Goal: Transaction & Acquisition: Purchase product/service

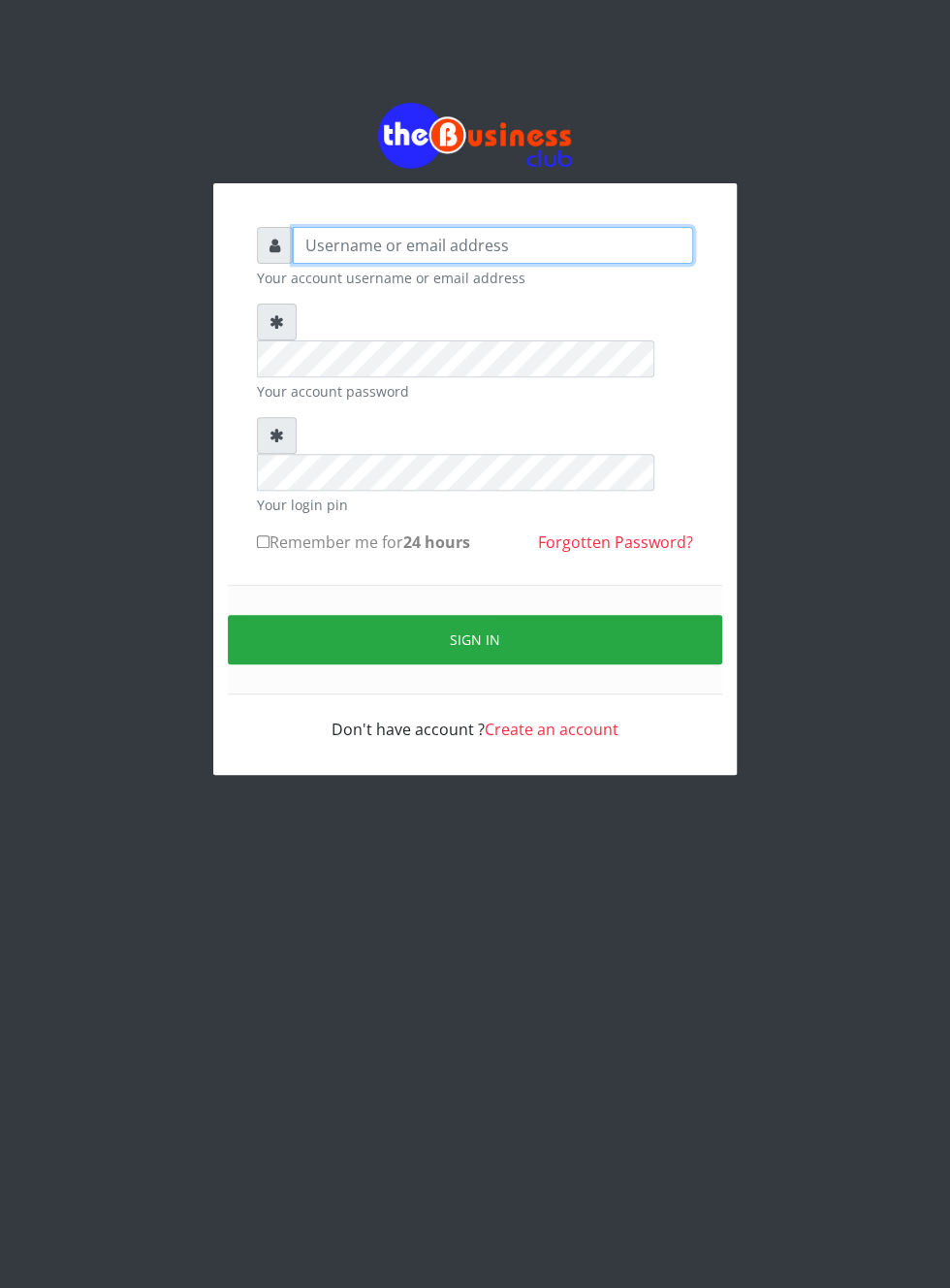
click at [332, 242] on input "text" at bounding box center [493, 245] width 401 height 37
type input "Musluky"
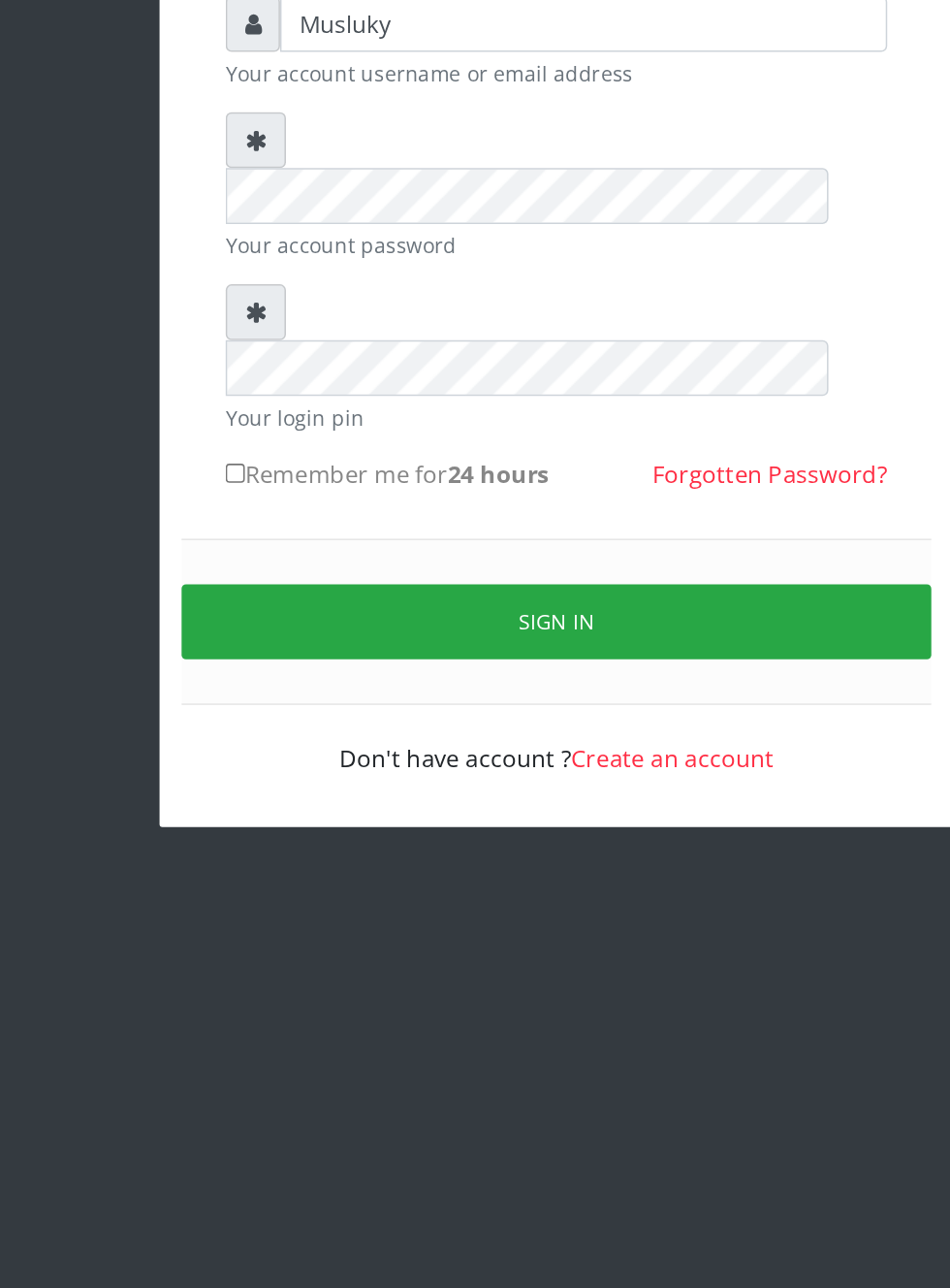
click at [460, 615] on button "Sign in" at bounding box center [475, 640] width 494 height 49
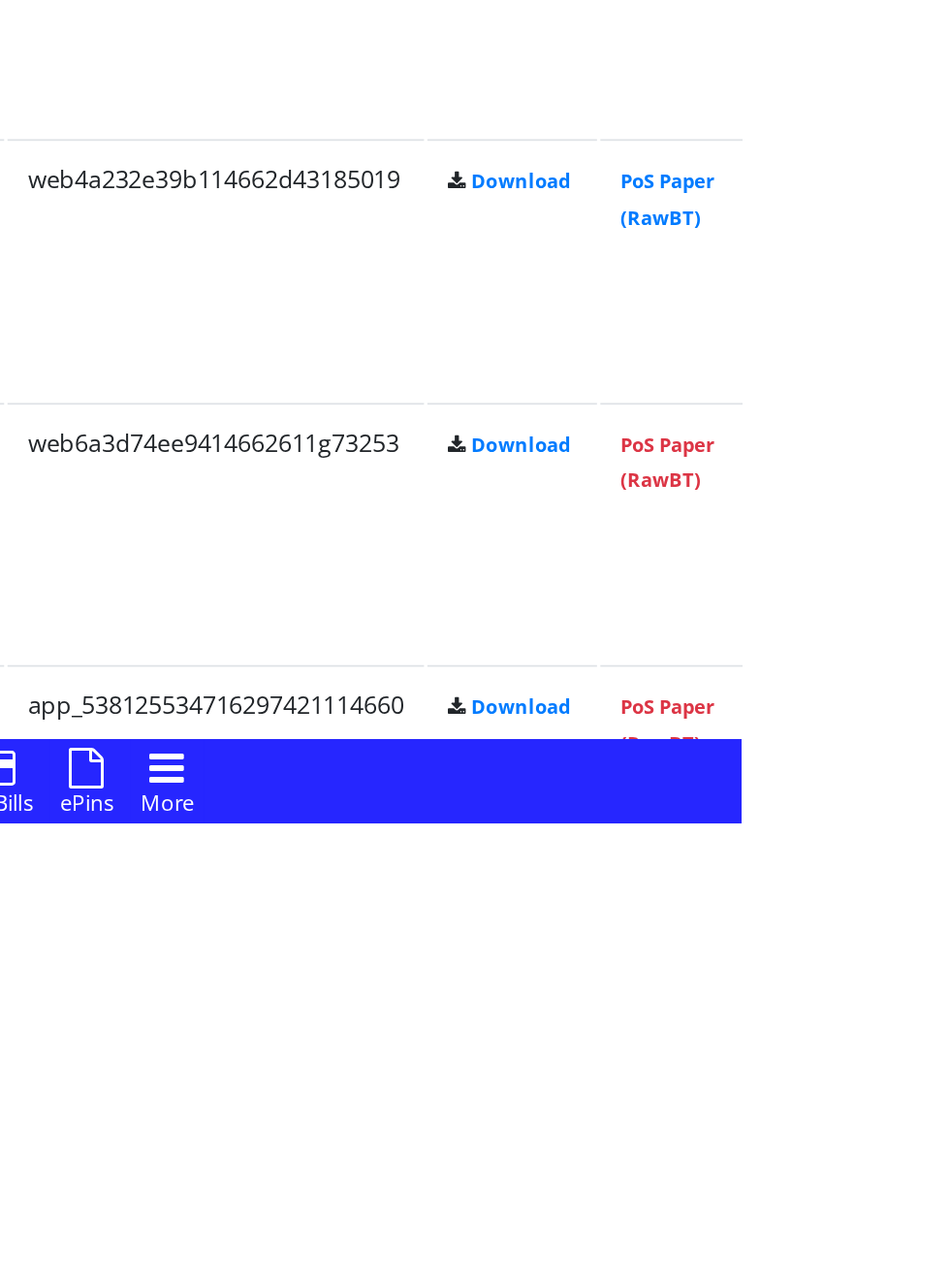
scroll to position [1144, 0]
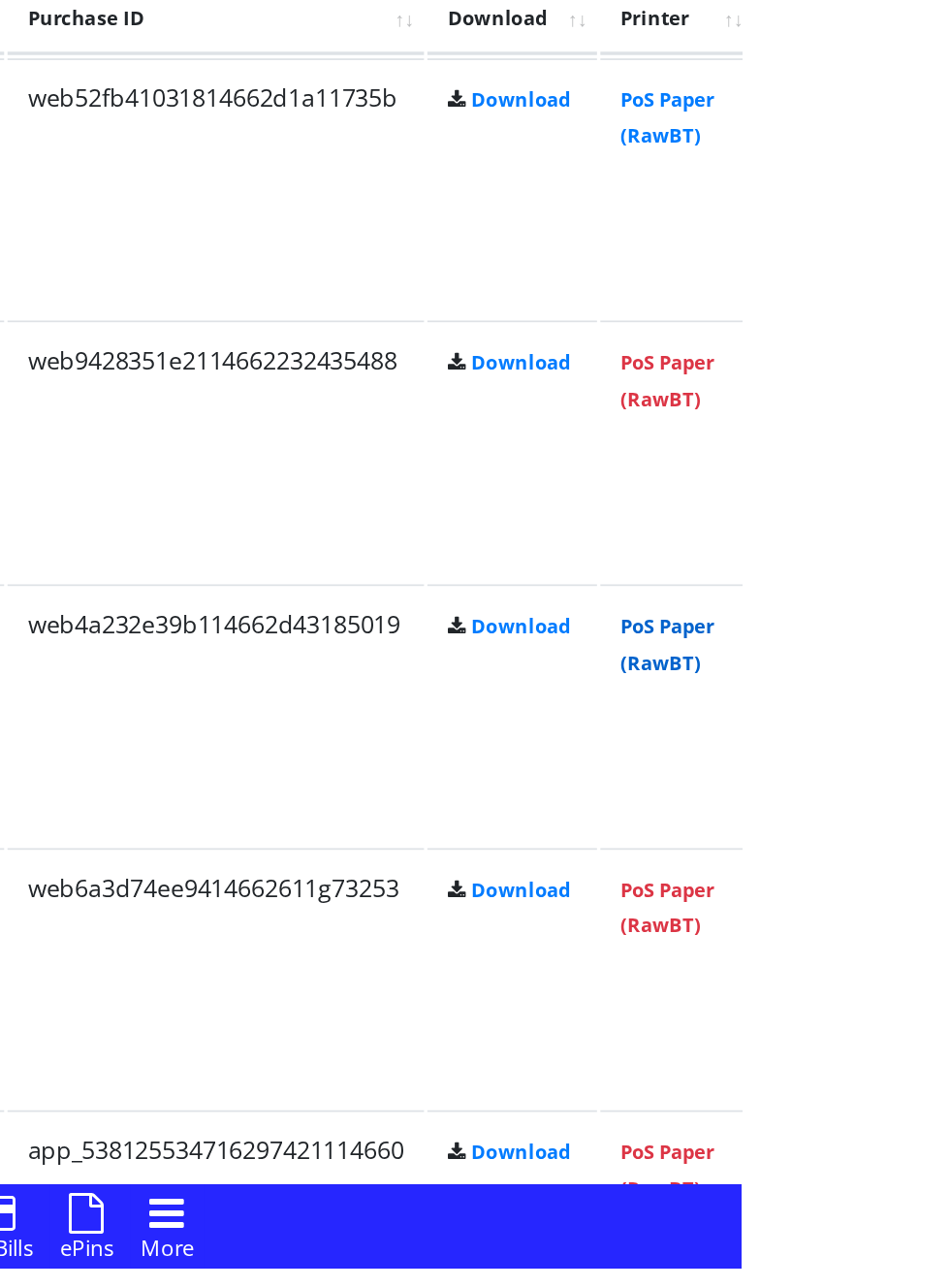
click at [935, 922] on link "PoS Paper (RawBT)" at bounding box center [908, 927] width 54 height 36
click at [935, 634] on link "PoS Paper (RawBT)" at bounding box center [908, 623] width 54 height 36
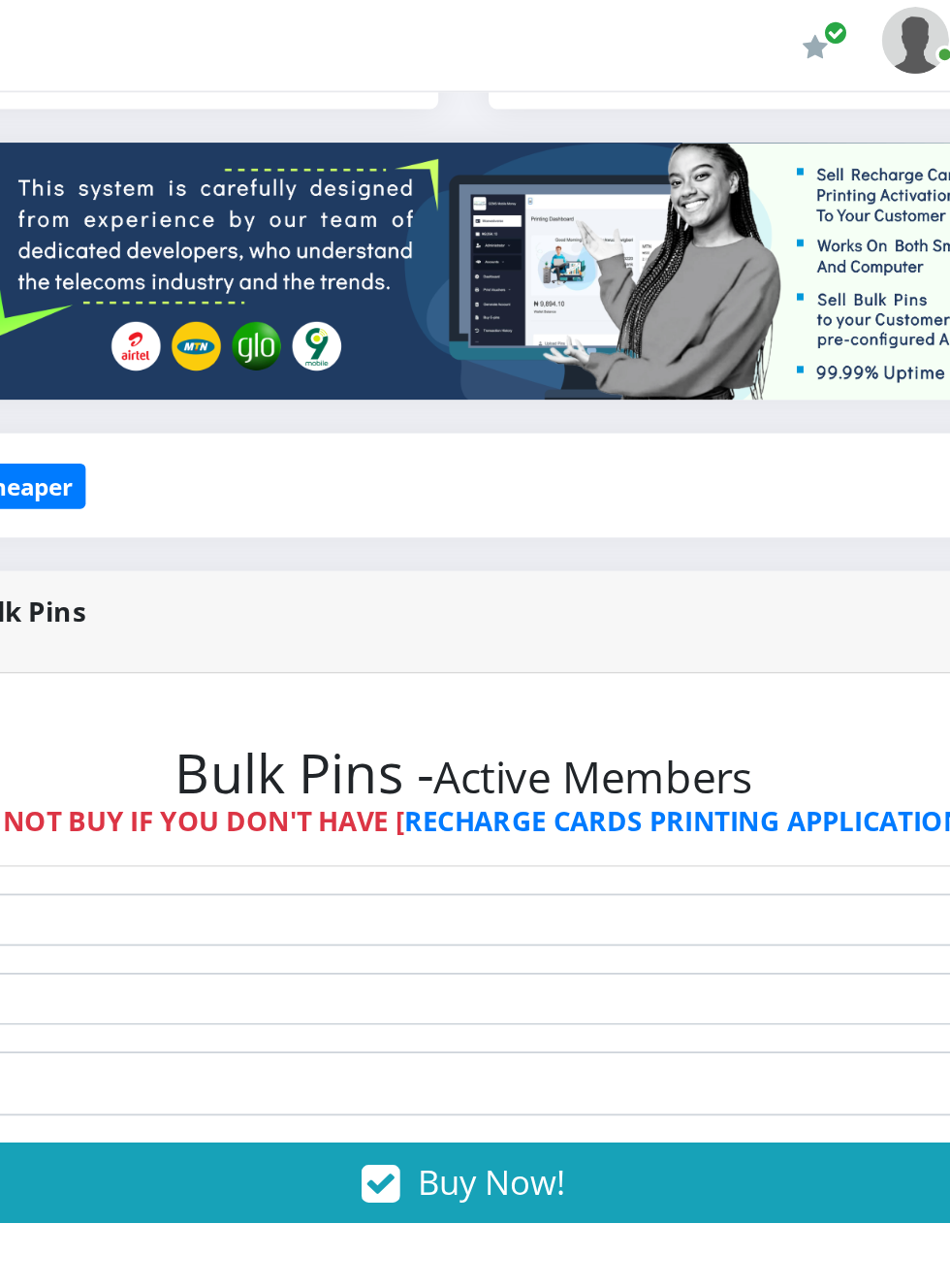
scroll to position [0, 0]
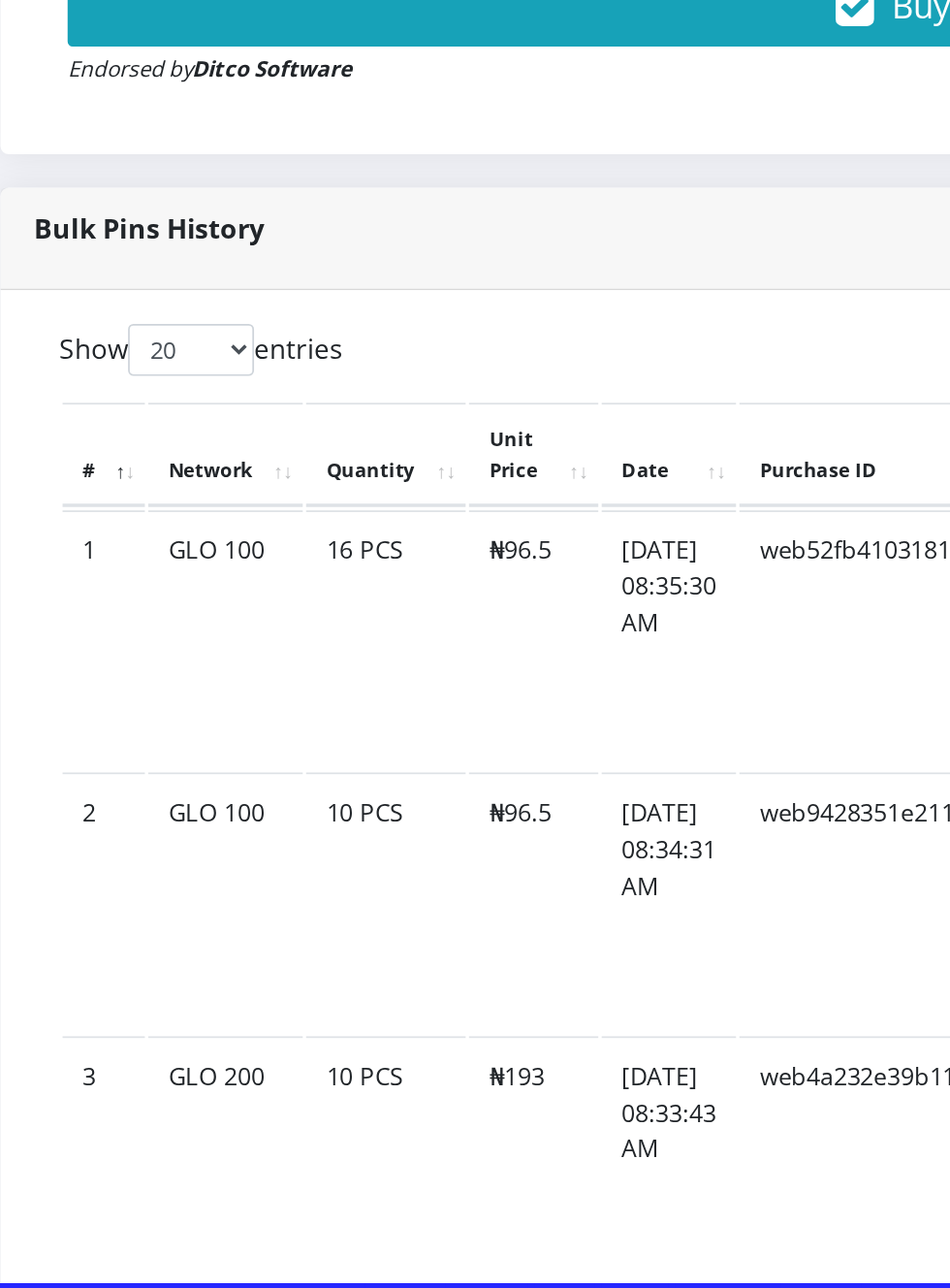
scroll to position [941, 0]
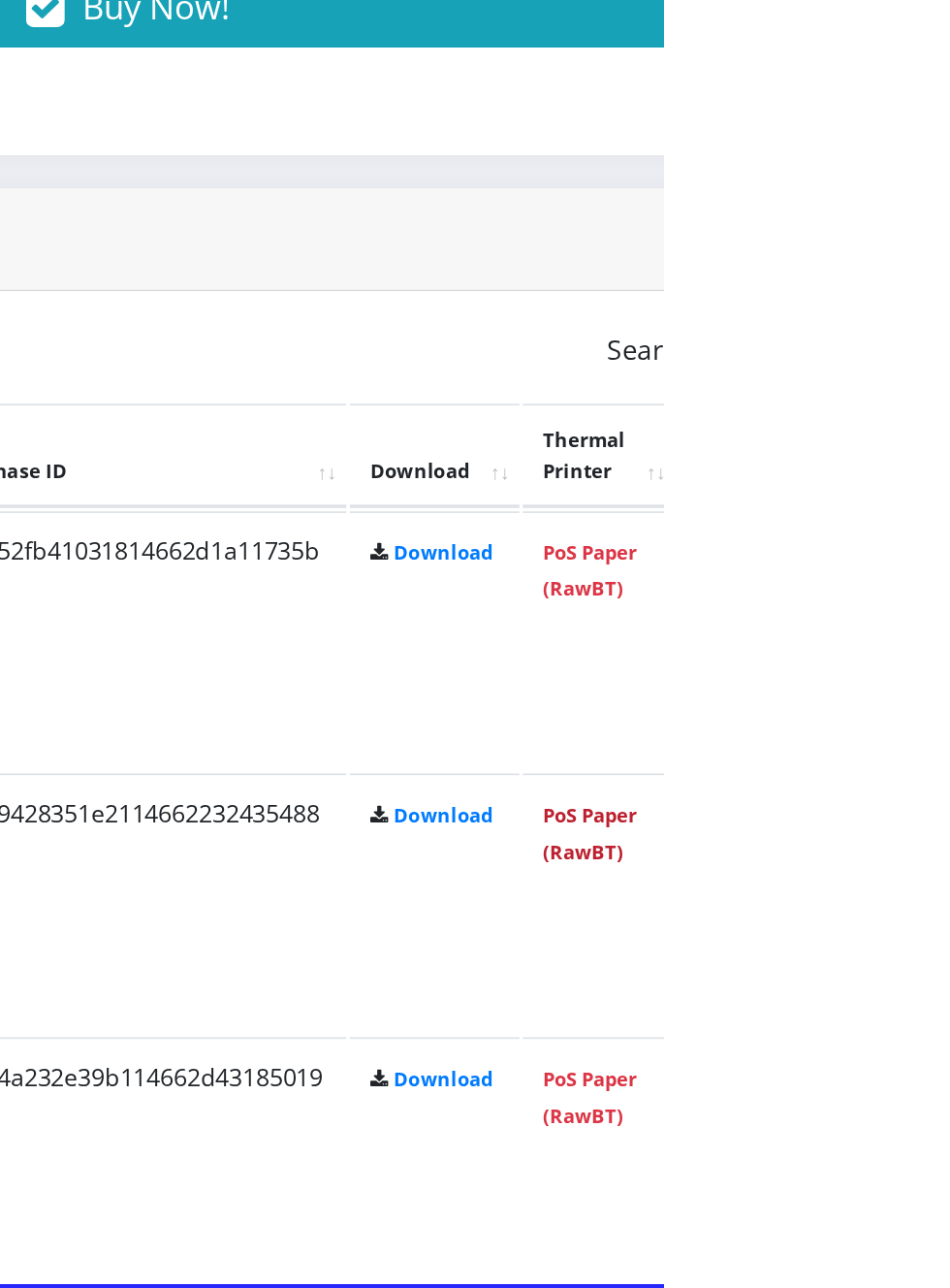
click at [935, 968] on link "PoS Paper (RawBT)" at bounding box center [908, 978] width 54 height 36
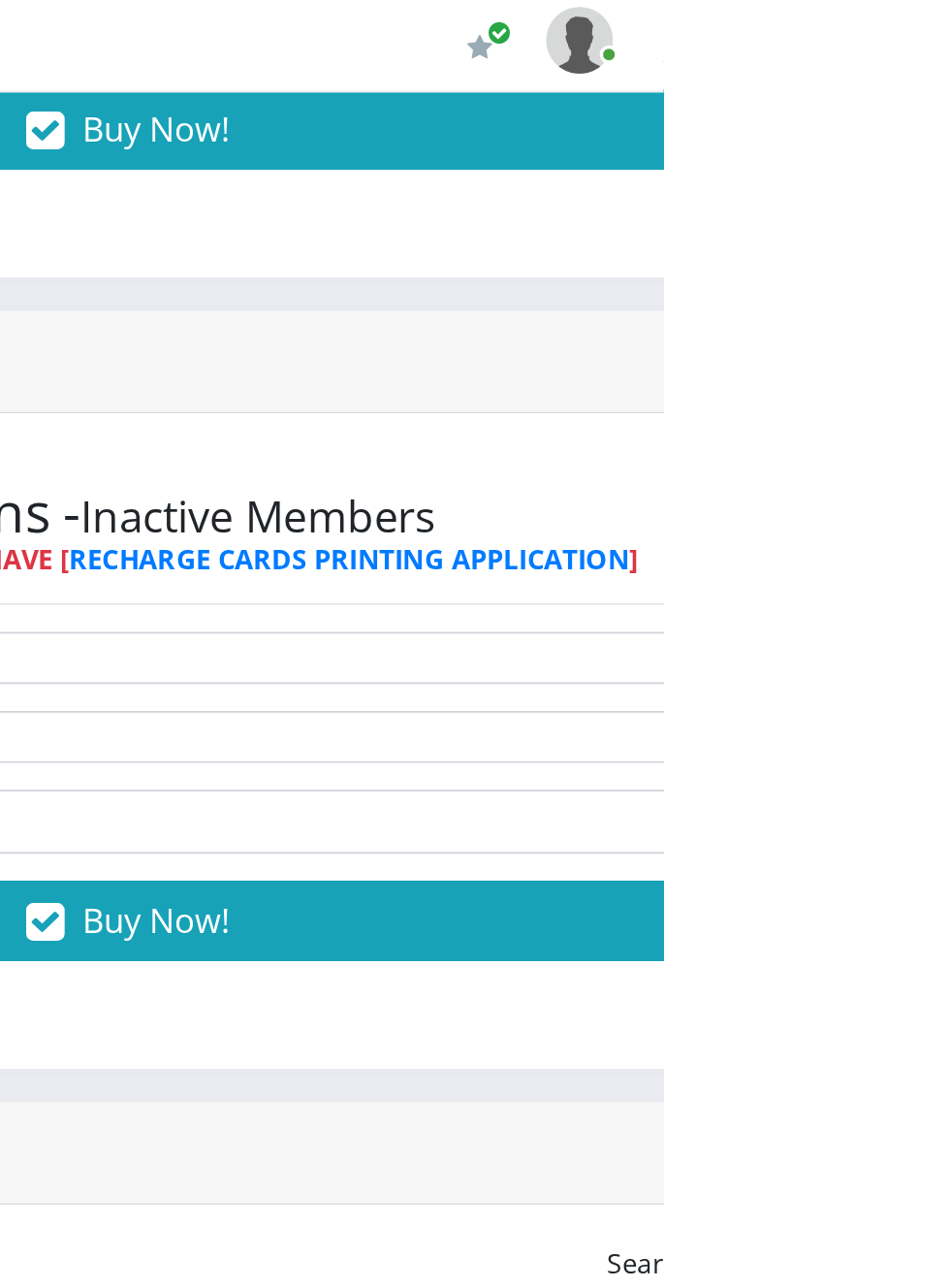
scroll to position [0, 0]
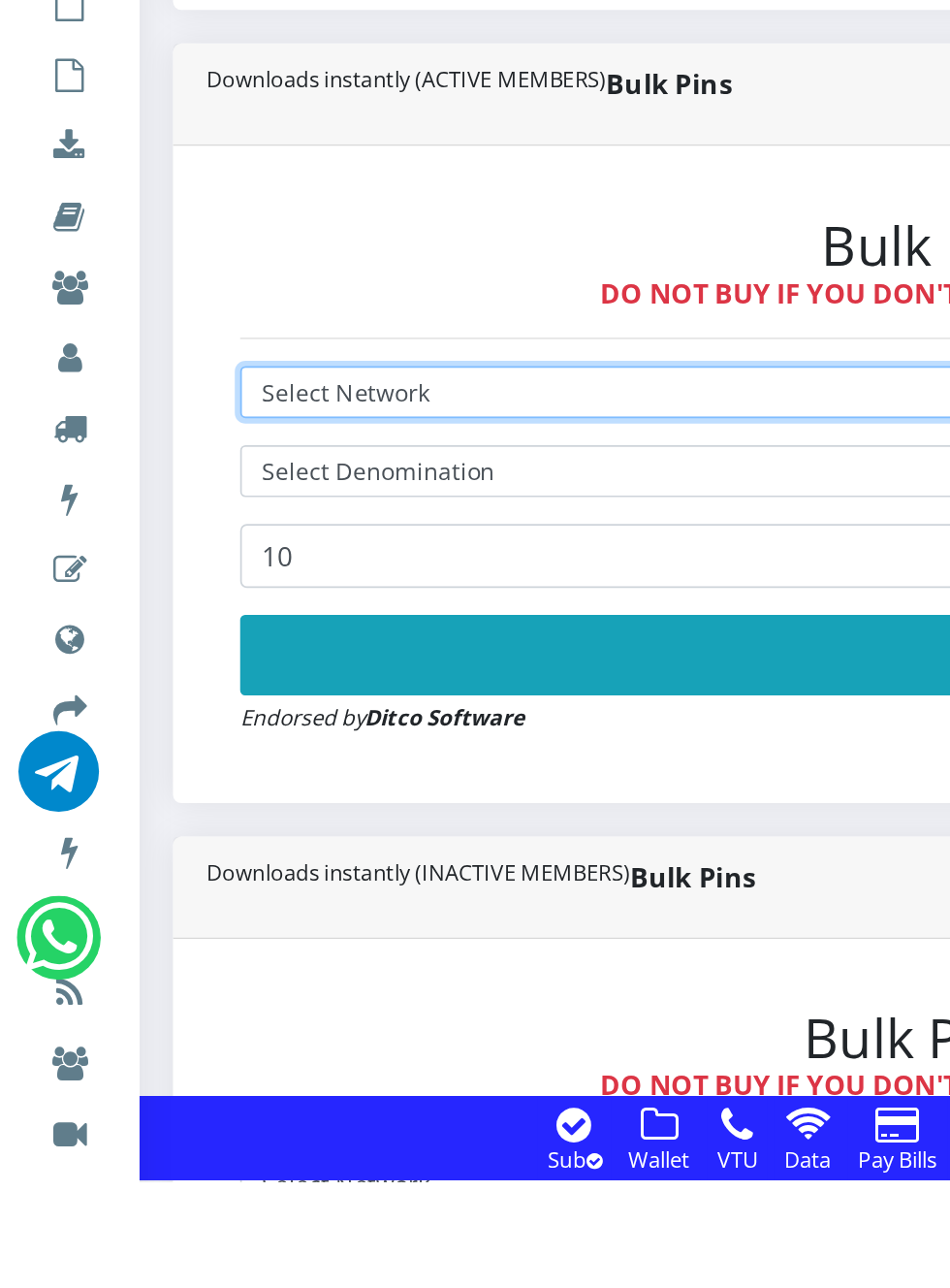
click at [282, 830] on select "Select Network MTN Globacom 9Mobile Airtel" at bounding box center [641, 833] width 1004 height 30
select select "MTN"
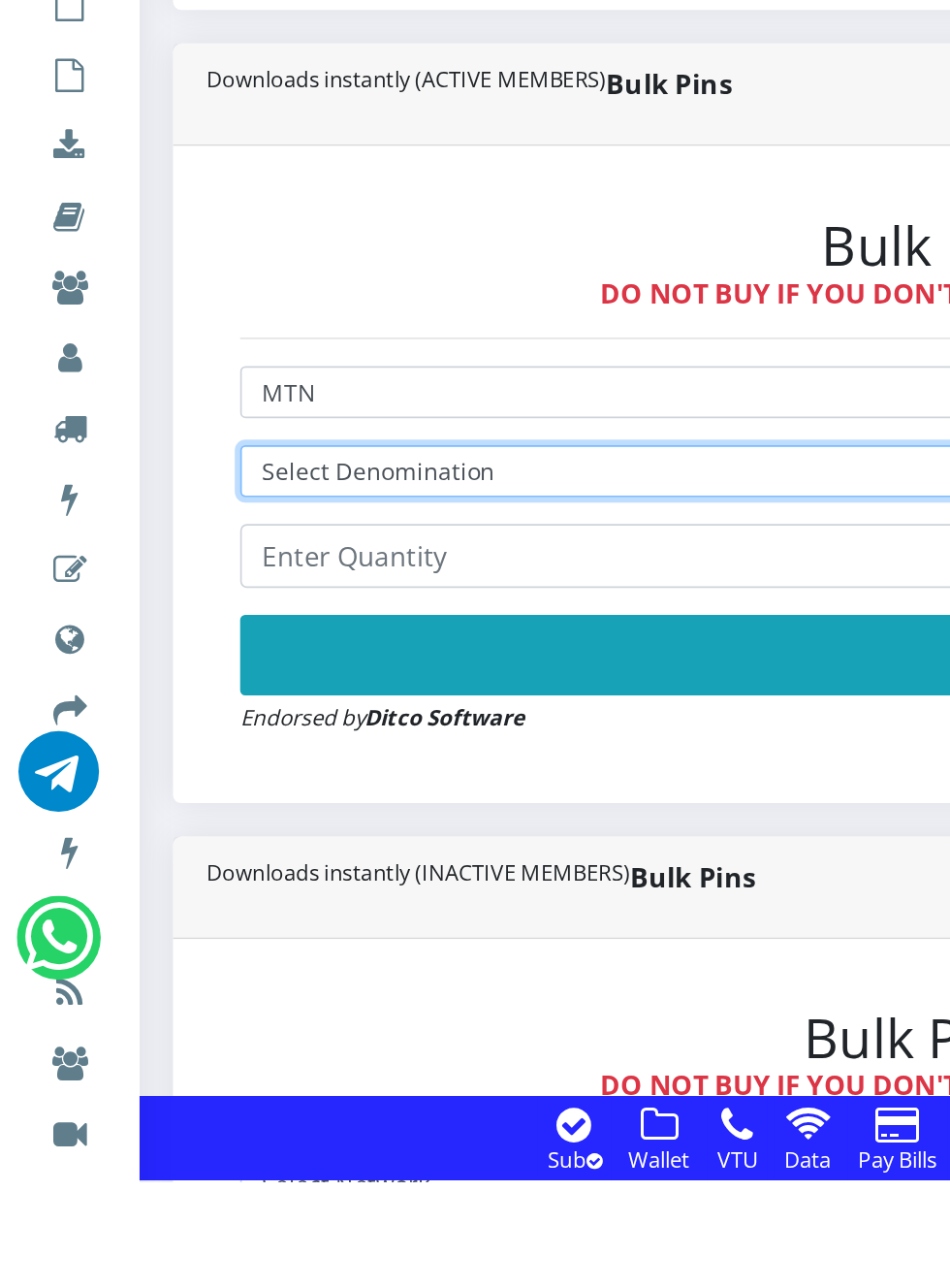
click at [270, 873] on select "Select Denomination MTN NGN100 - ₦96.98 MTN NGN200 - ₦193.96 MTN NGN400 - ₦387.…" at bounding box center [641, 878] width 1004 height 30
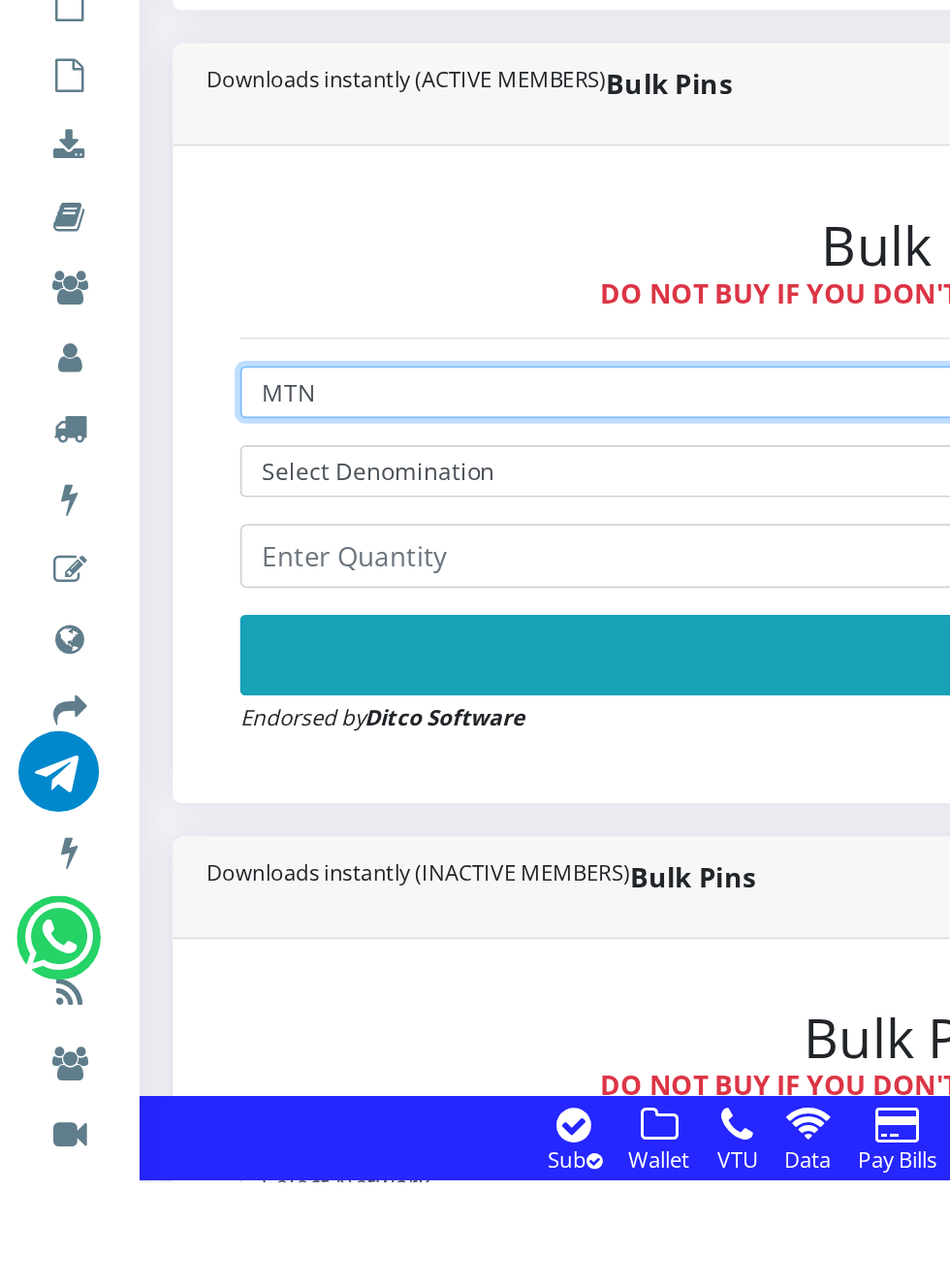
click at [231, 842] on select "Select Network MTN Globacom 9Mobile Airtel" at bounding box center [641, 833] width 1004 height 30
select select "Airtel"
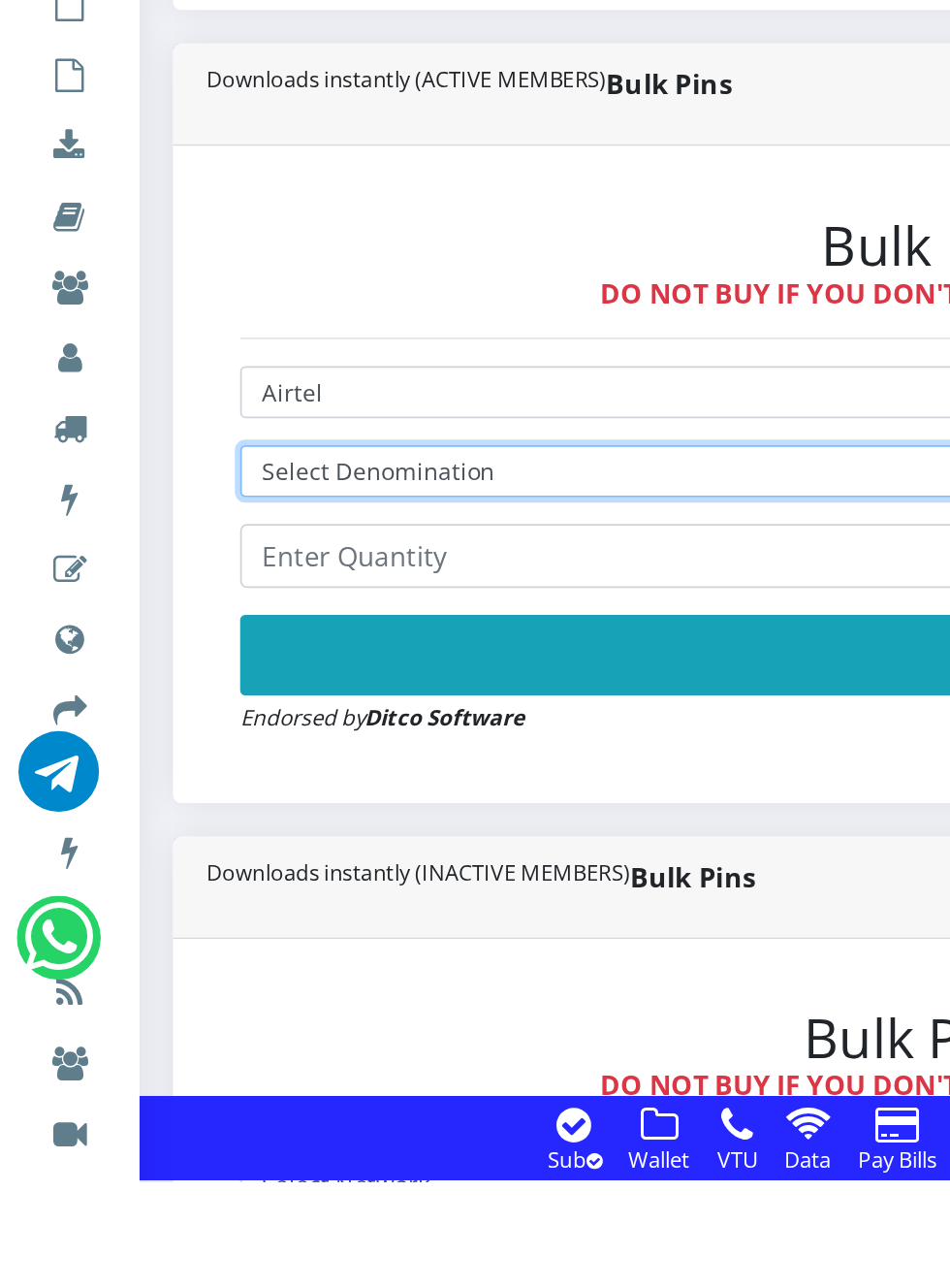
click at [265, 886] on select "Select Denomination Airtel NGN100 - ₦96.37 Airtel NGN200 - ₦192.74 Airtel NGN50…" at bounding box center [641, 878] width 1004 height 30
select select "481.85-500"
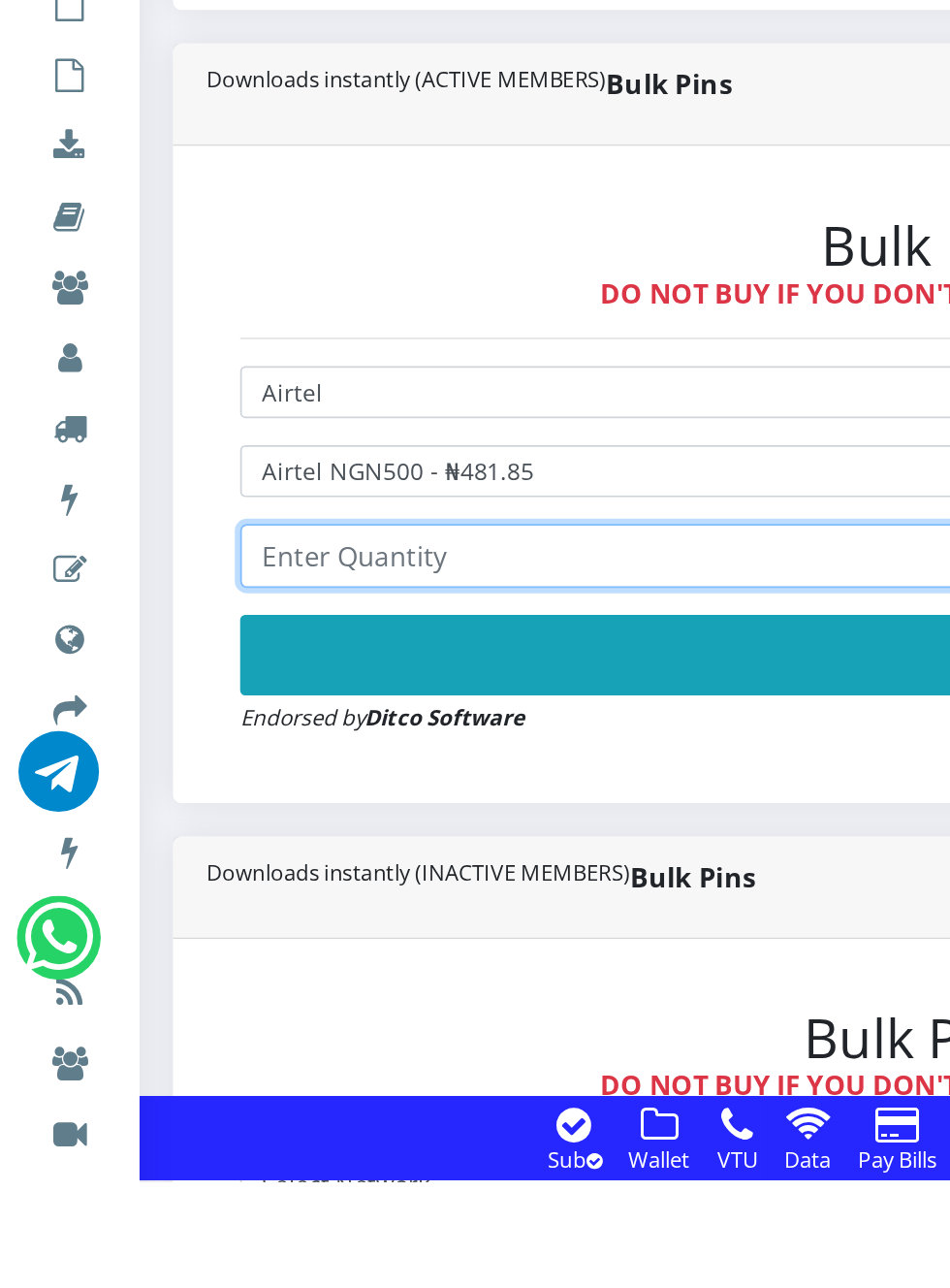
click at [264, 934] on input "number" at bounding box center [641, 927] width 1004 height 37
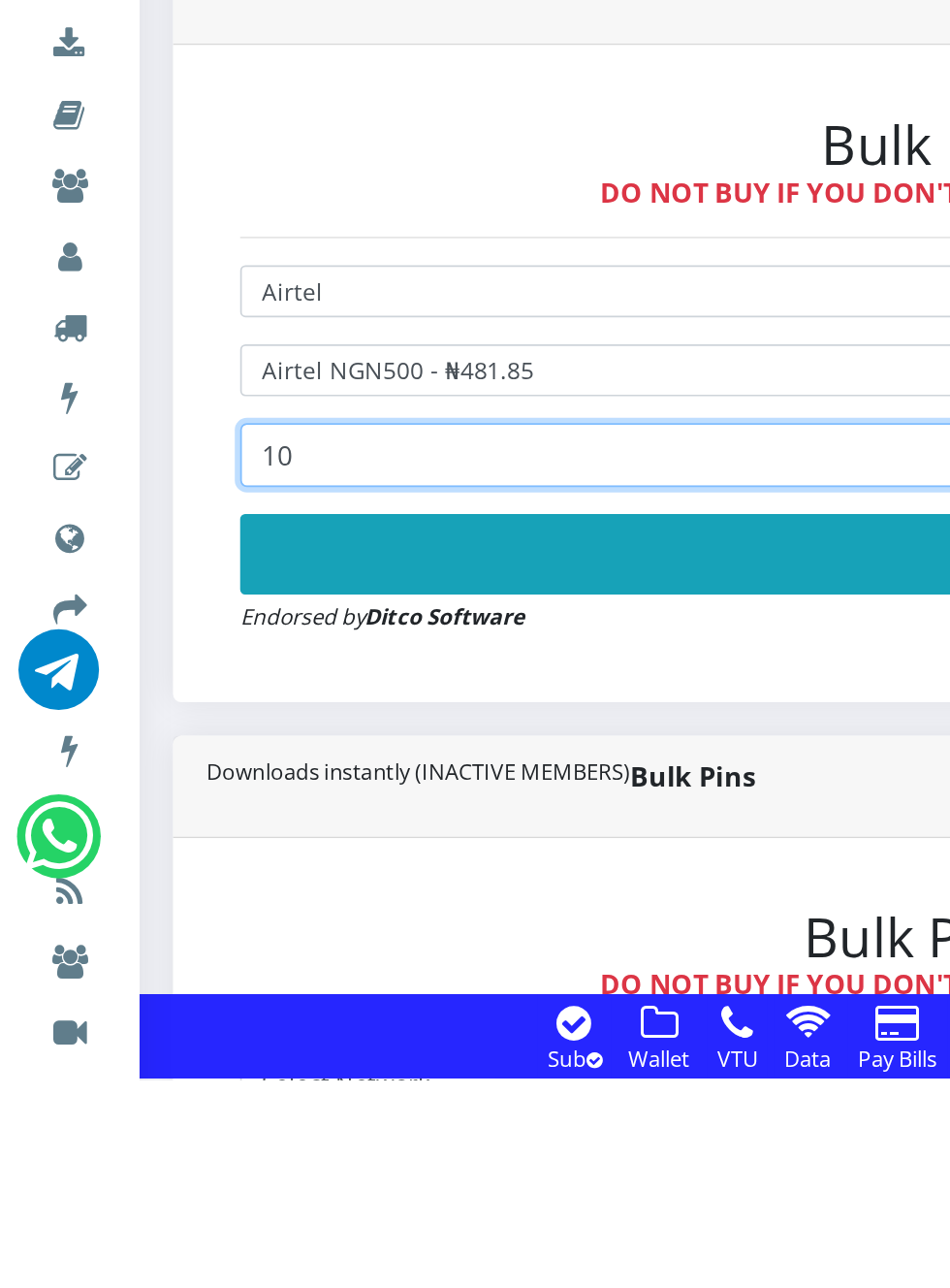
type input "10"
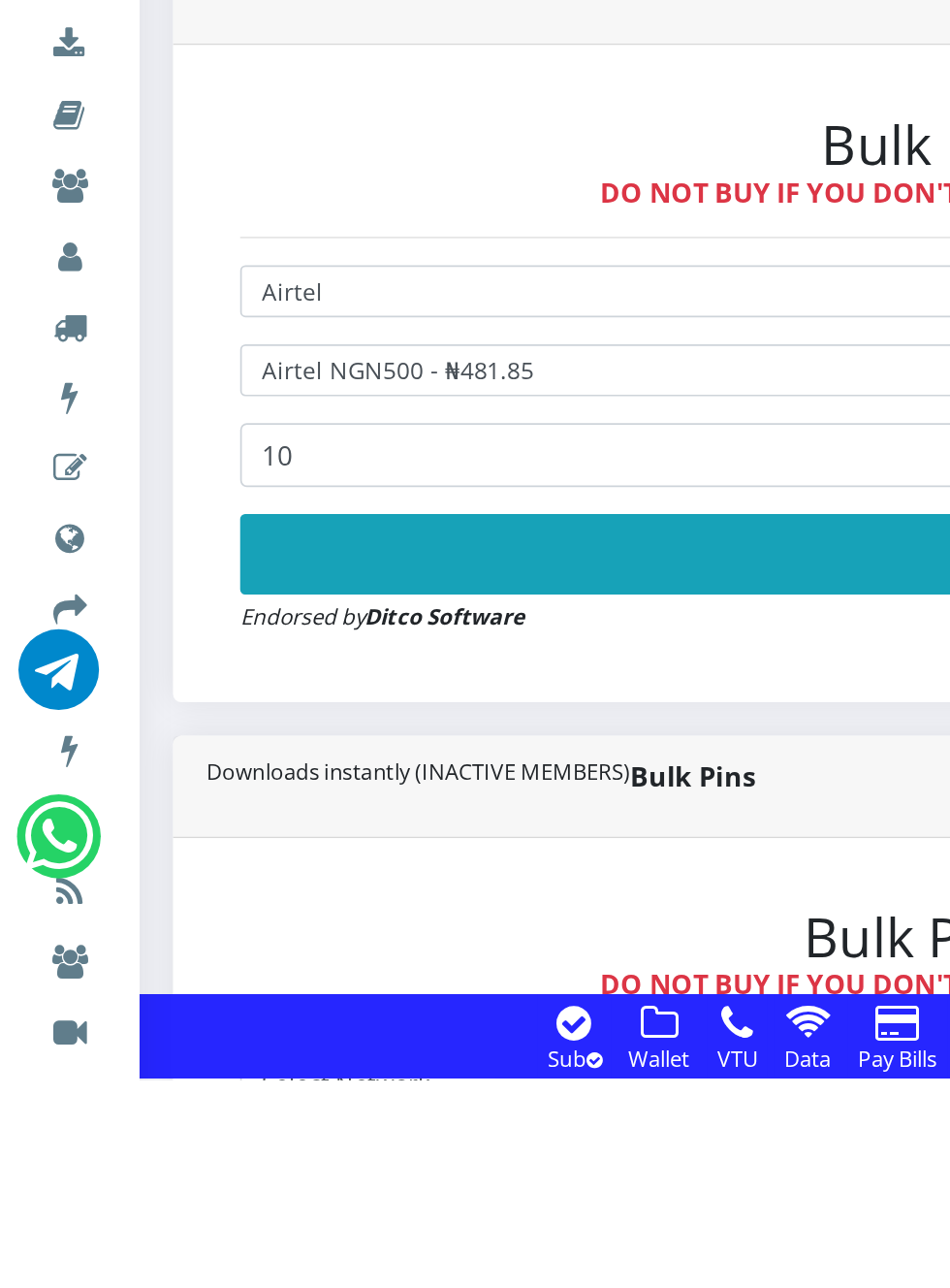
click at [366, 999] on button "Buy Now!" at bounding box center [641, 984] width 1004 height 46
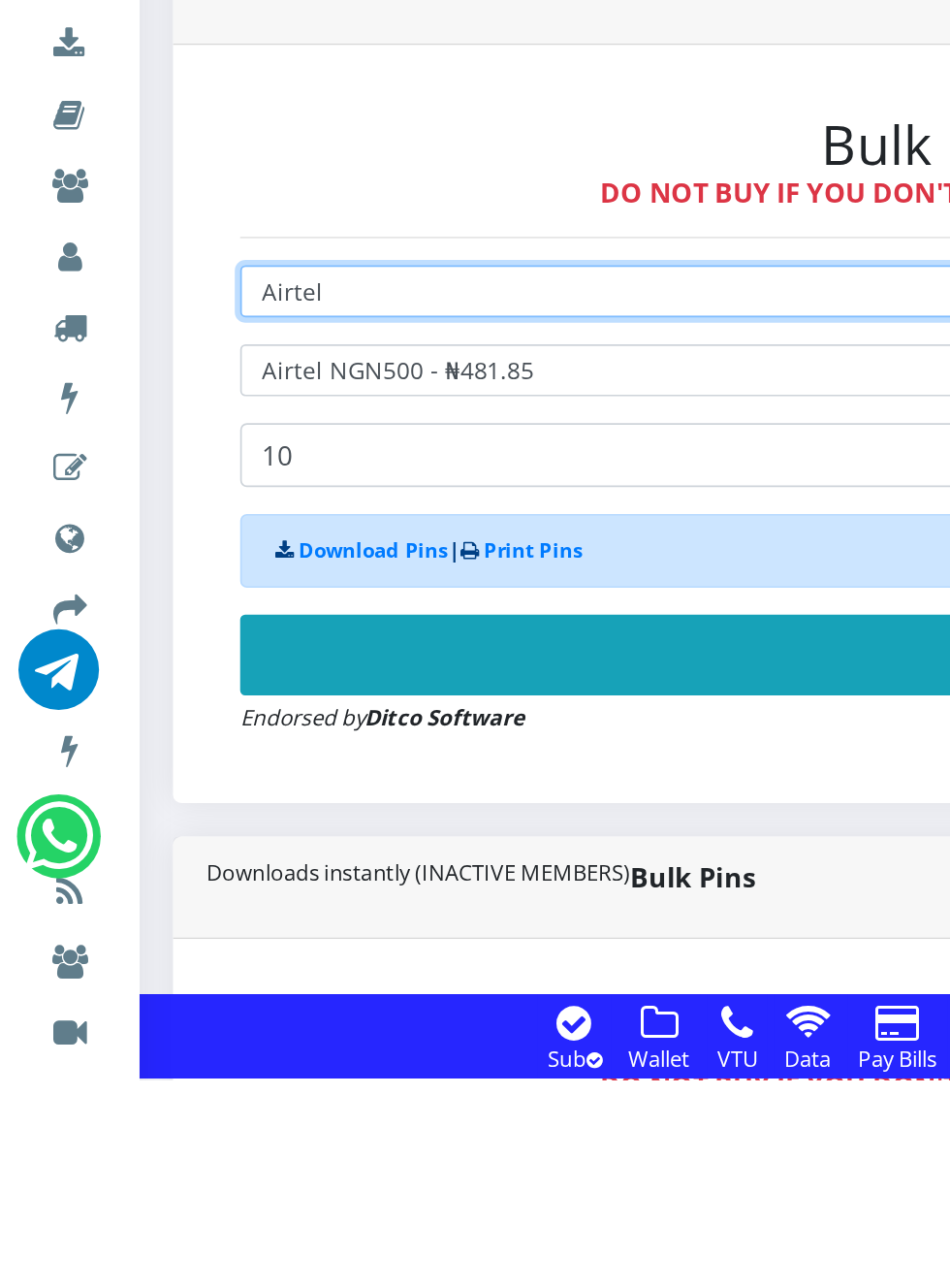
click at [202, 839] on select "Select Network MTN Globacom 9Mobile Airtel" at bounding box center [641, 833] width 1004 height 30
select select "Glo"
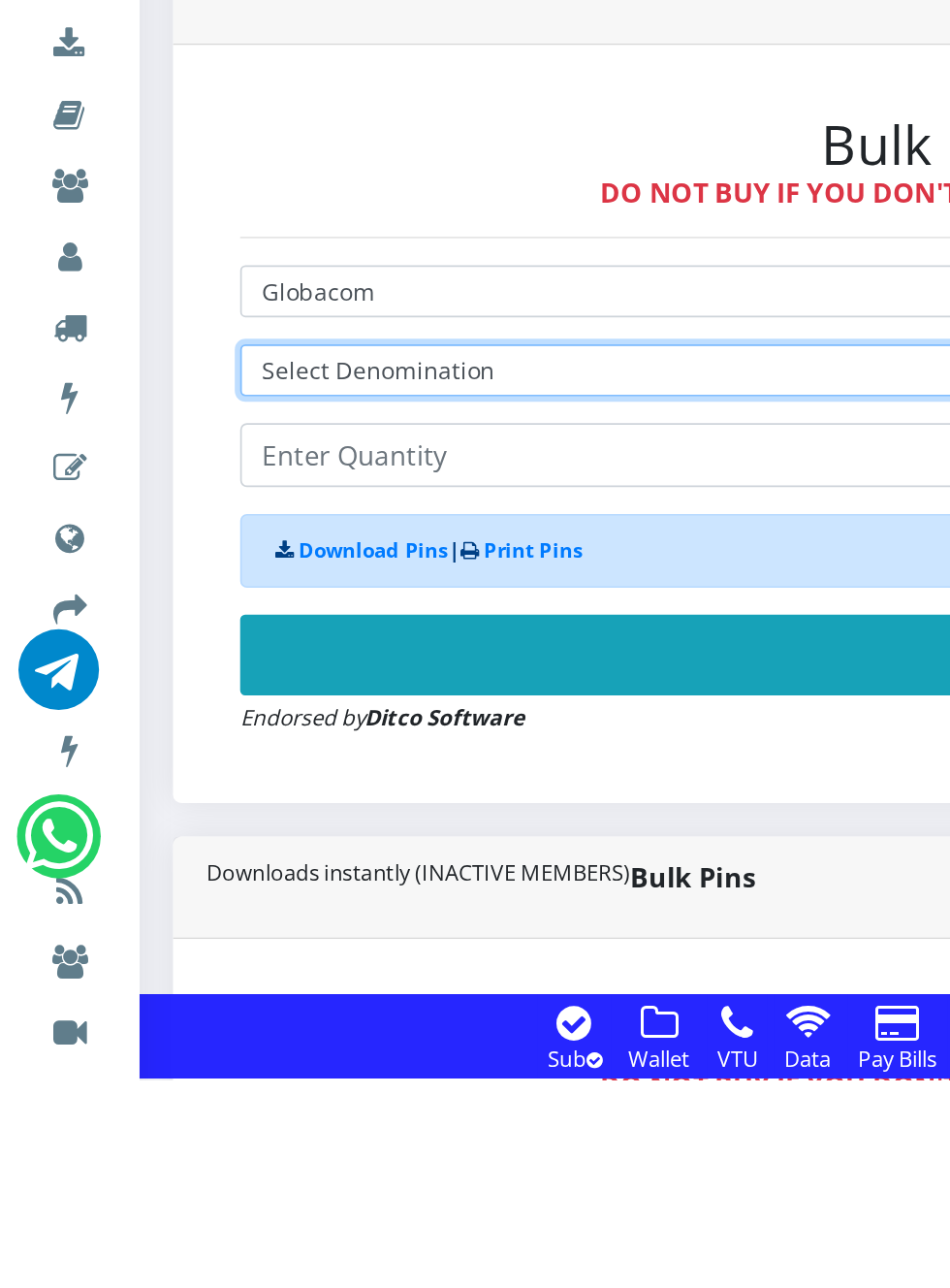
click at [268, 877] on select "Select Denomination Glo NGN100 - ₦96.50 Glo NGN200 - ₦193.00 Glo NGN500 - ₦482.…" at bounding box center [641, 878] width 1004 height 30
select select "482.5-500"
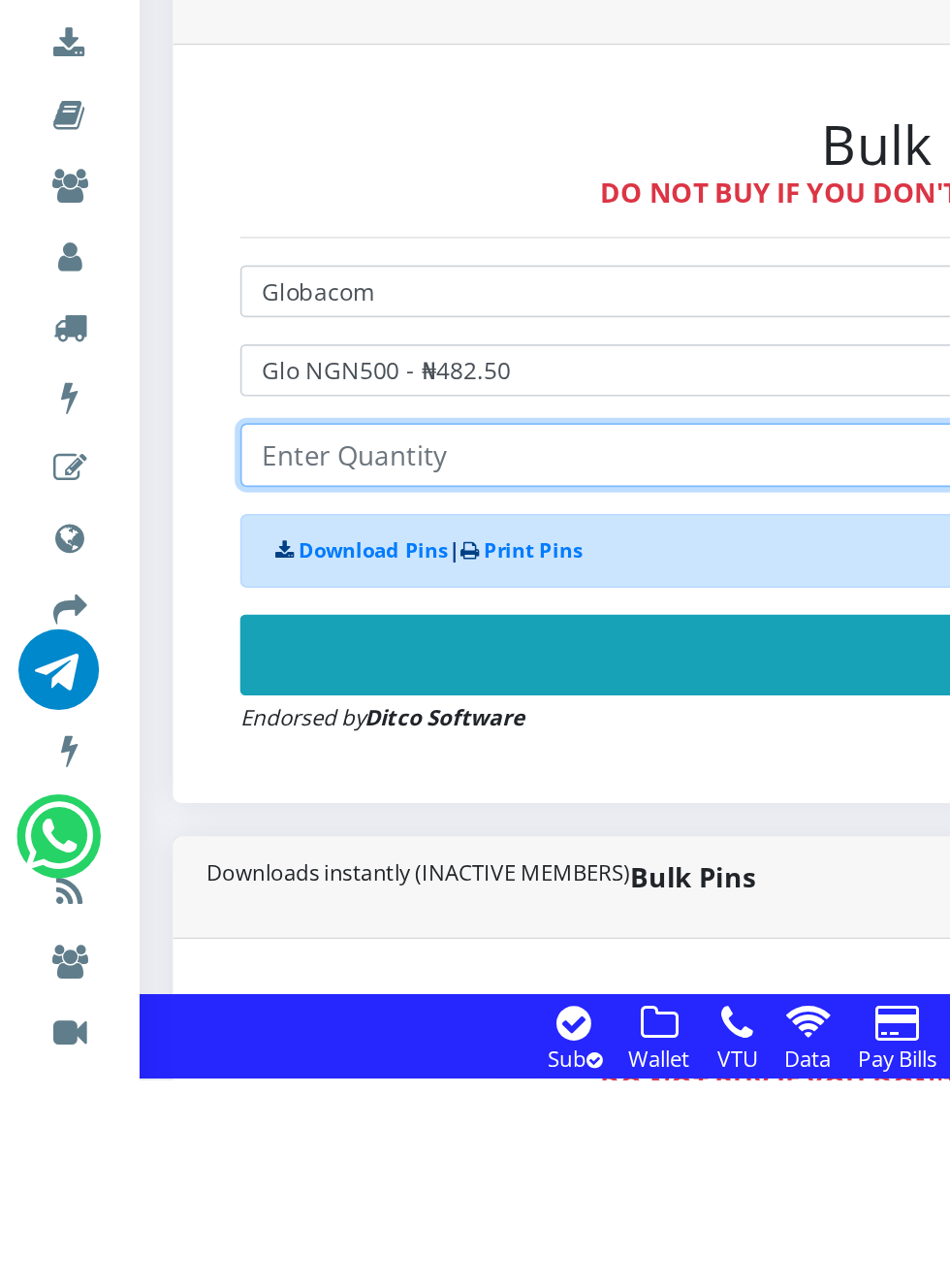
click at [235, 933] on input "number" at bounding box center [641, 927] width 1004 height 37
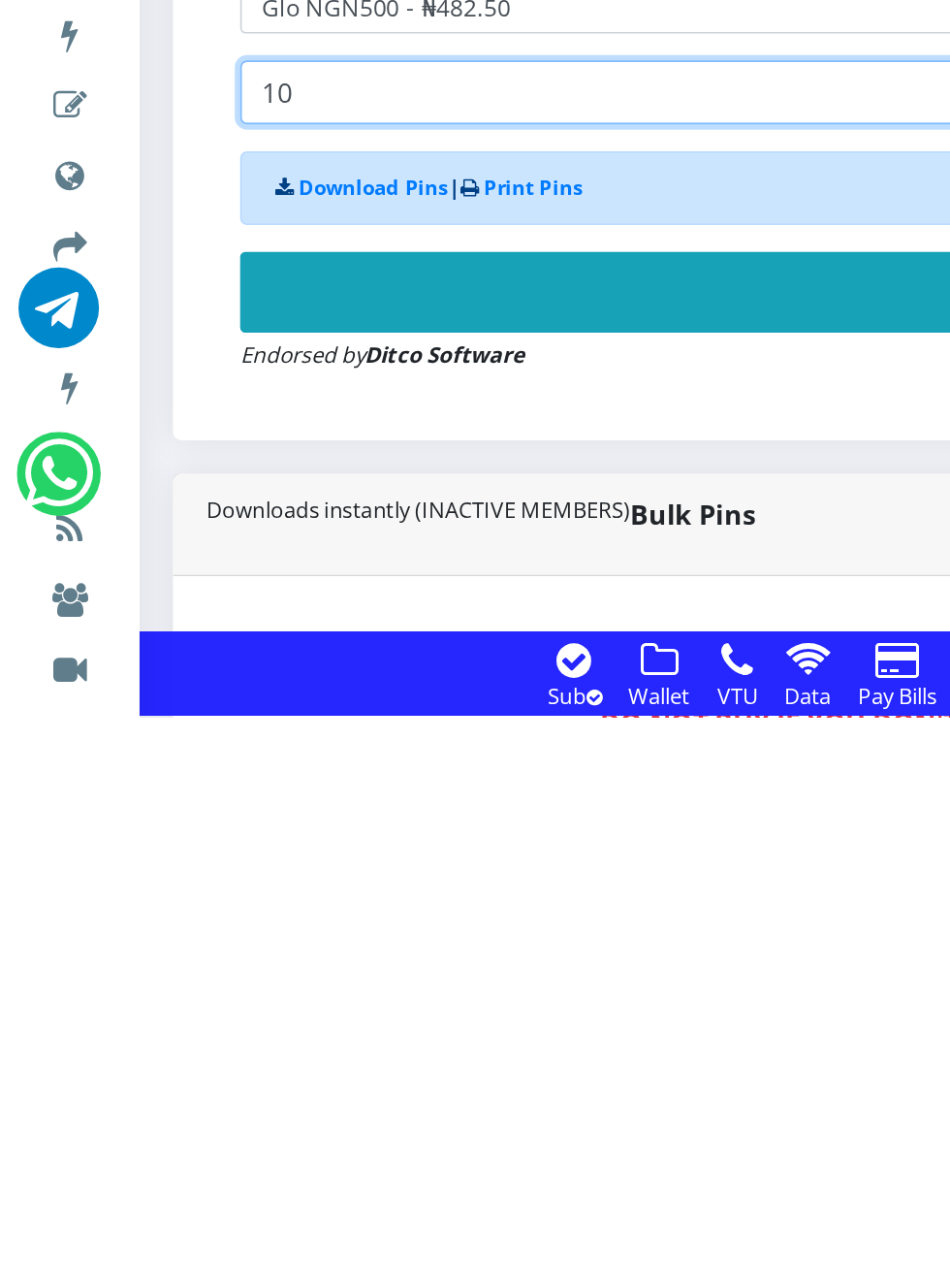
type input "10"
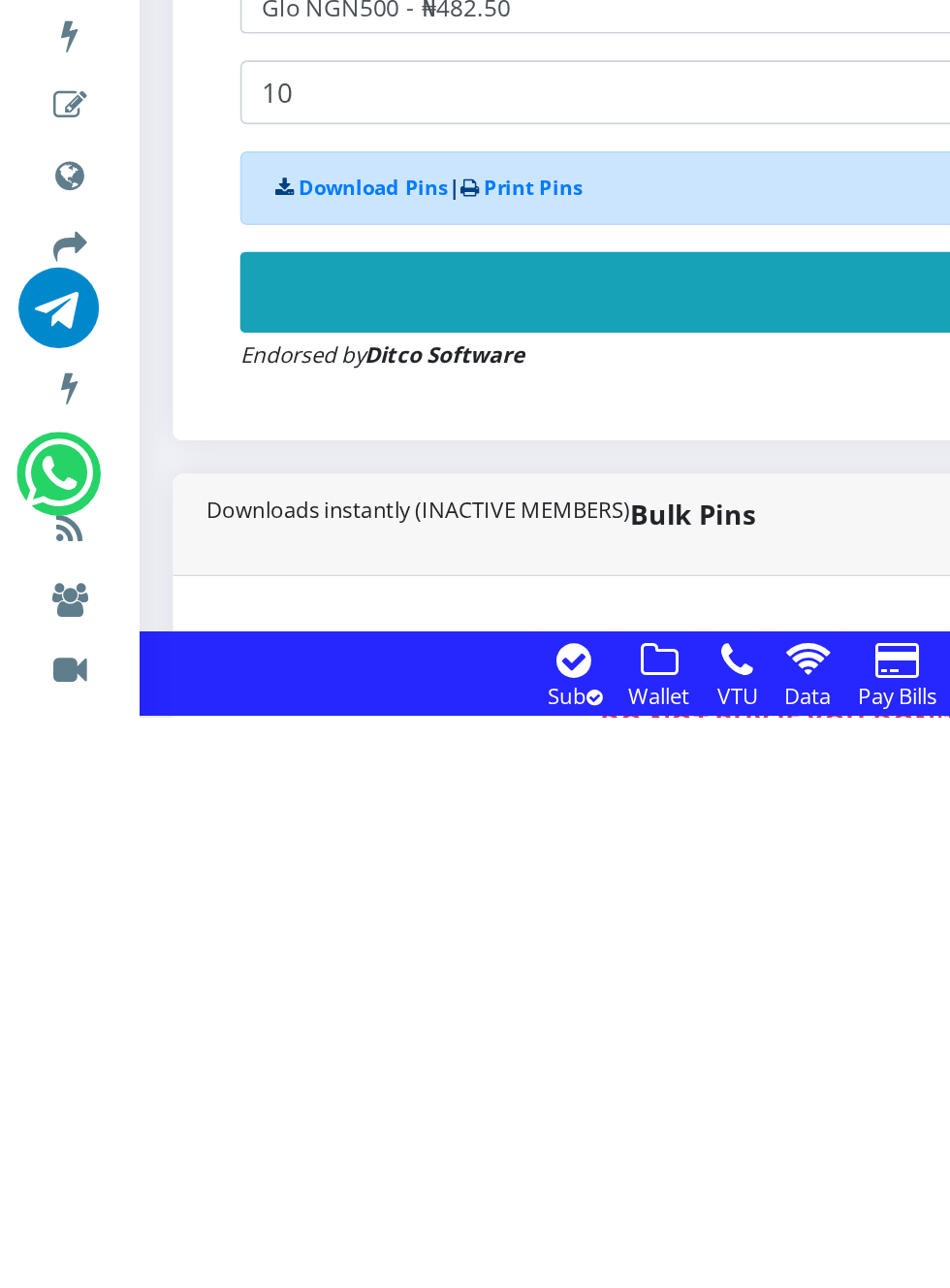
click at [427, 1044] on button "Buy Now!" at bounding box center [641, 1042] width 1004 height 46
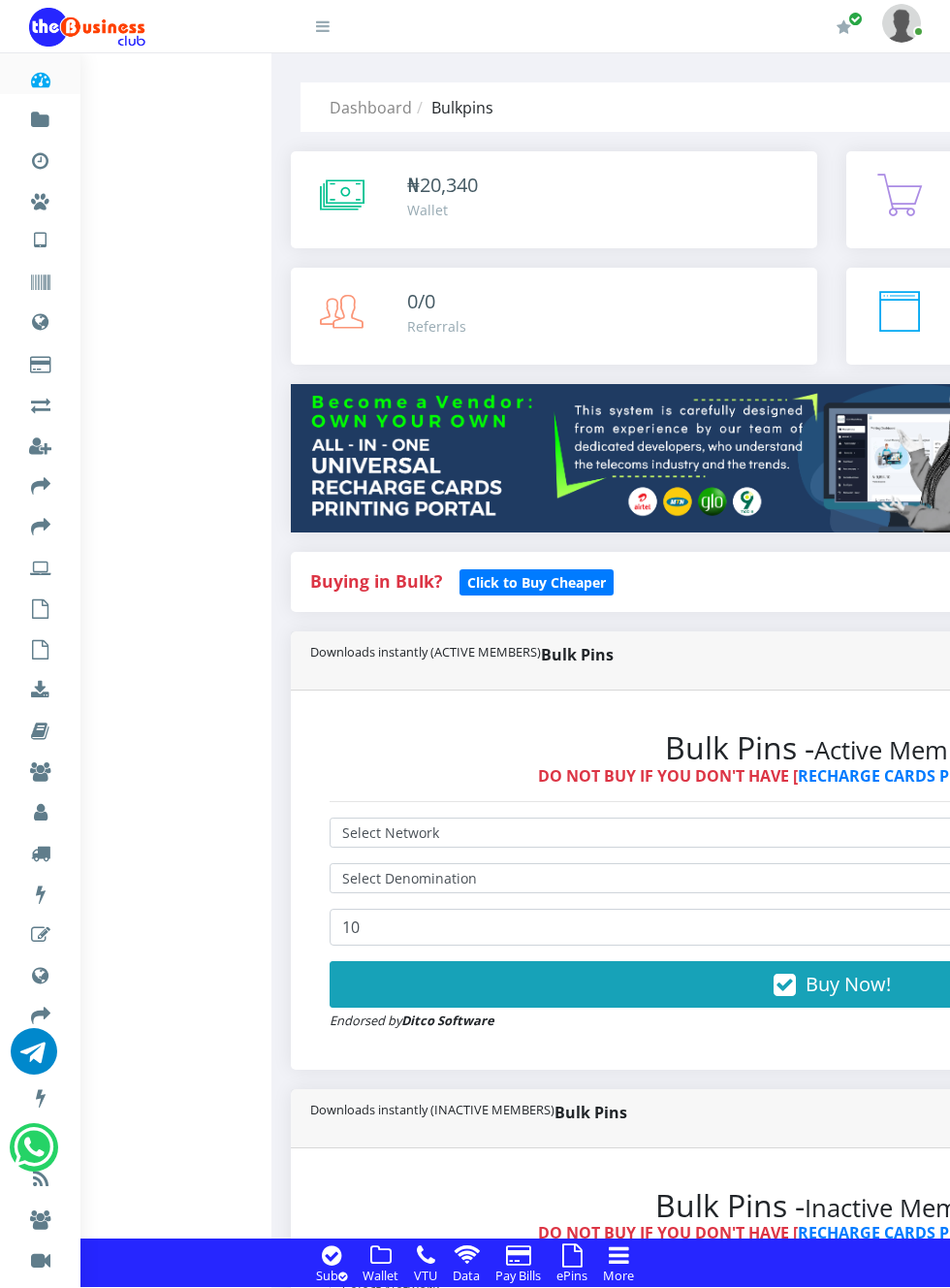
click at [433, 407] on img at bounding box center [832, 458] width 1082 height 148
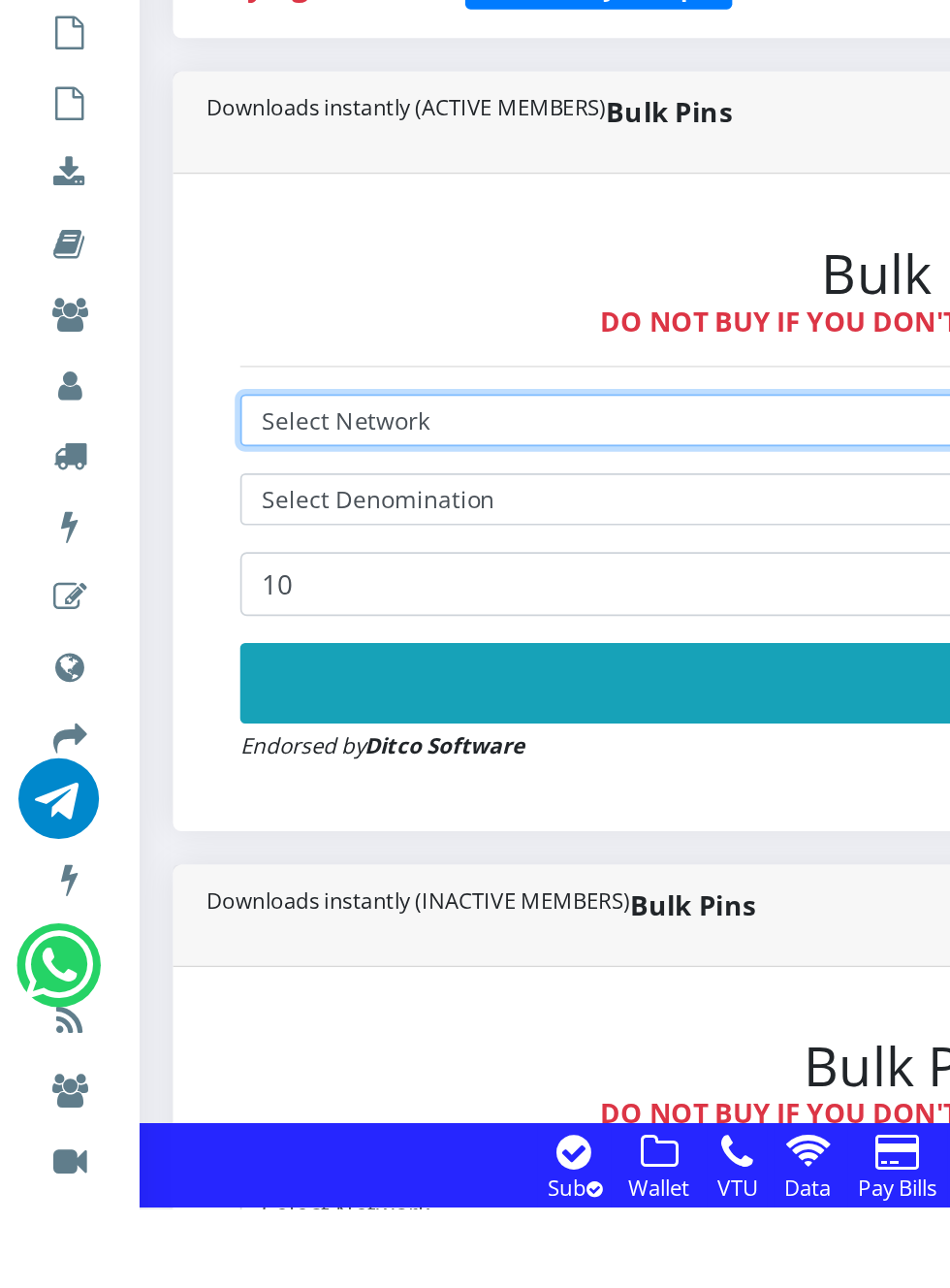
click at [252, 833] on select "Select Network MTN Globacom 9Mobile Airtel" at bounding box center [641, 833] width 1004 height 30
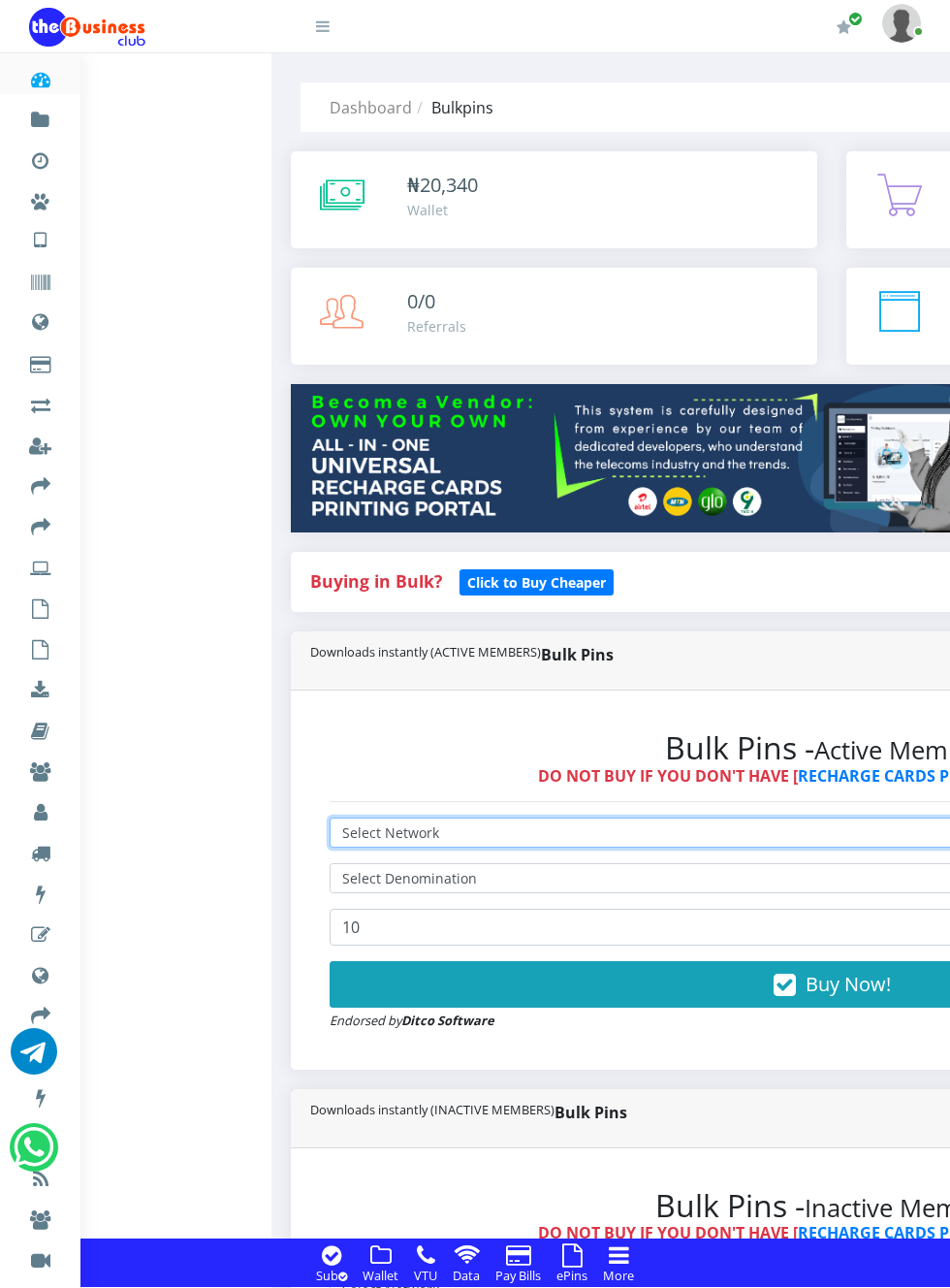
click at [512, 824] on select "Select Network MTN Globacom 9Mobile Airtel" at bounding box center [832, 833] width 1004 height 30
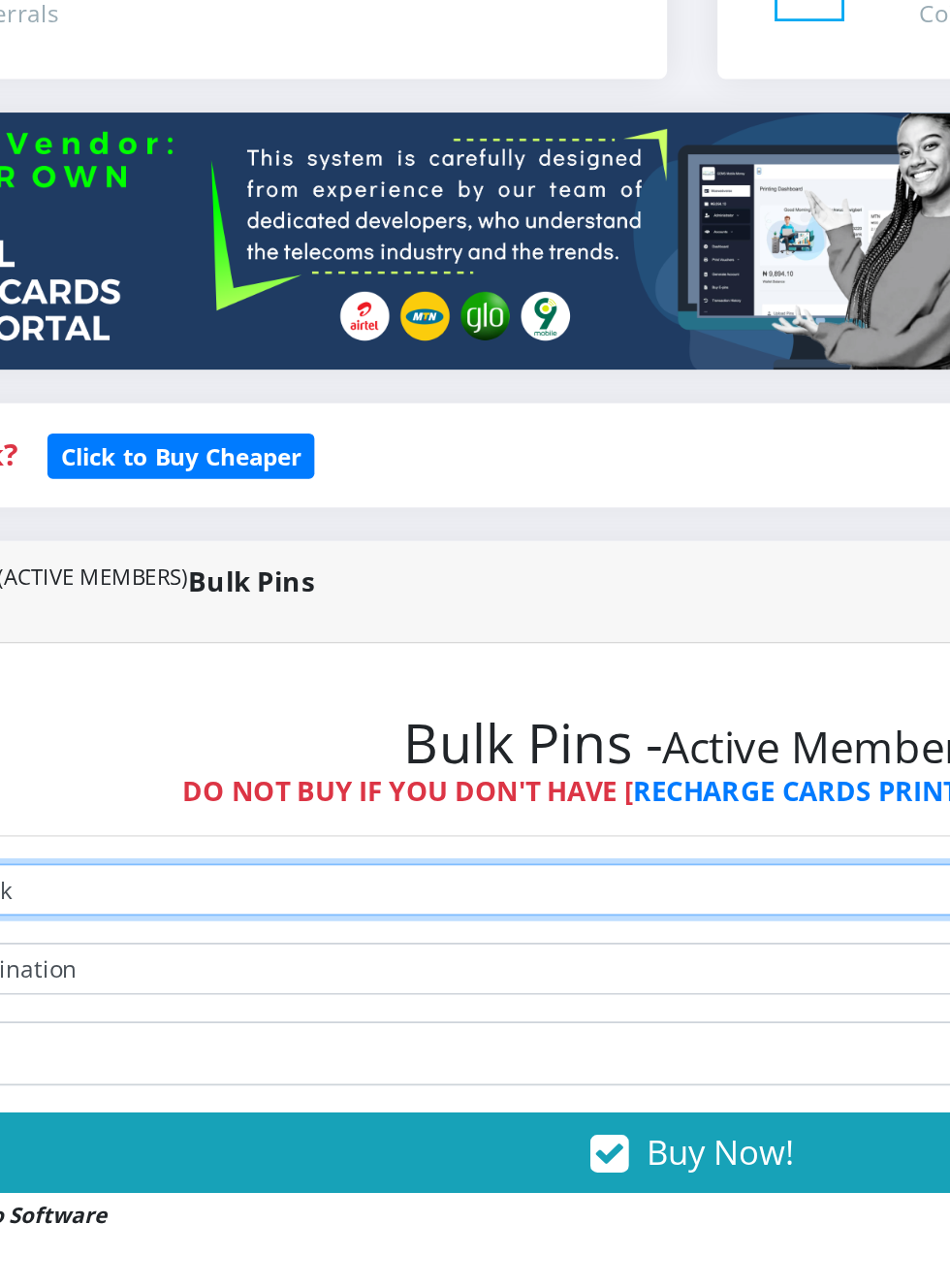
select select "Airtel"
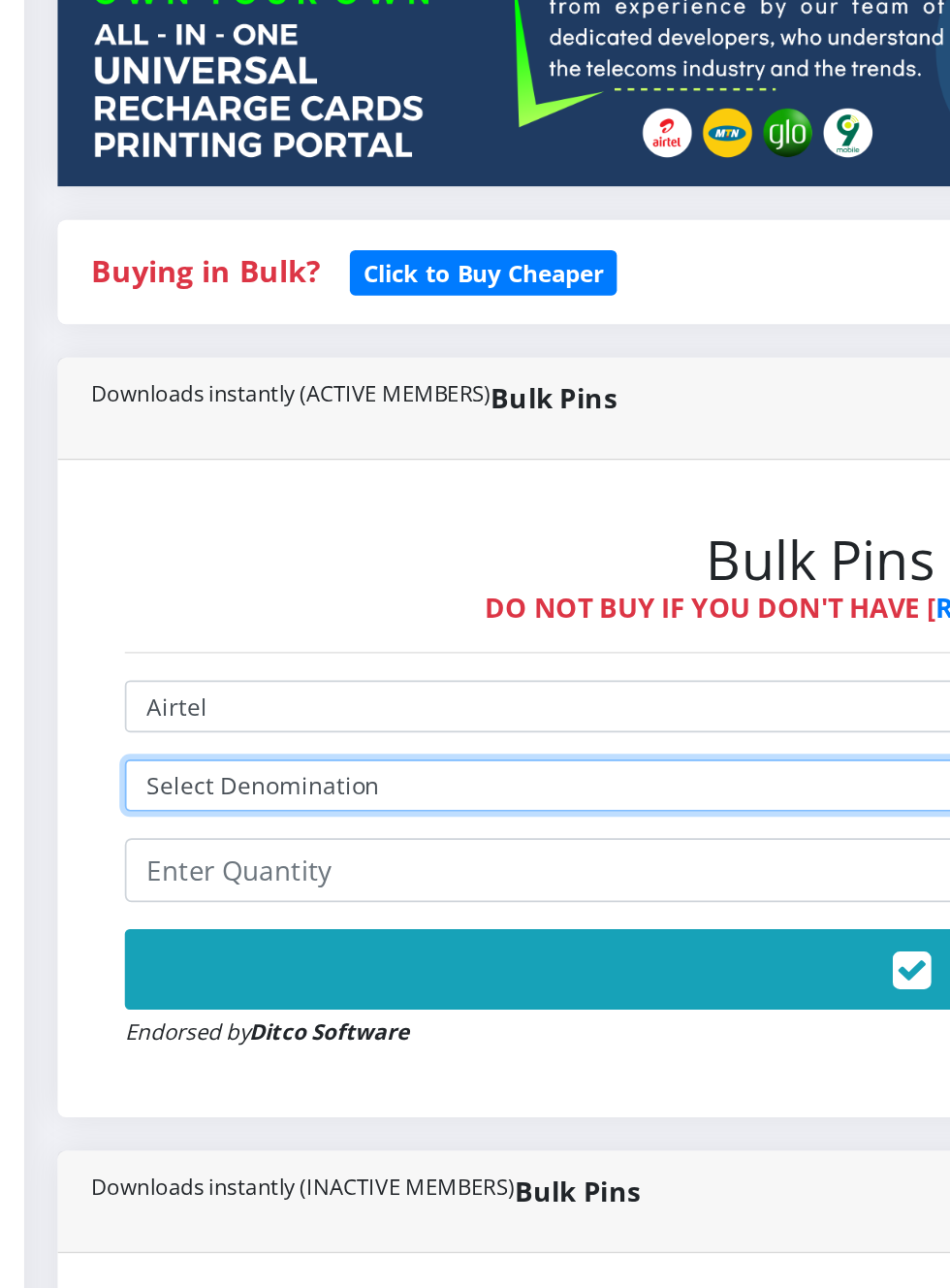
click at [374, 888] on select "Select Denomination Airtel NGN100 - ₦96.37 Airtel NGN200 - ₦192.74 Airtel NGN50…" at bounding box center [641, 878] width 1004 height 30
select select "481.85-500"
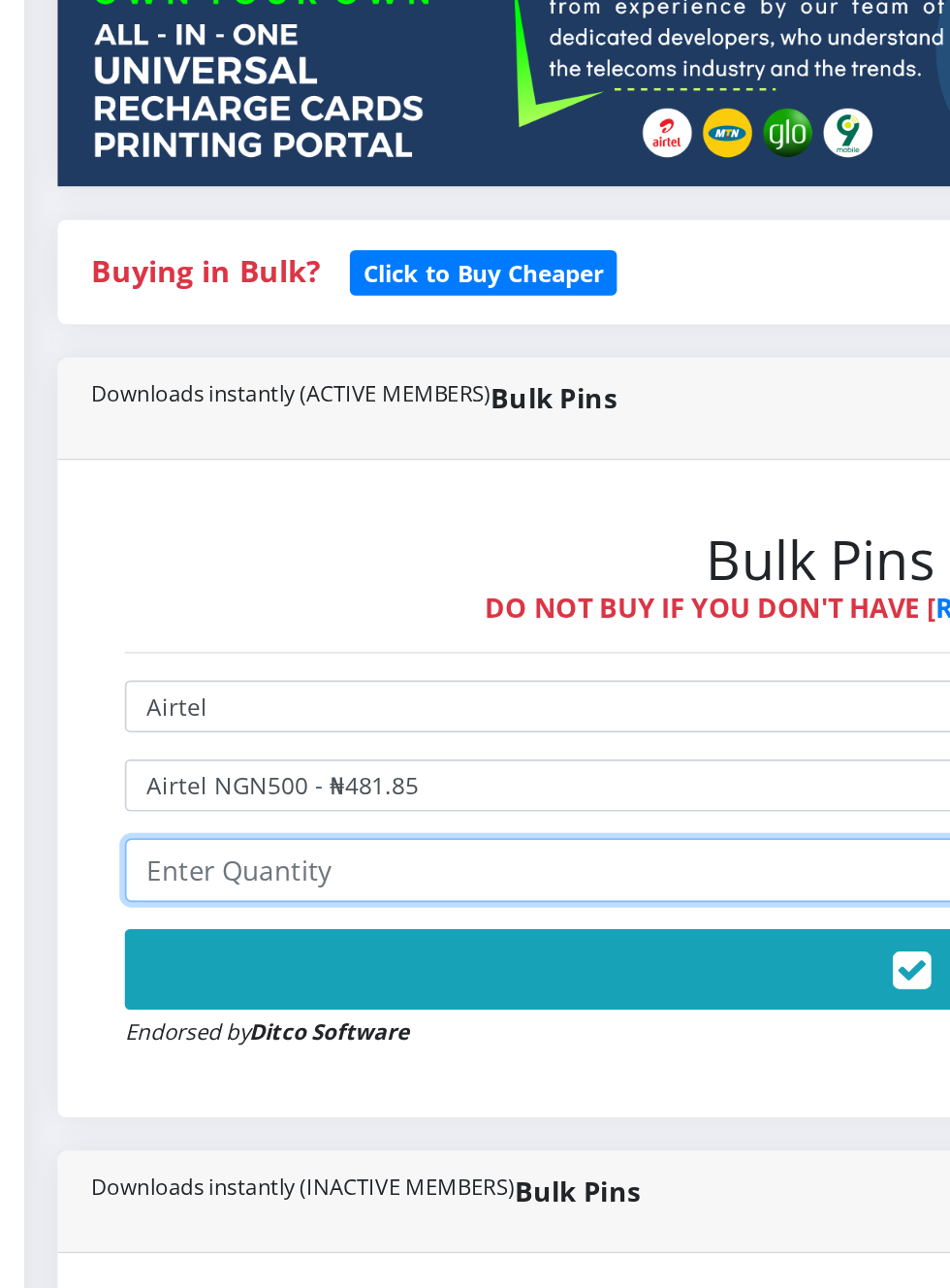
click at [334, 929] on input "number" at bounding box center [641, 927] width 1004 height 37
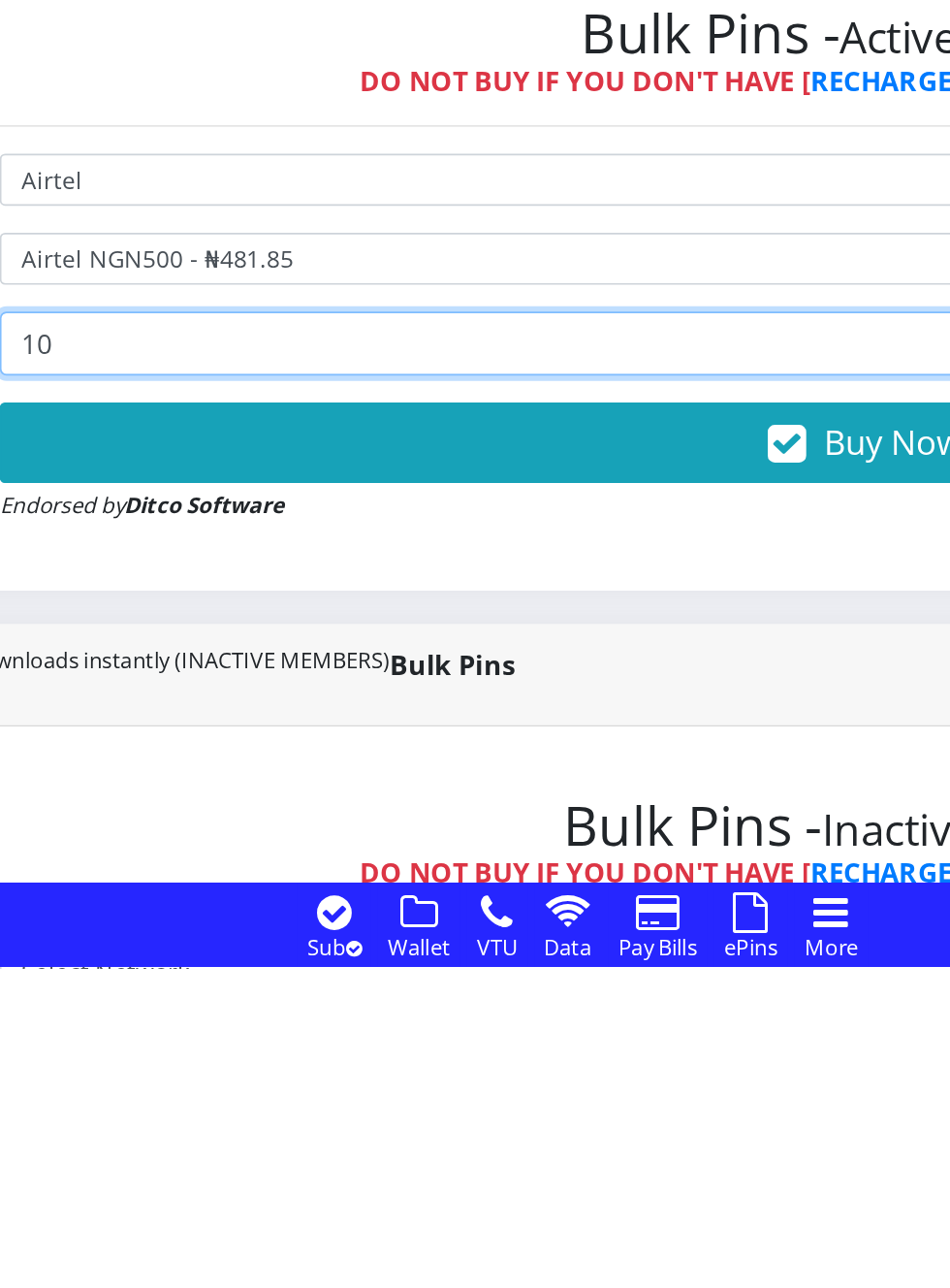
type input "10"
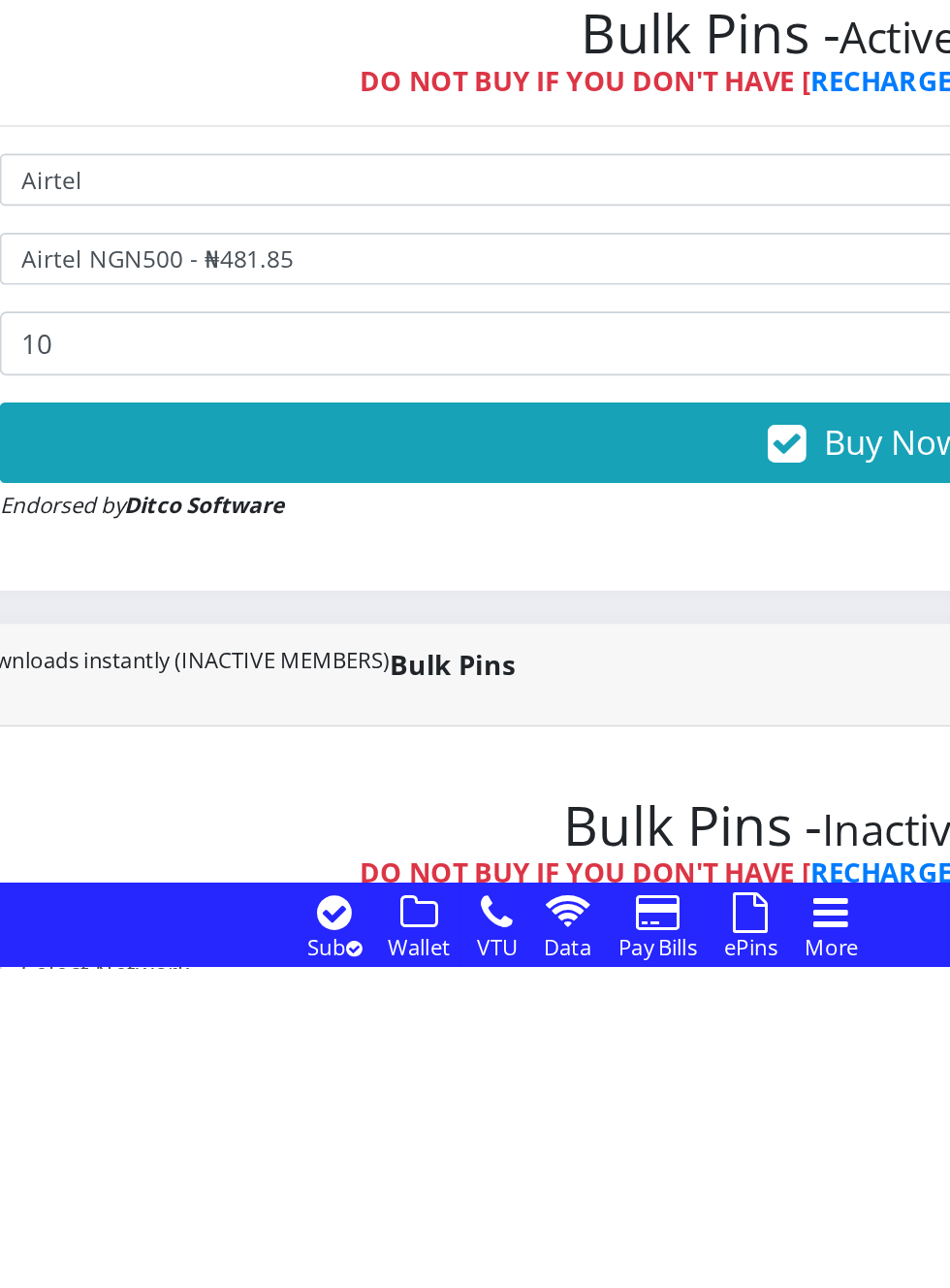
click at [603, 990] on icon "button" at bounding box center [594, 986] width 23 height 20
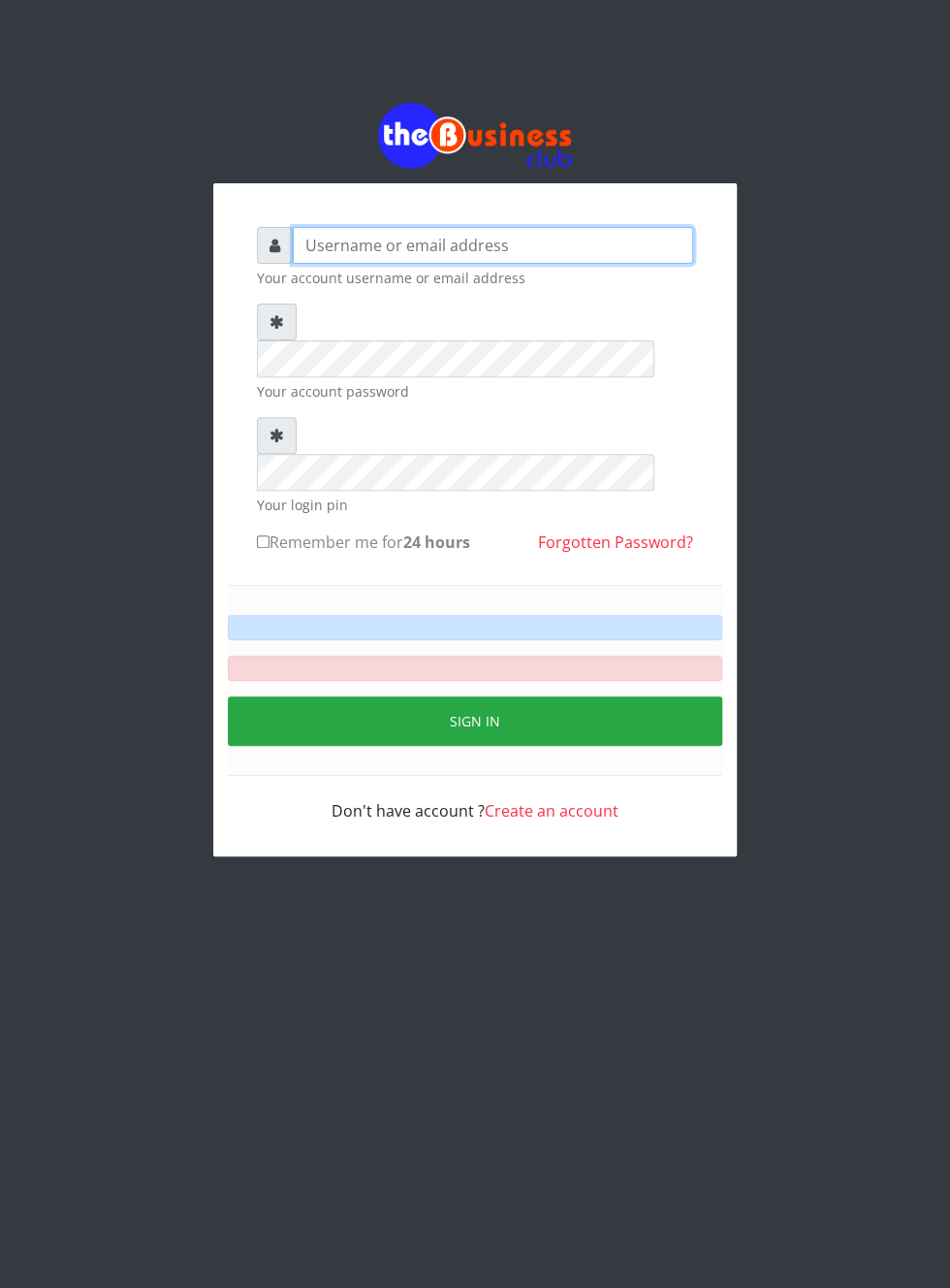
click at [332, 253] on input "text" at bounding box center [493, 245] width 401 height 37
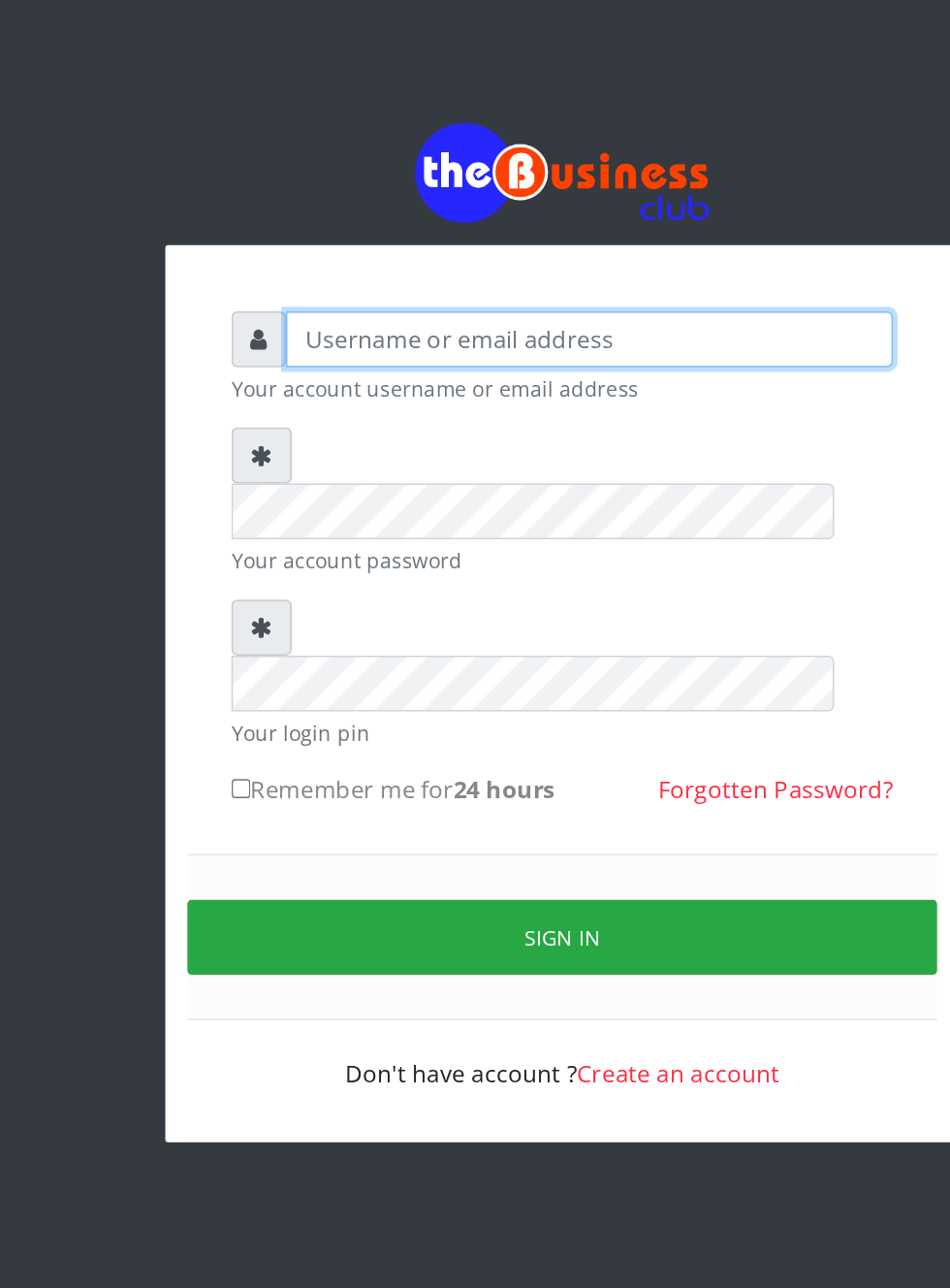
click at [364, 252] on input "text" at bounding box center [493, 245] width 401 height 37
click at [362, 256] on input "text" at bounding box center [493, 245] width 401 height 37
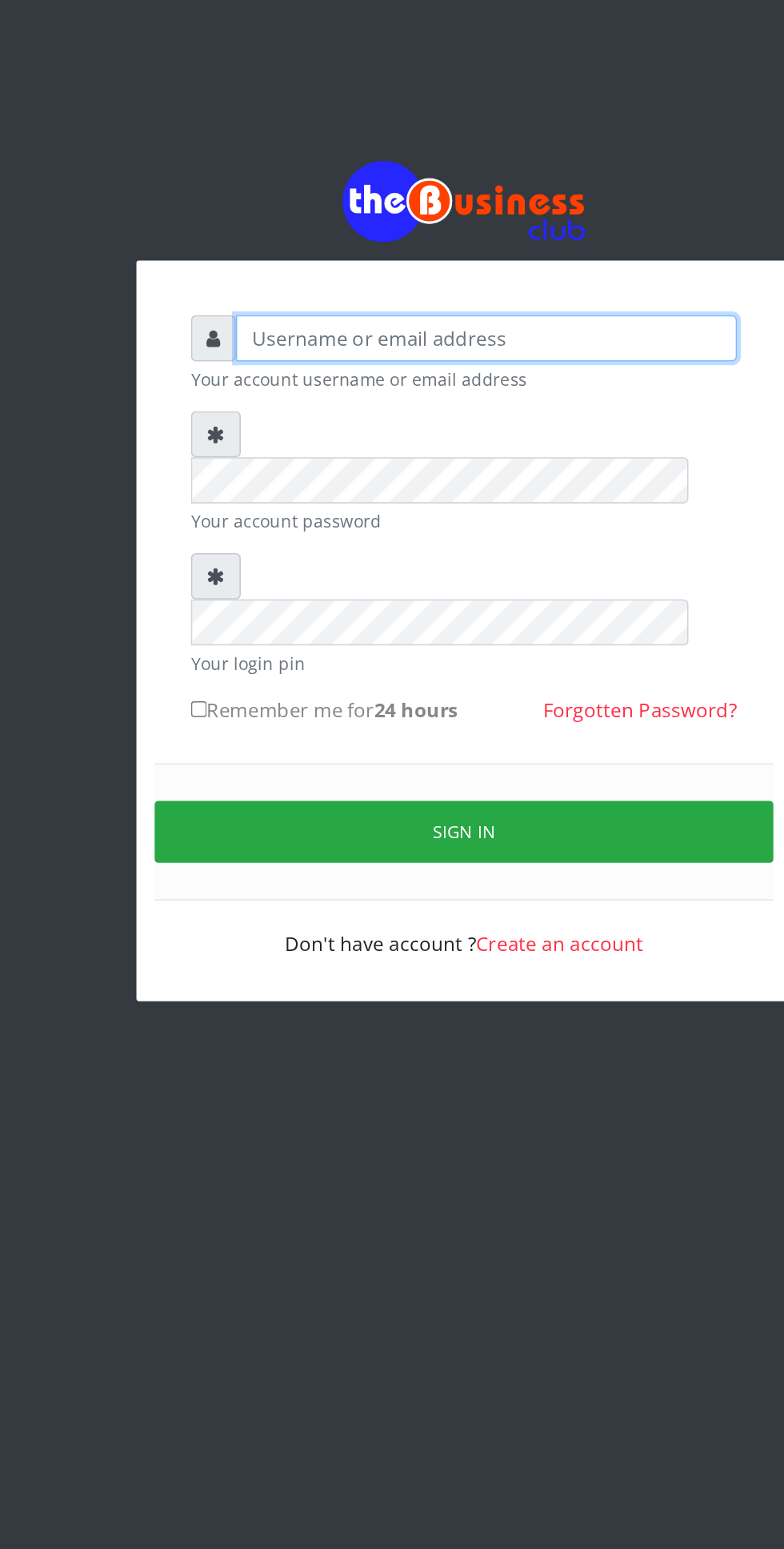
type input "Musluky"
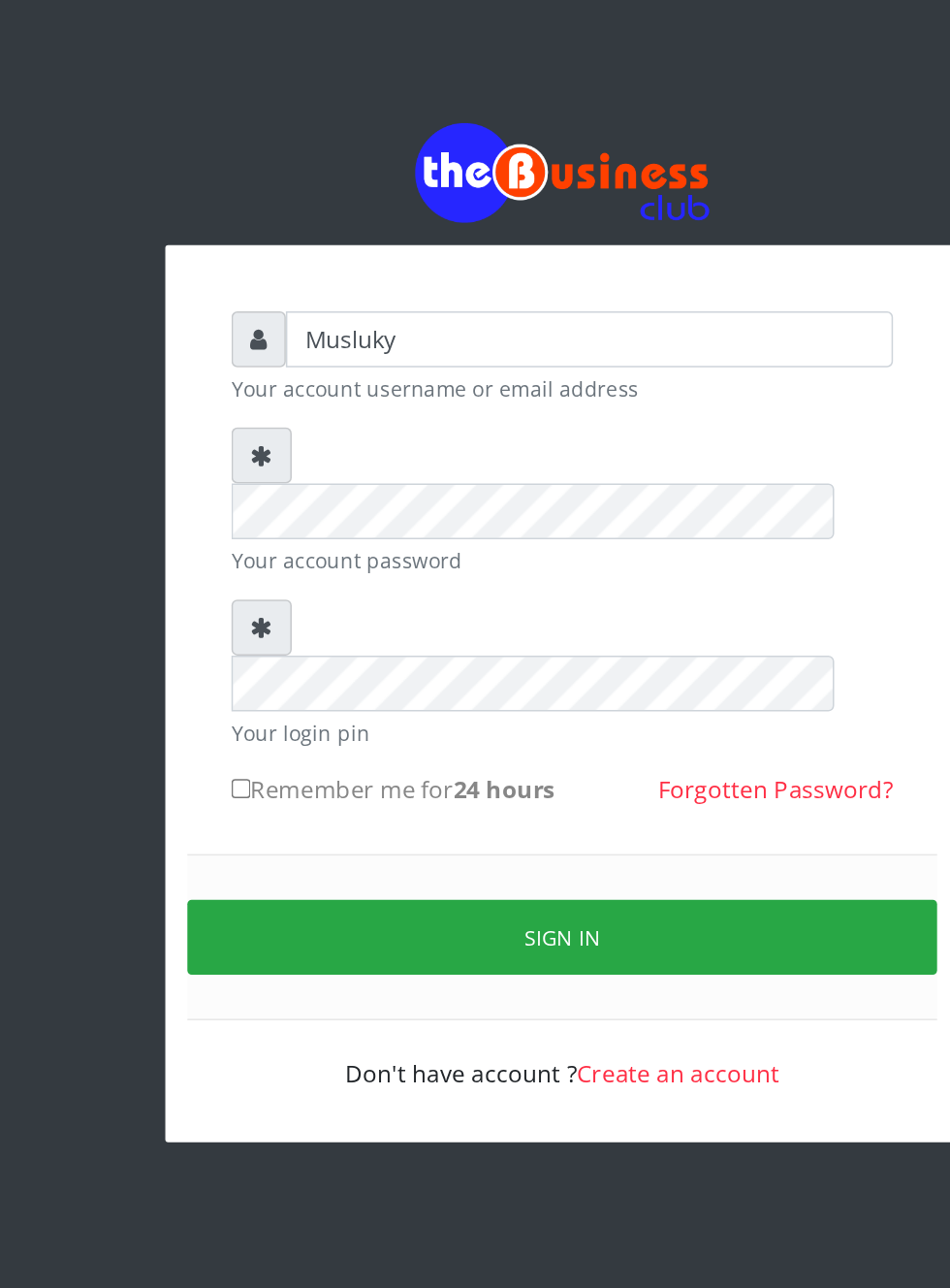
click at [390, 381] on small "Your account password" at bounding box center [475, 391] width 436 height 21
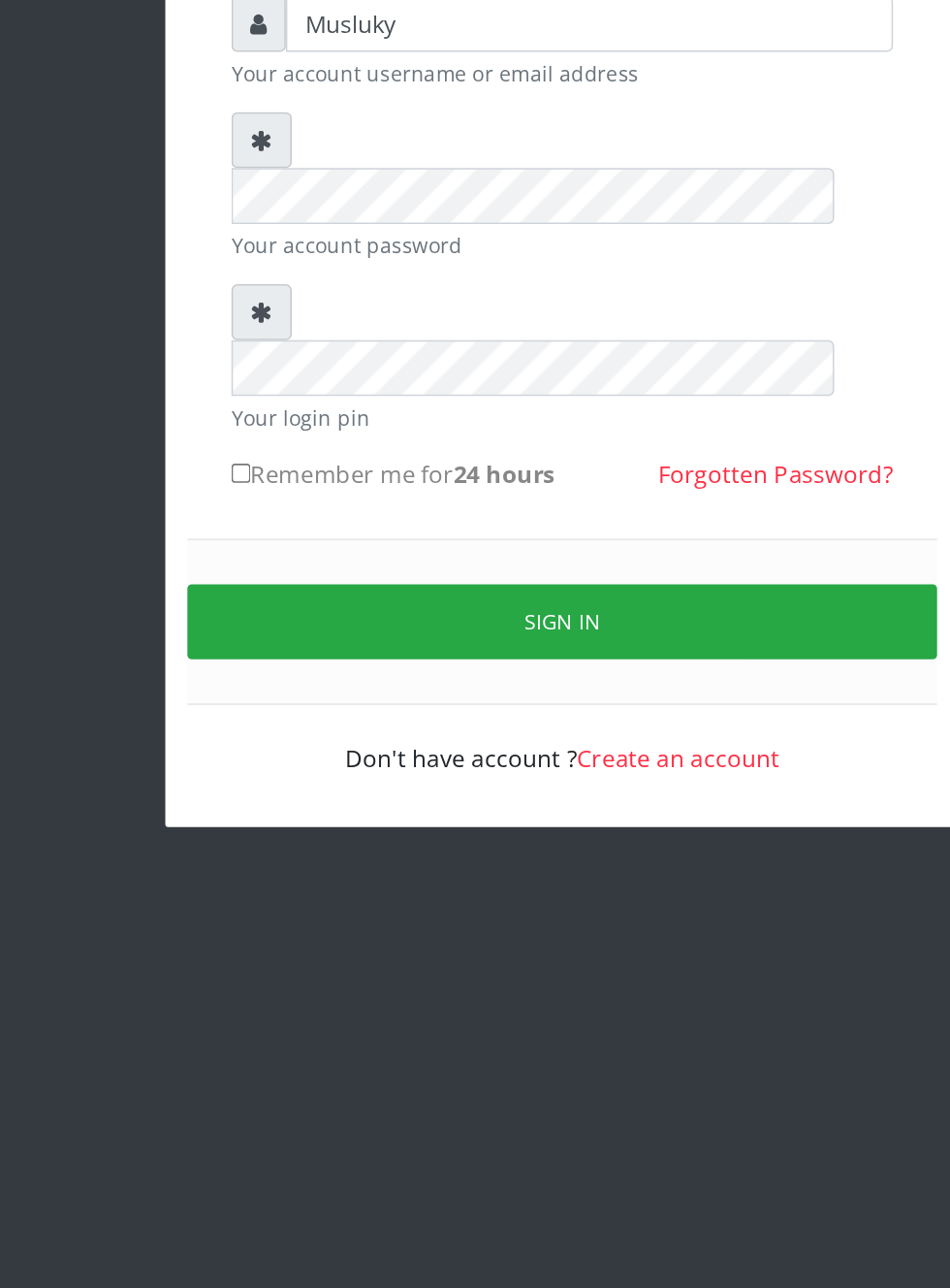
click at [478, 615] on button "Sign in" at bounding box center [475, 640] width 494 height 49
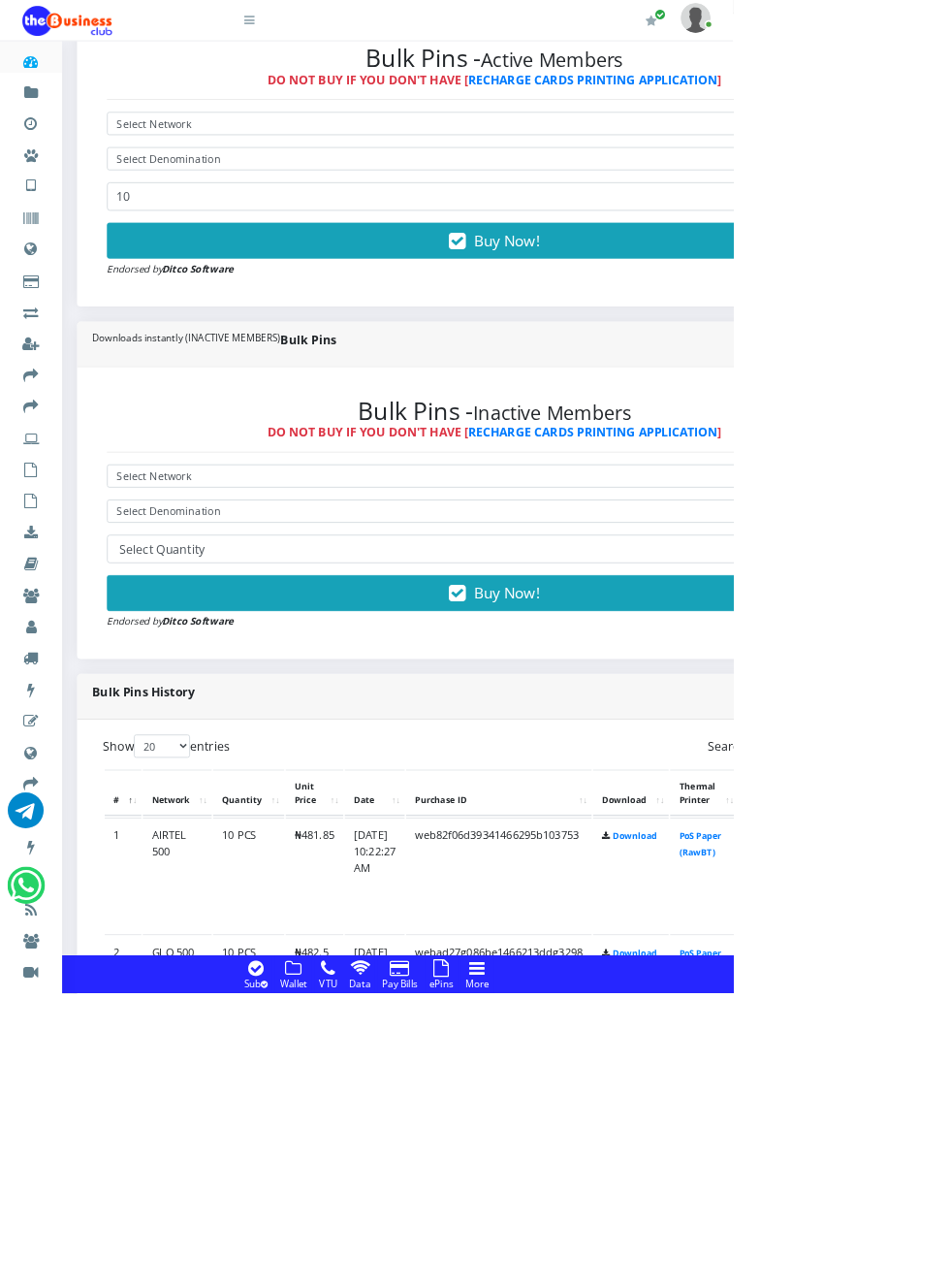
scroll to position [757, 0]
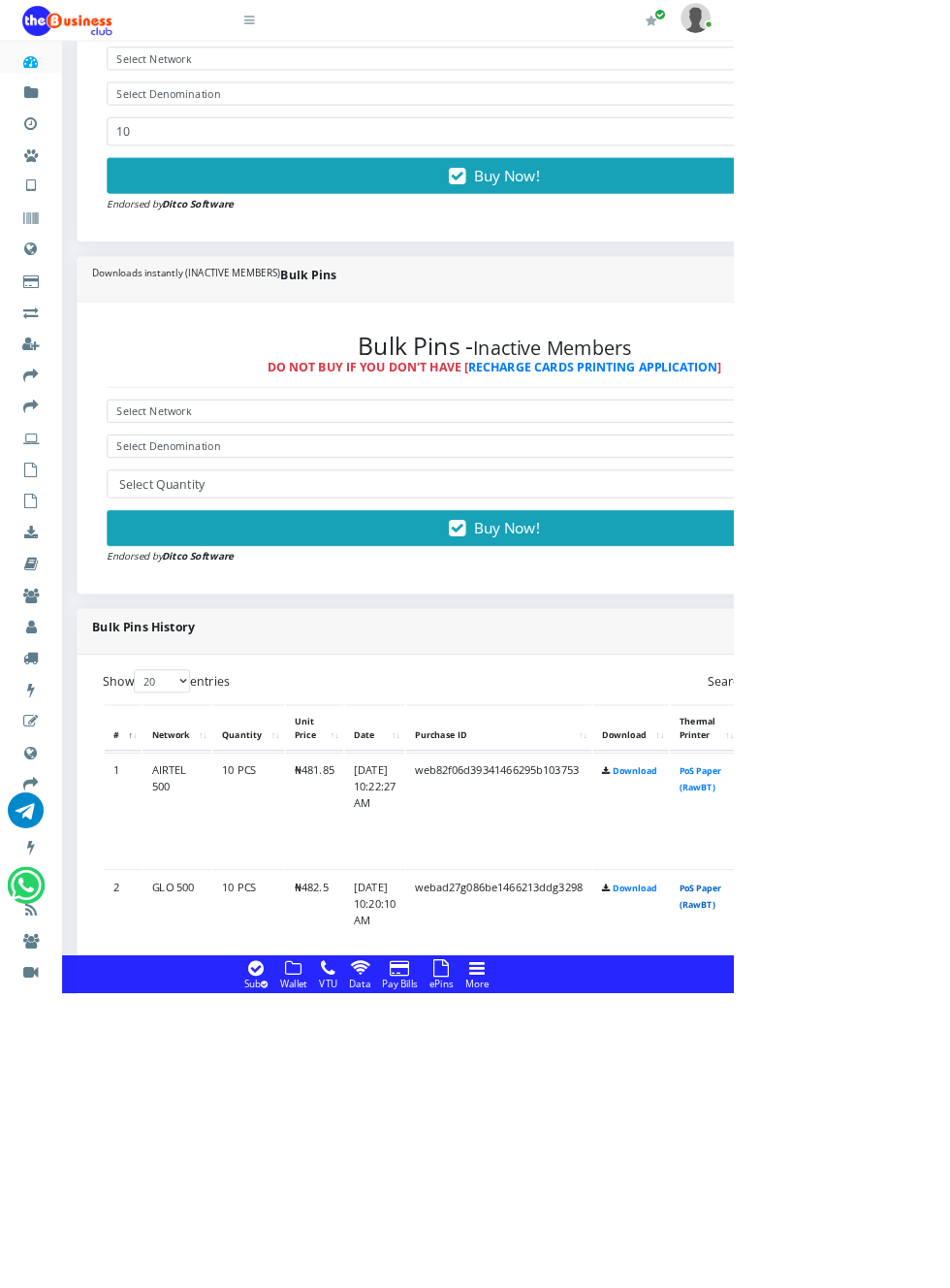
click at [935, 1154] on link "PoS Paper (RawBT)" at bounding box center [908, 1162] width 54 height 36
click at [935, 1000] on link "PoS Paper (RawBT)" at bounding box center [908, 1011] width 54 height 36
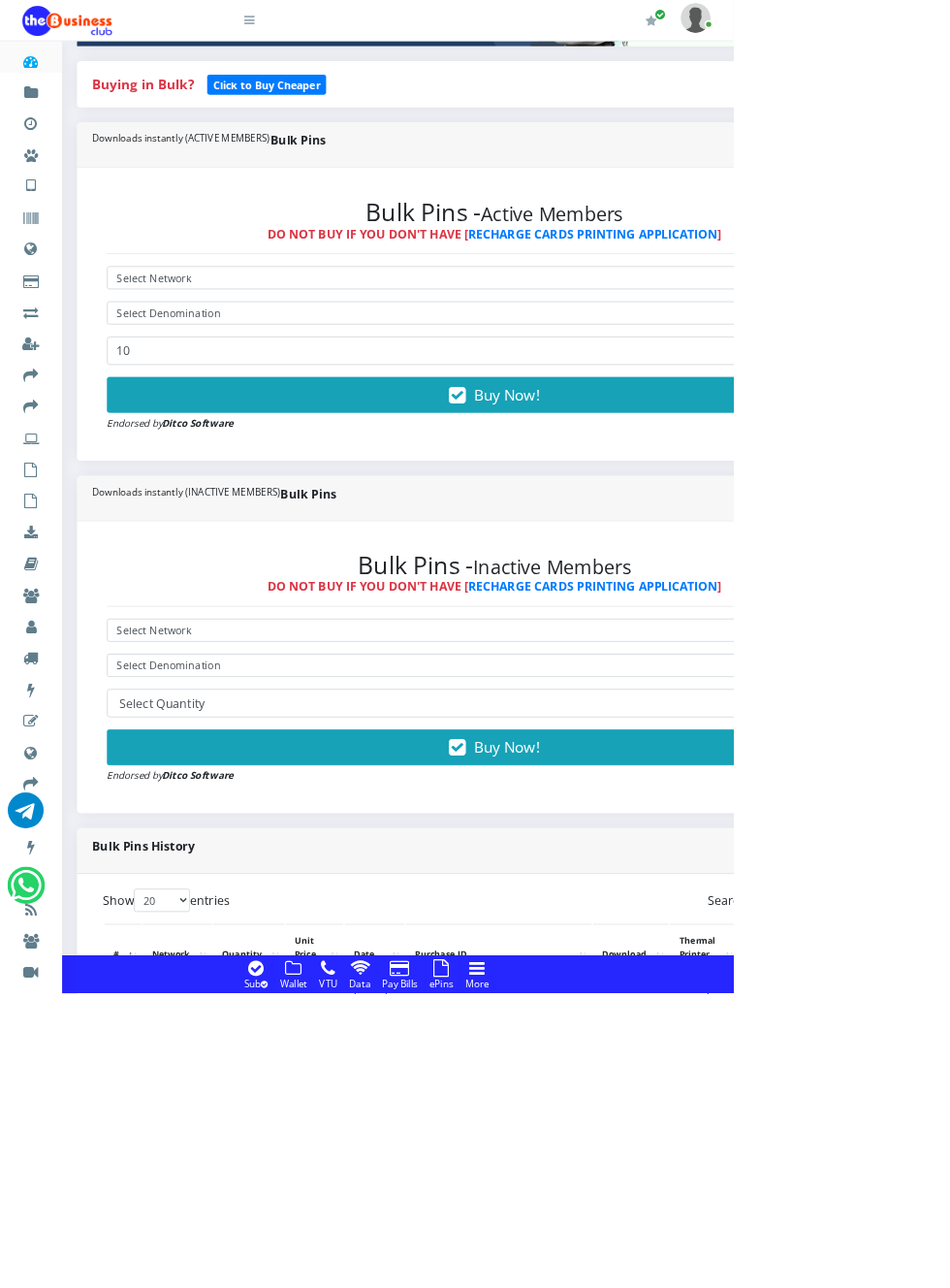
scroll to position [0, 0]
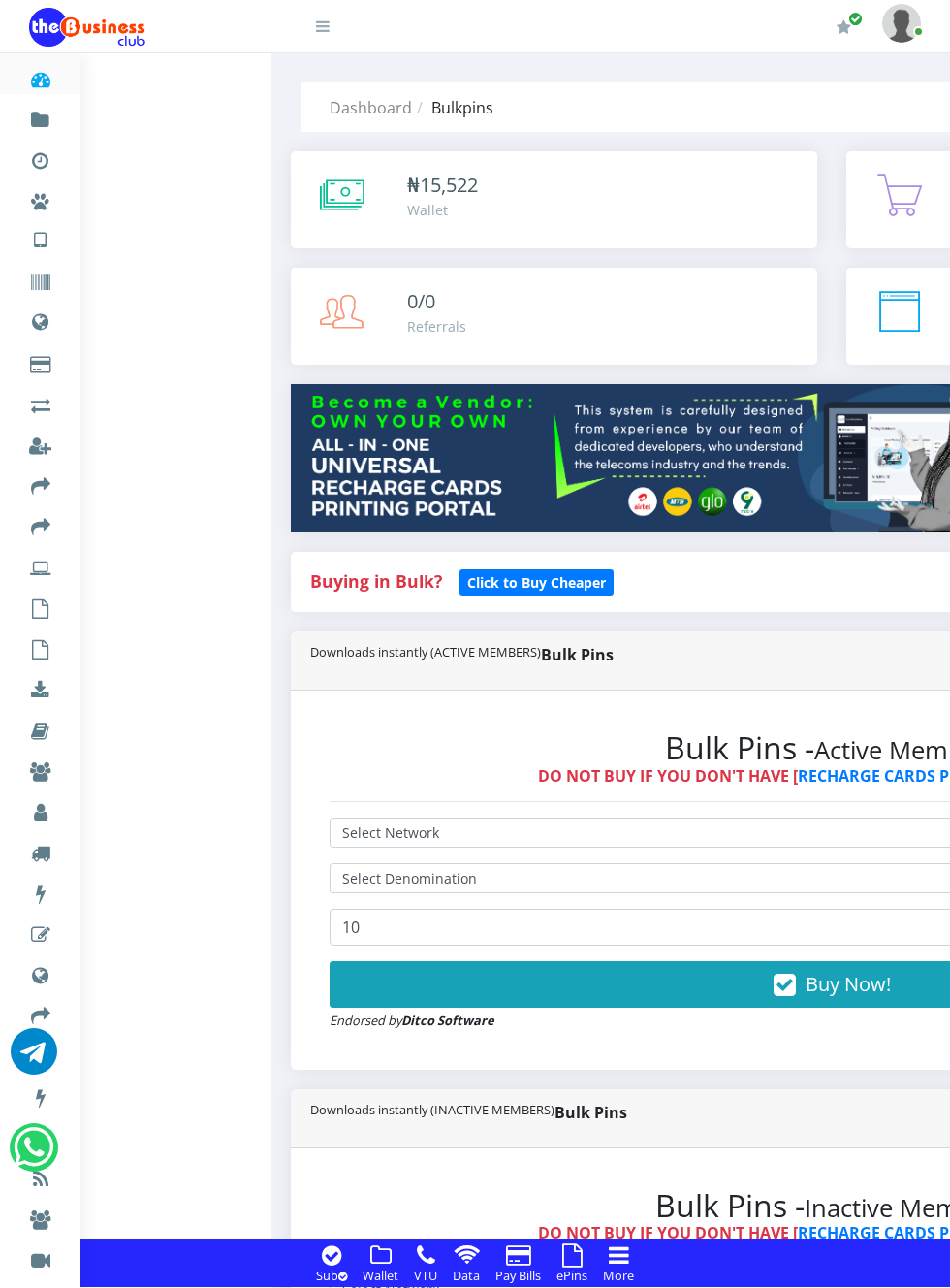
select select "Glo"
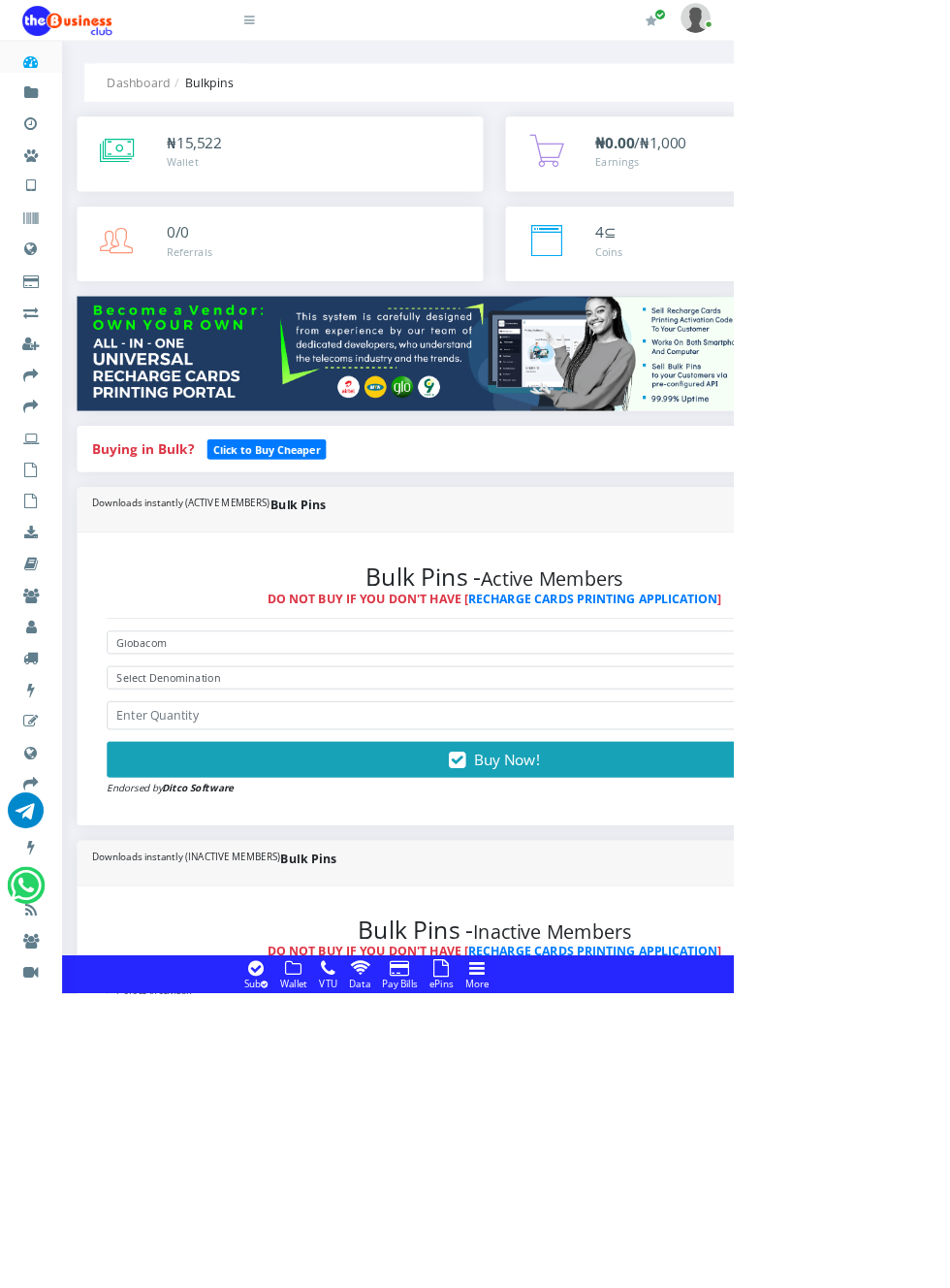
click at [406, 834] on select "Select Network MTN Globacom 9Mobile Airtel" at bounding box center [641, 833] width 1004 height 30
click at [400, 880] on select "Select Denomination Glo NGN100 - ₦96.50 Glo NGN200 - ₦193.00 Glo NGN500 - ₦482.…" at bounding box center [641, 878] width 1004 height 30
select select "482.5-500"
click at [325, 932] on input "number" at bounding box center [641, 927] width 1004 height 37
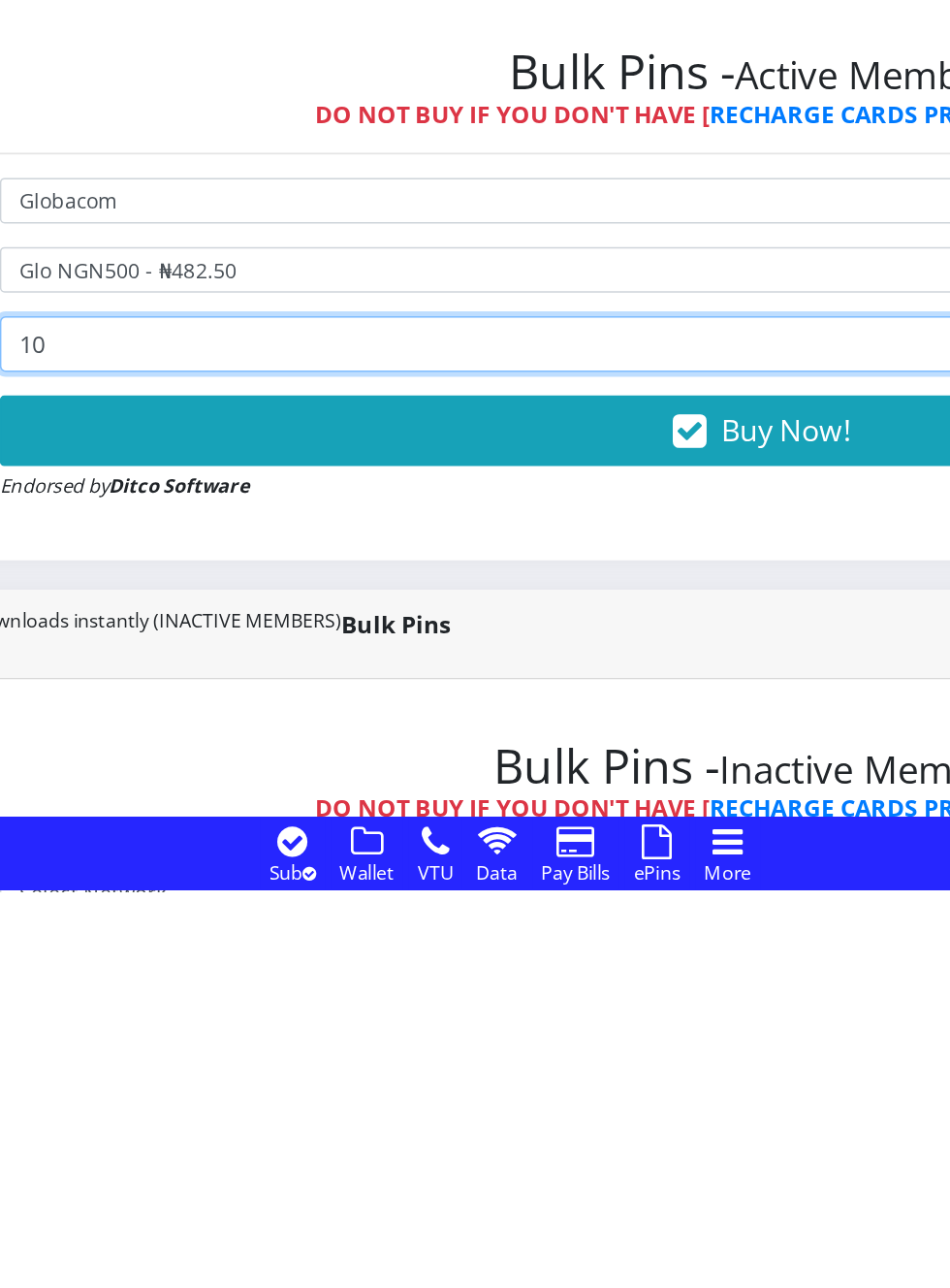
type input "10"
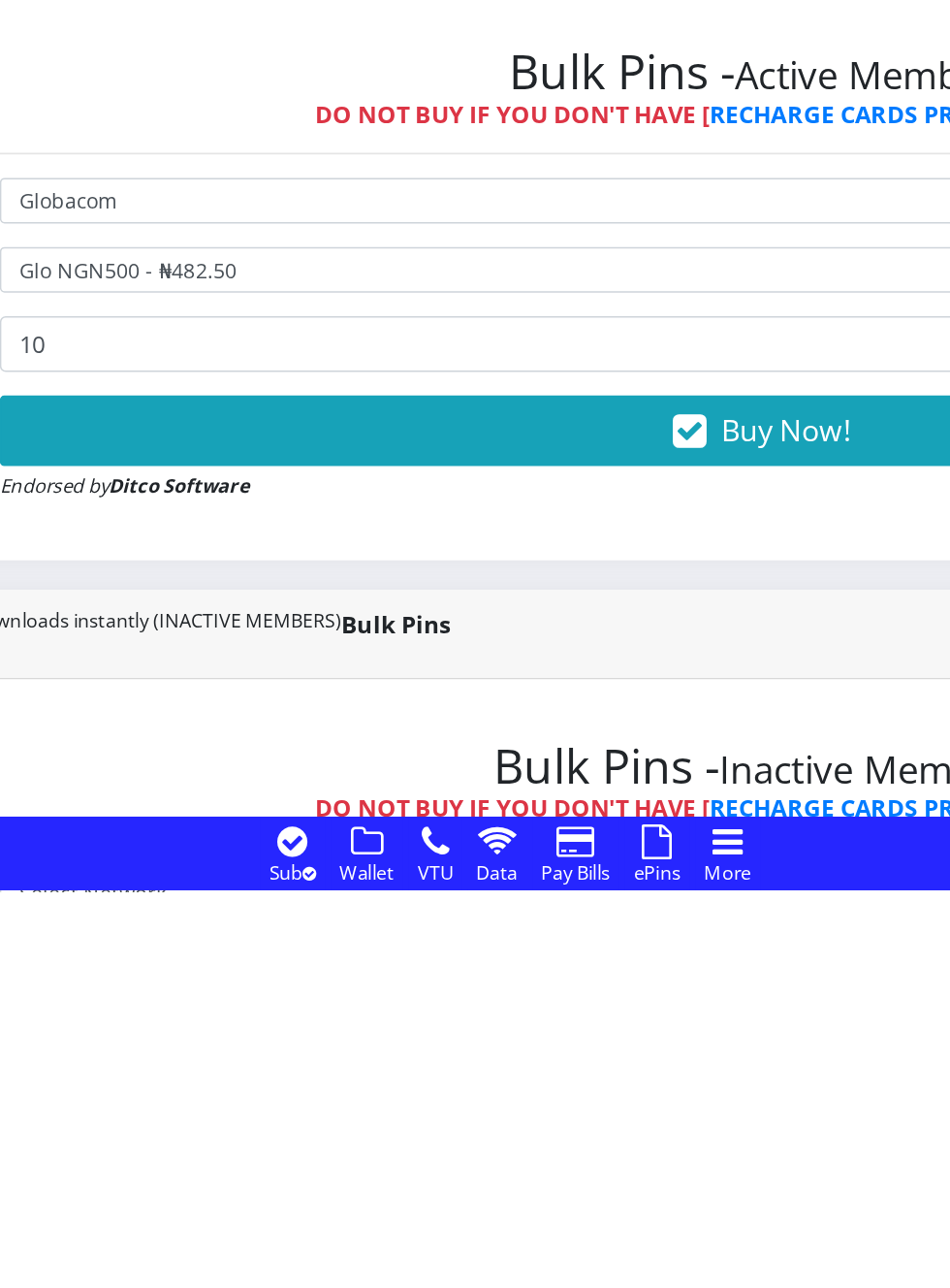
click at [622, 986] on button "Buy Now!" at bounding box center [641, 984] width 1004 height 46
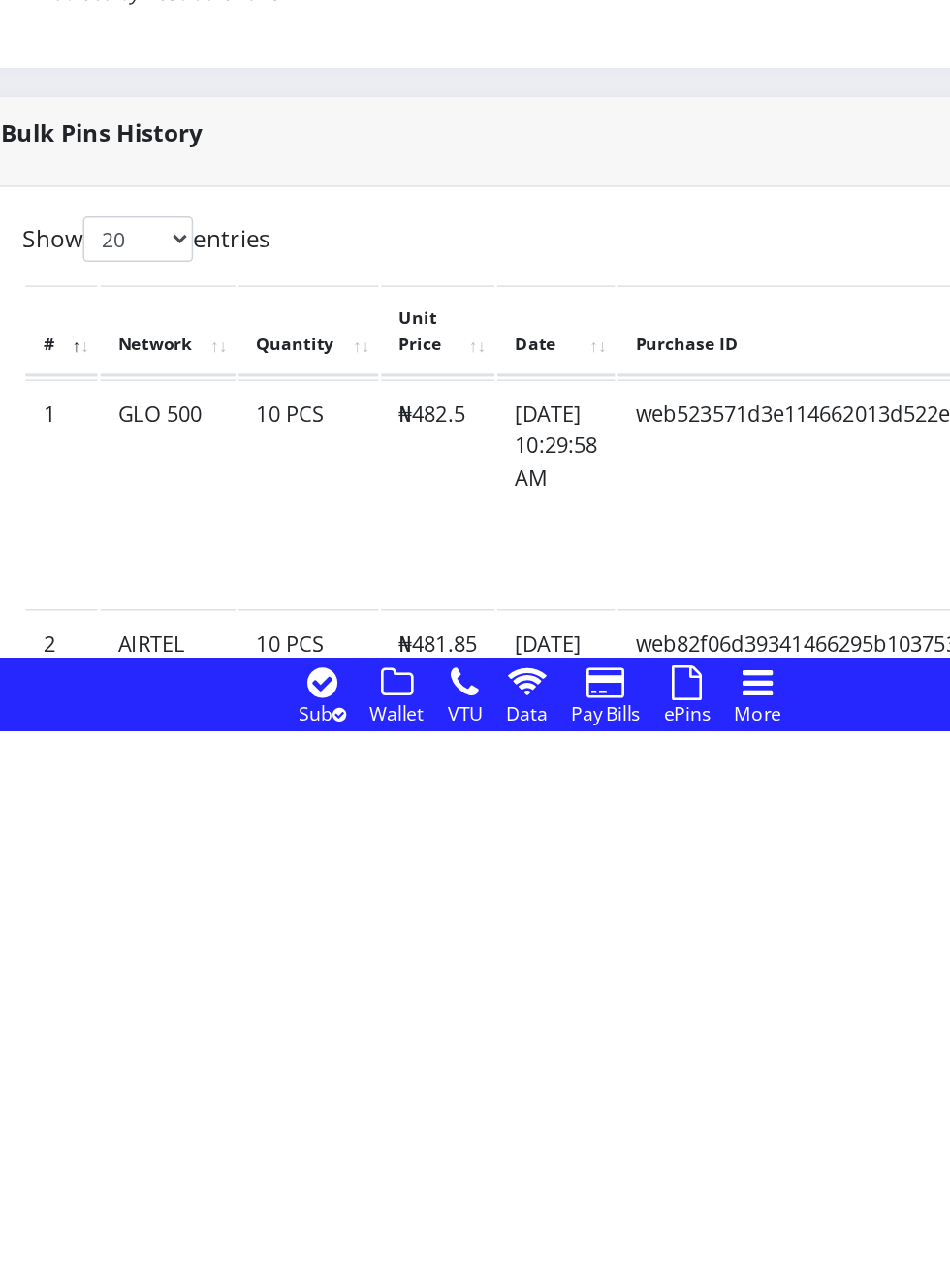
scroll to position [677, 0]
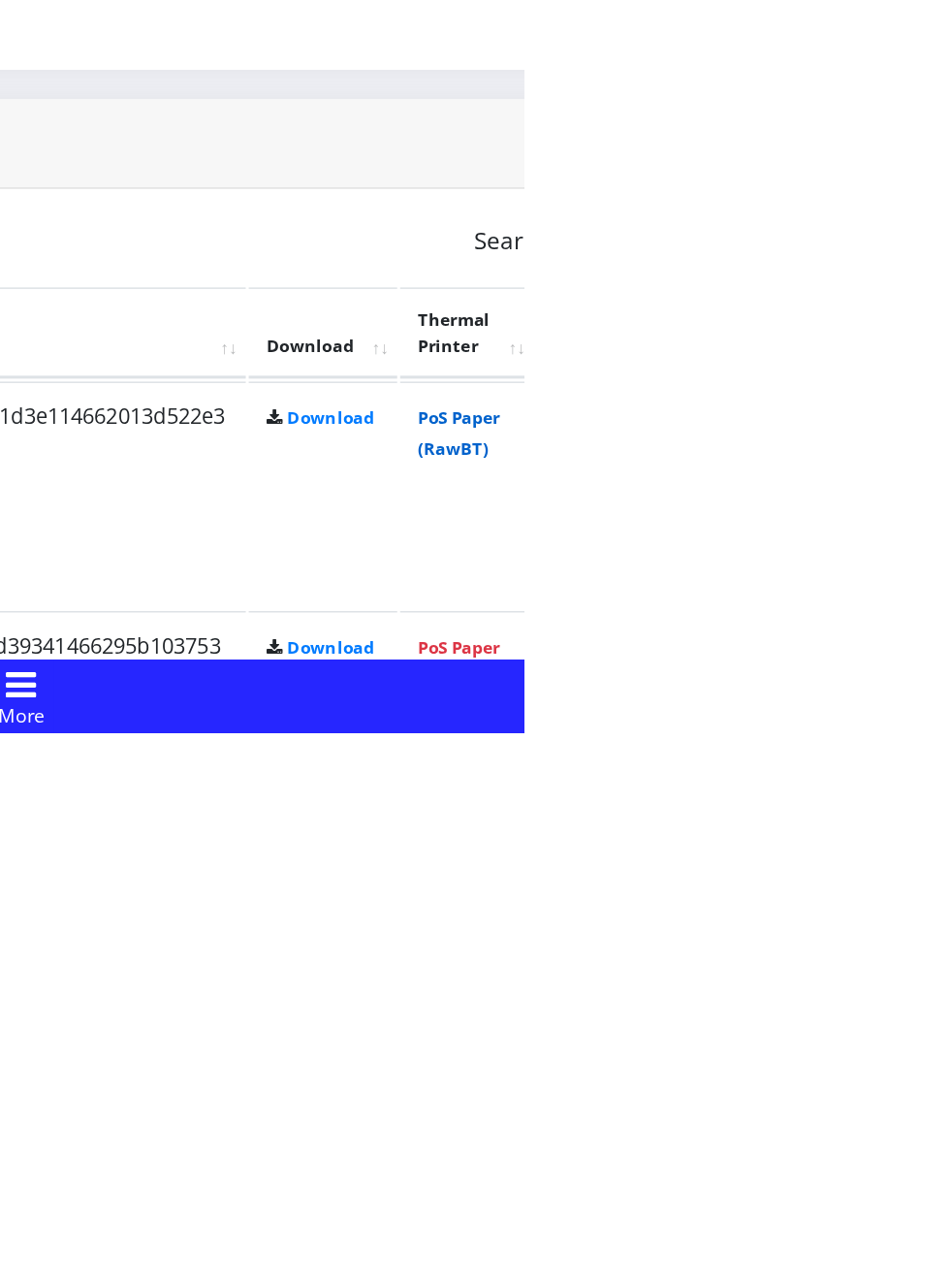
click at [935, 1093] on link "PoS Paper (RawBT)" at bounding box center [908, 1090] width 54 height 36
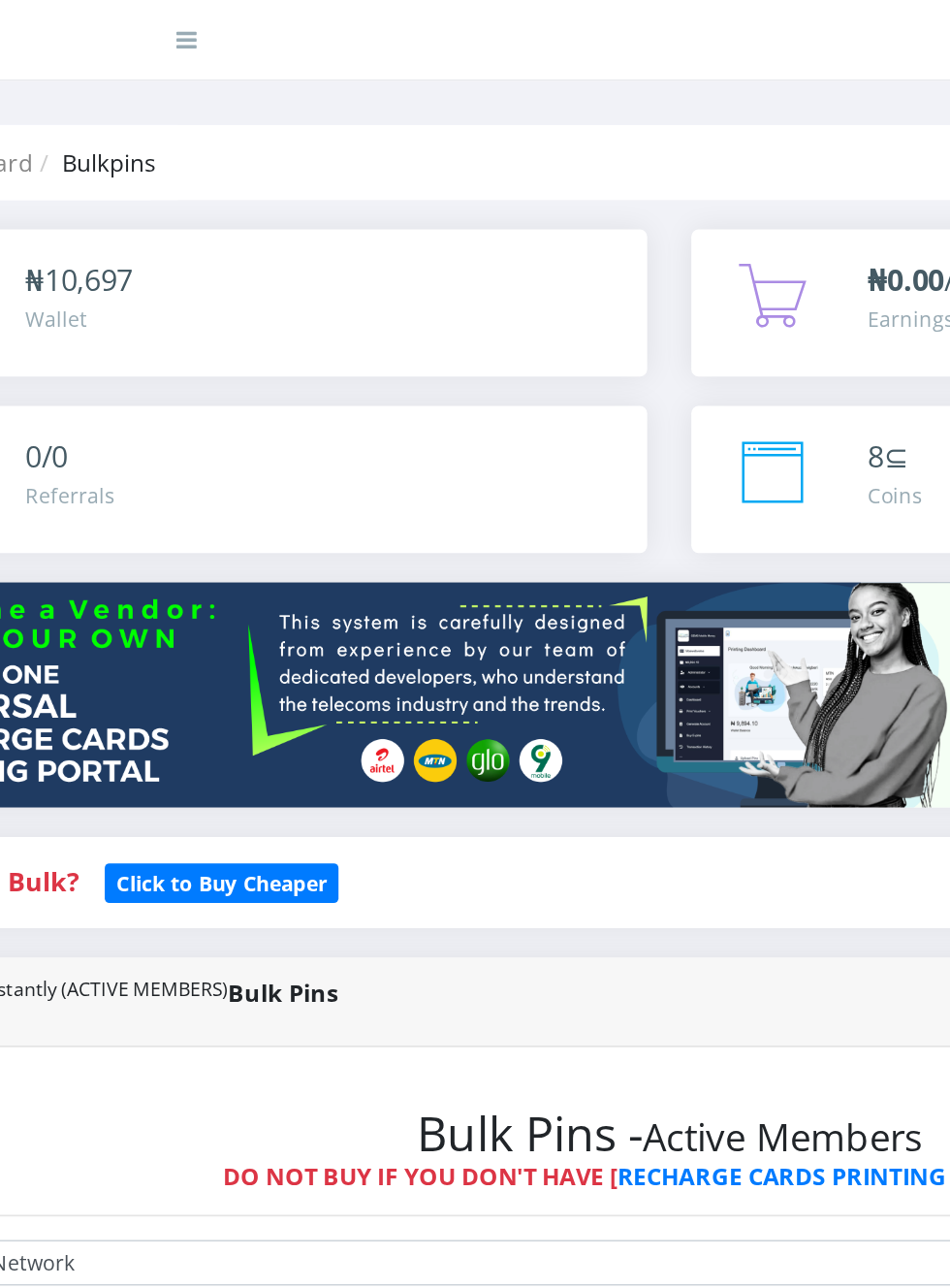
click at [463, 531] on img at bounding box center [640, 458] width 1082 height 148
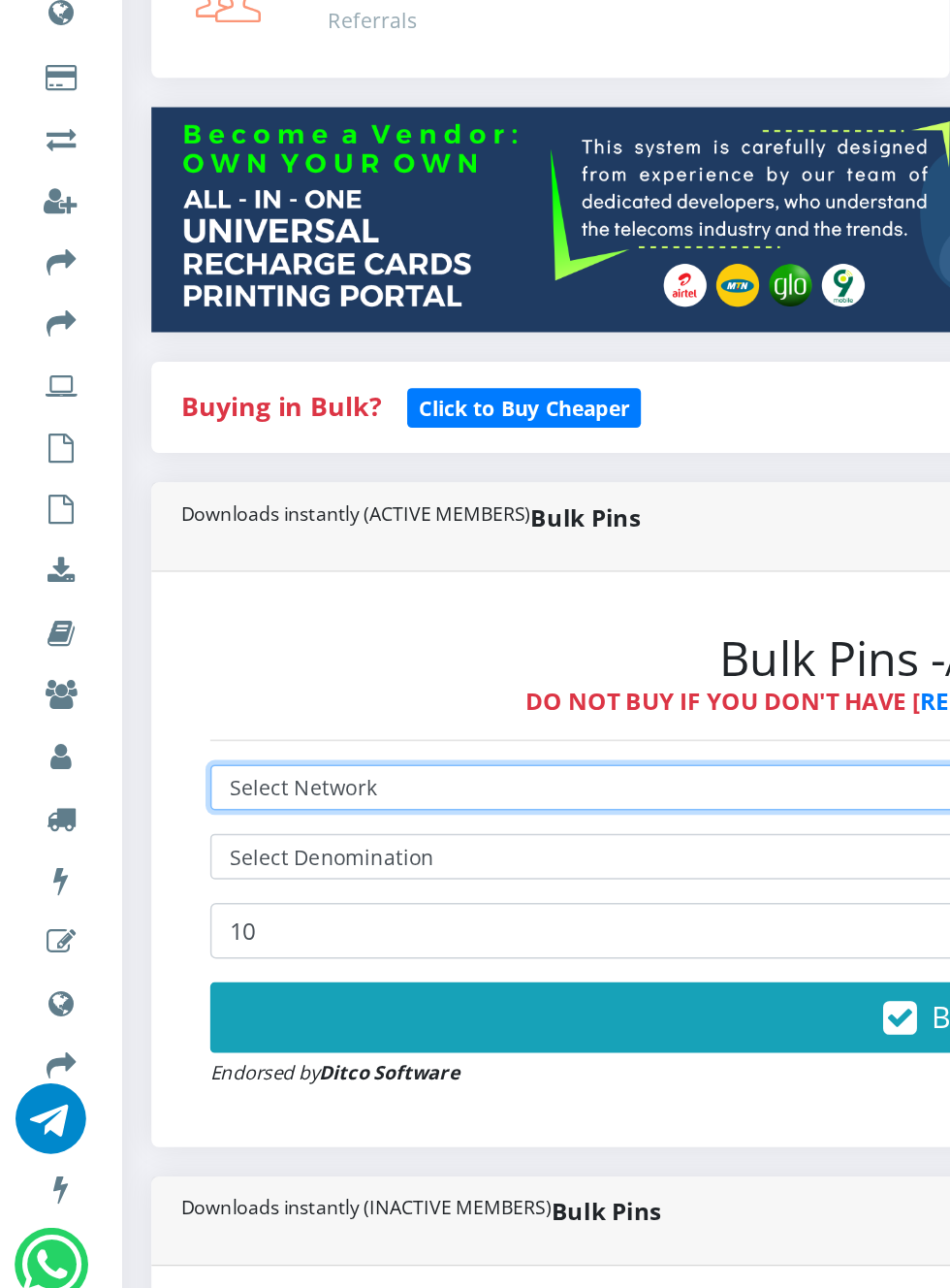
click at [257, 829] on select "Select Network MTN Globacom 9Mobile Airtel" at bounding box center [641, 833] width 1004 height 30
click at [249, 832] on select "Select Network MTN Globacom 9Mobile Airtel" at bounding box center [641, 833] width 1004 height 30
select select "Airtel"
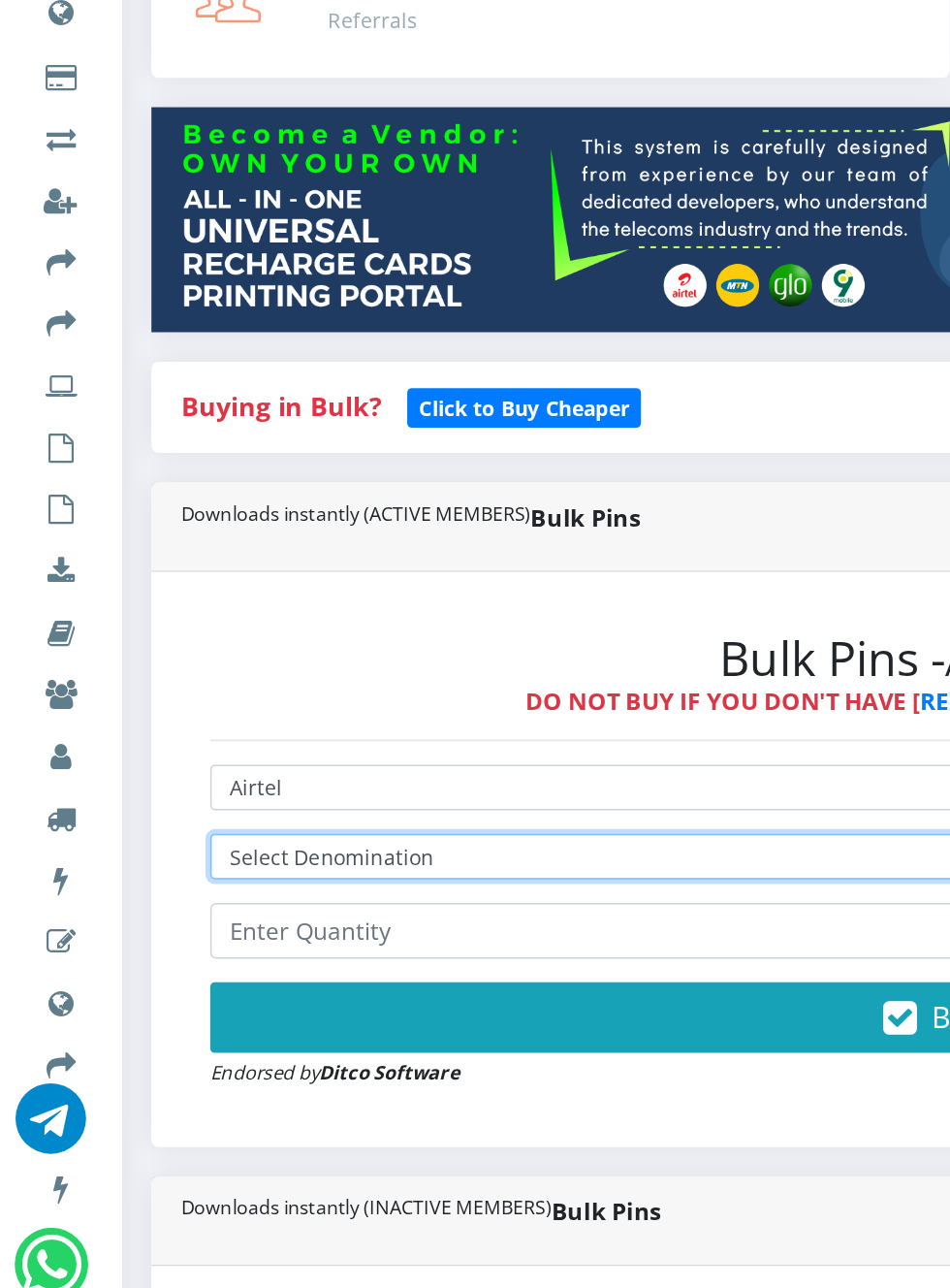
click at [284, 875] on select "Select Denomination Airtel NGN100 - ₦96.37 Airtel NGN200 - ₦192.74 Airtel NGN50…" at bounding box center [641, 878] width 1004 height 30
select select "96.37-100"
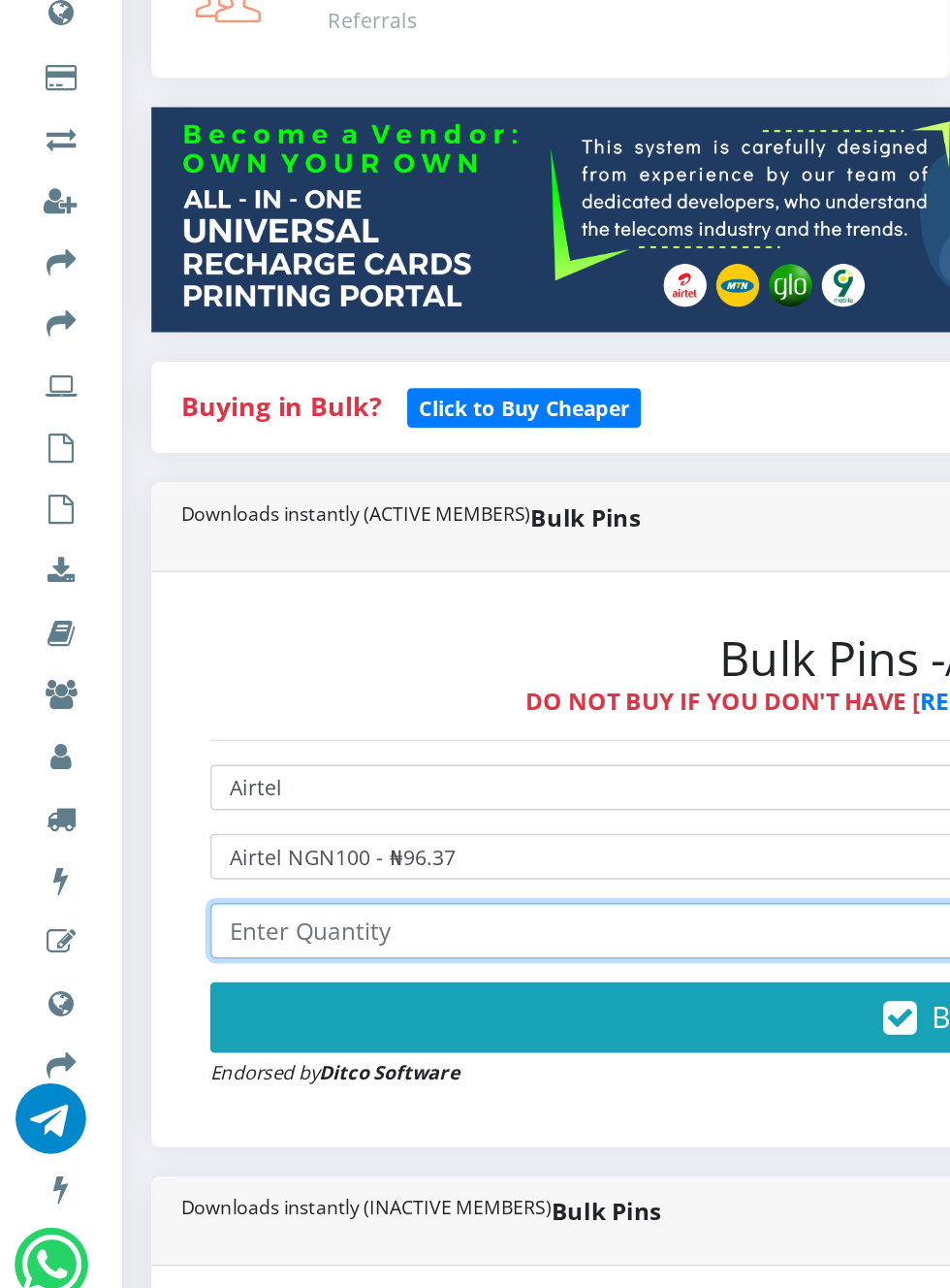
click at [215, 926] on input "number" at bounding box center [641, 927] width 1004 height 37
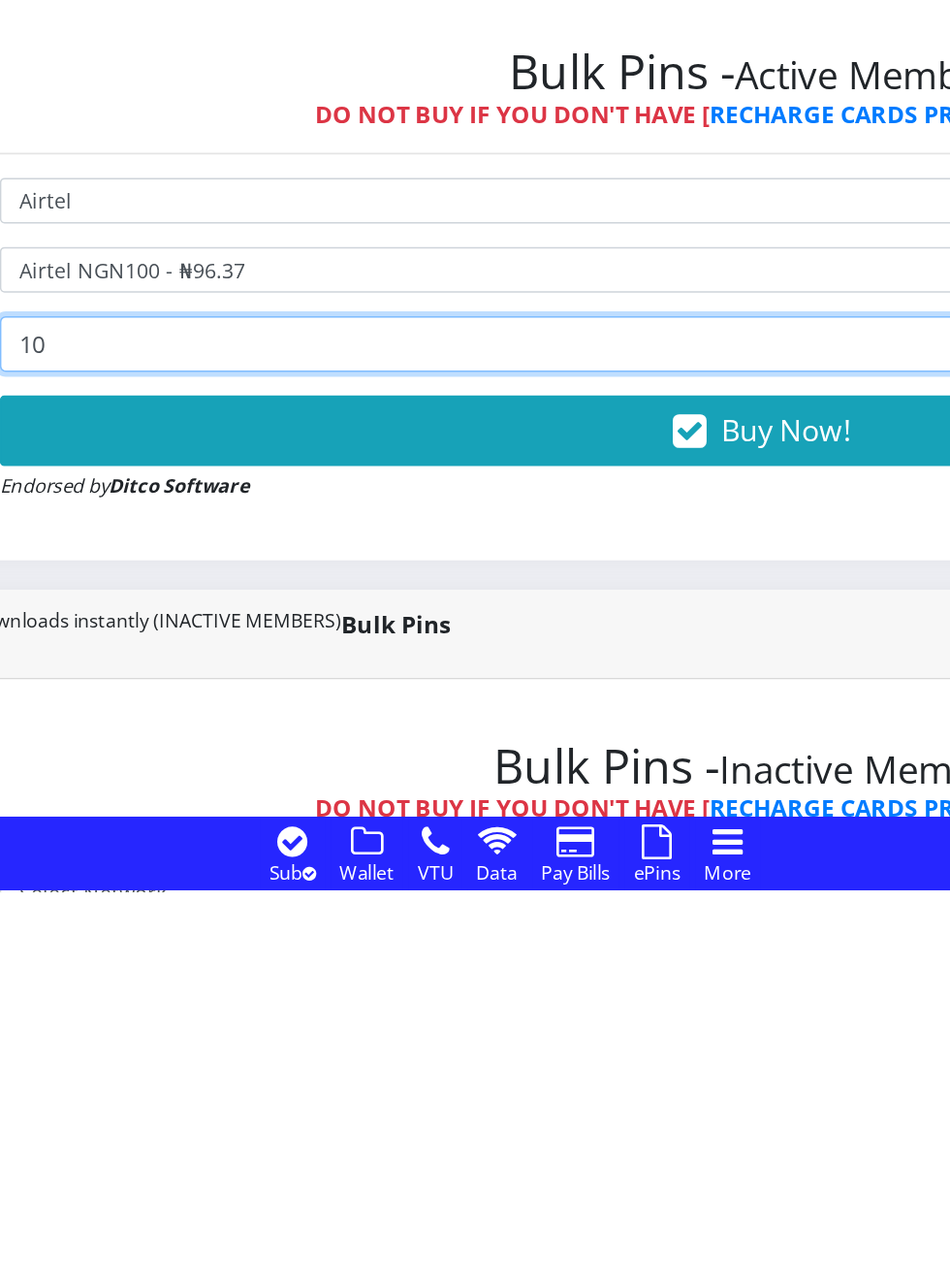
type input "10"
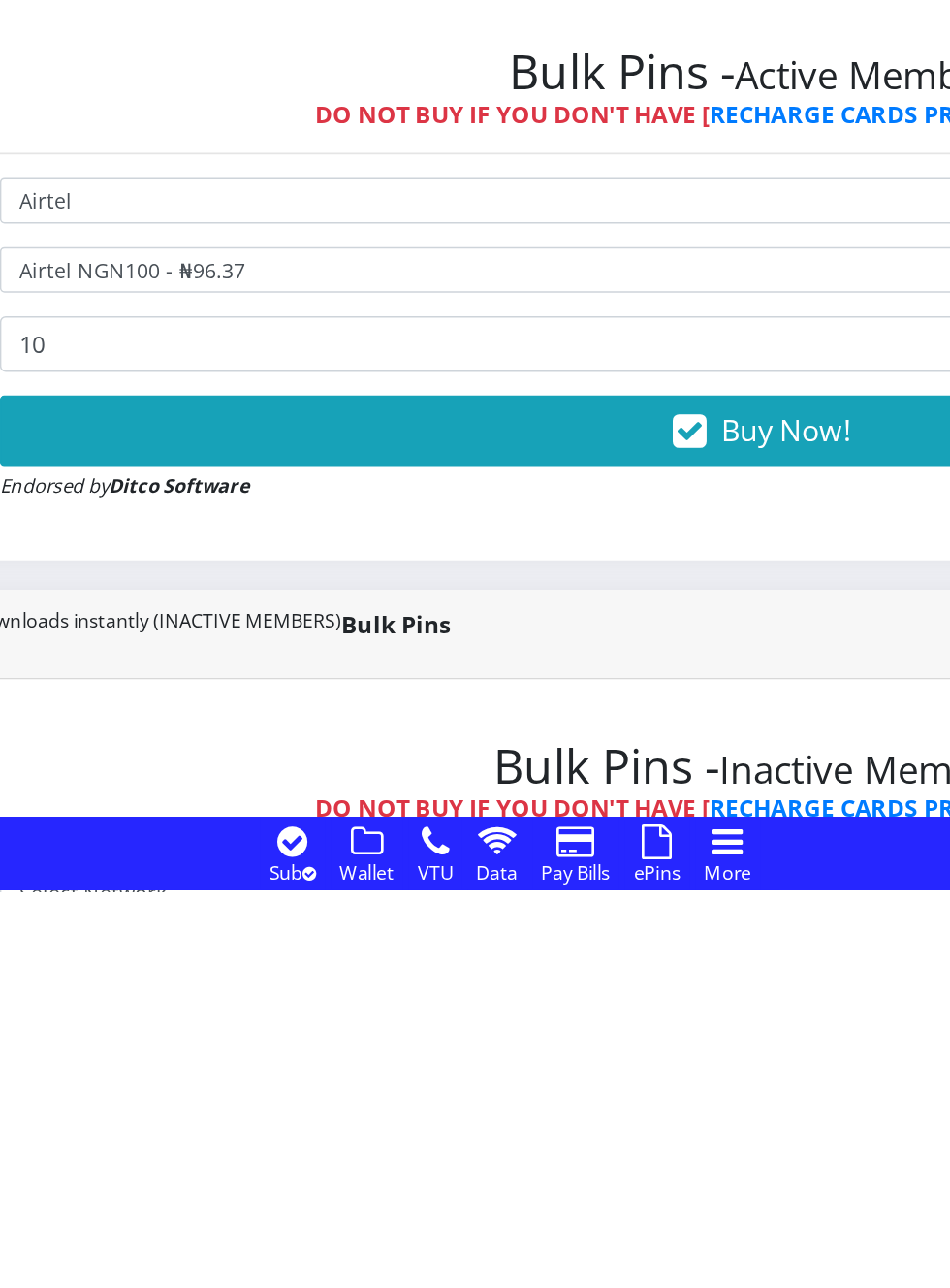
click at [627, 999] on button "Buy Now!" at bounding box center [641, 984] width 1004 height 46
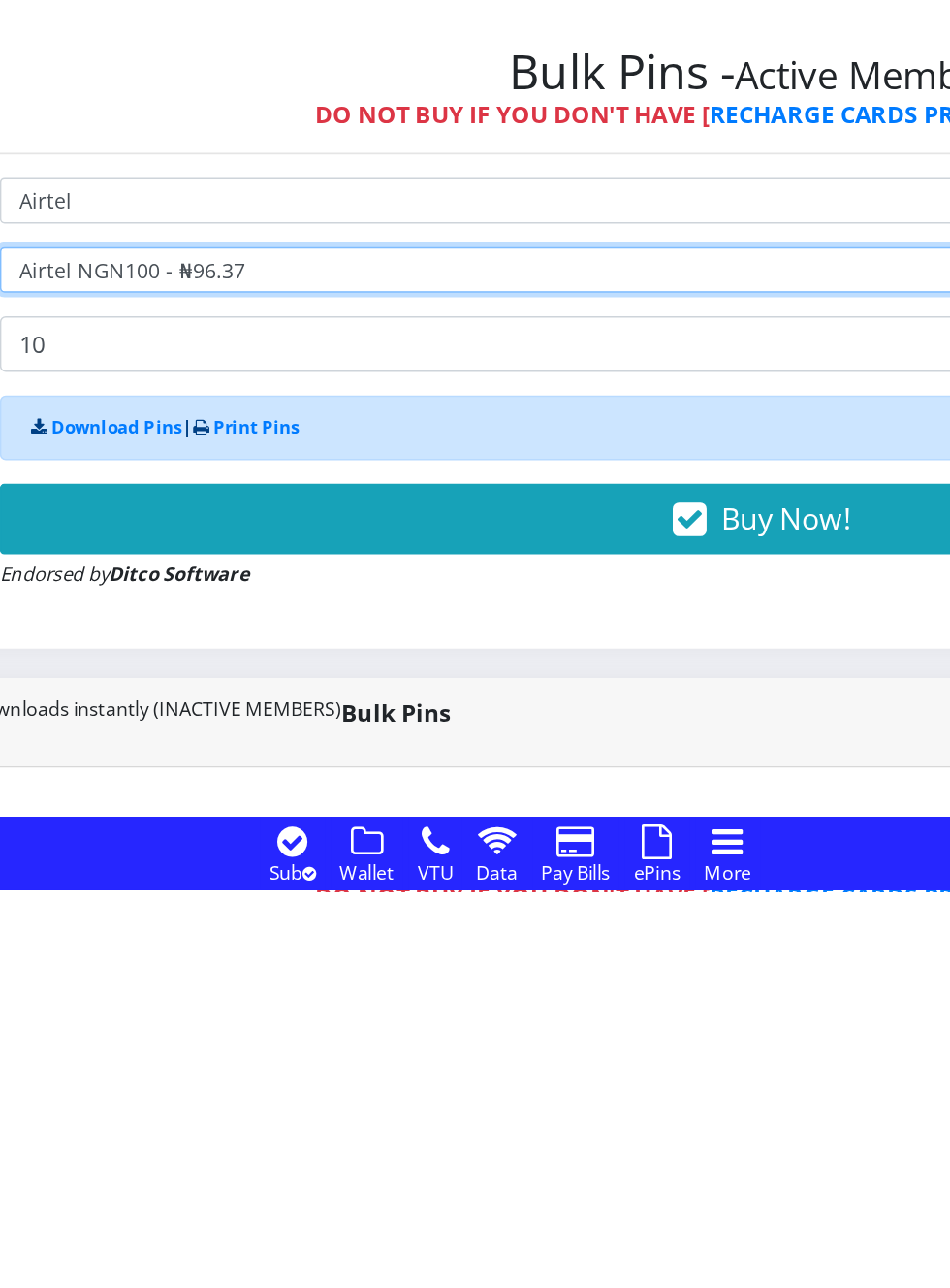
click at [305, 885] on select "Select Denomination Airtel NGN100 - ₦96.37 Airtel NGN200 - ₦192.74 Airtel NGN50…" at bounding box center [641, 878] width 1004 height 30
select select "192.74-200"
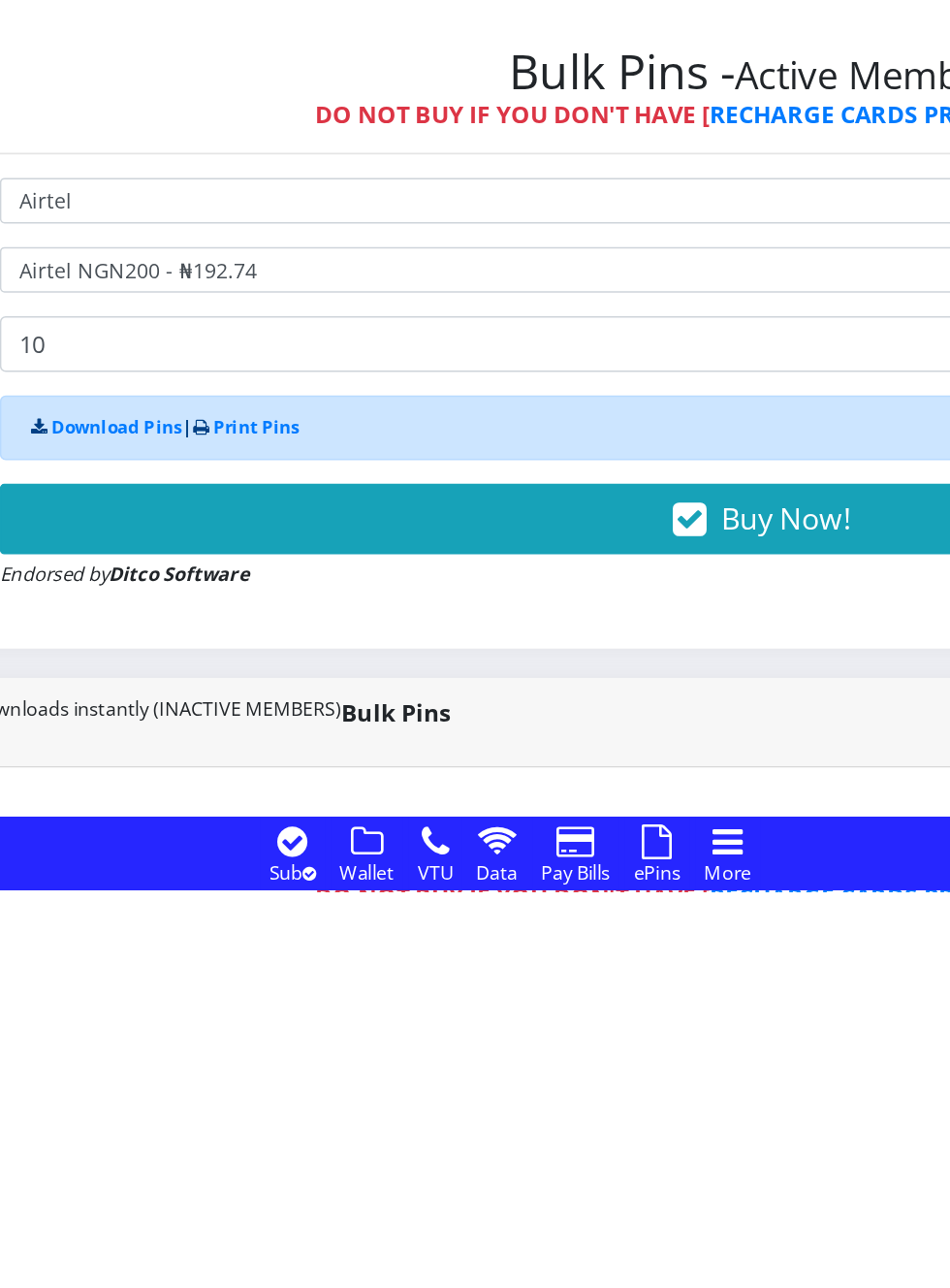
click at [511, 1044] on button "Buy Now!" at bounding box center [641, 1042] width 1004 height 46
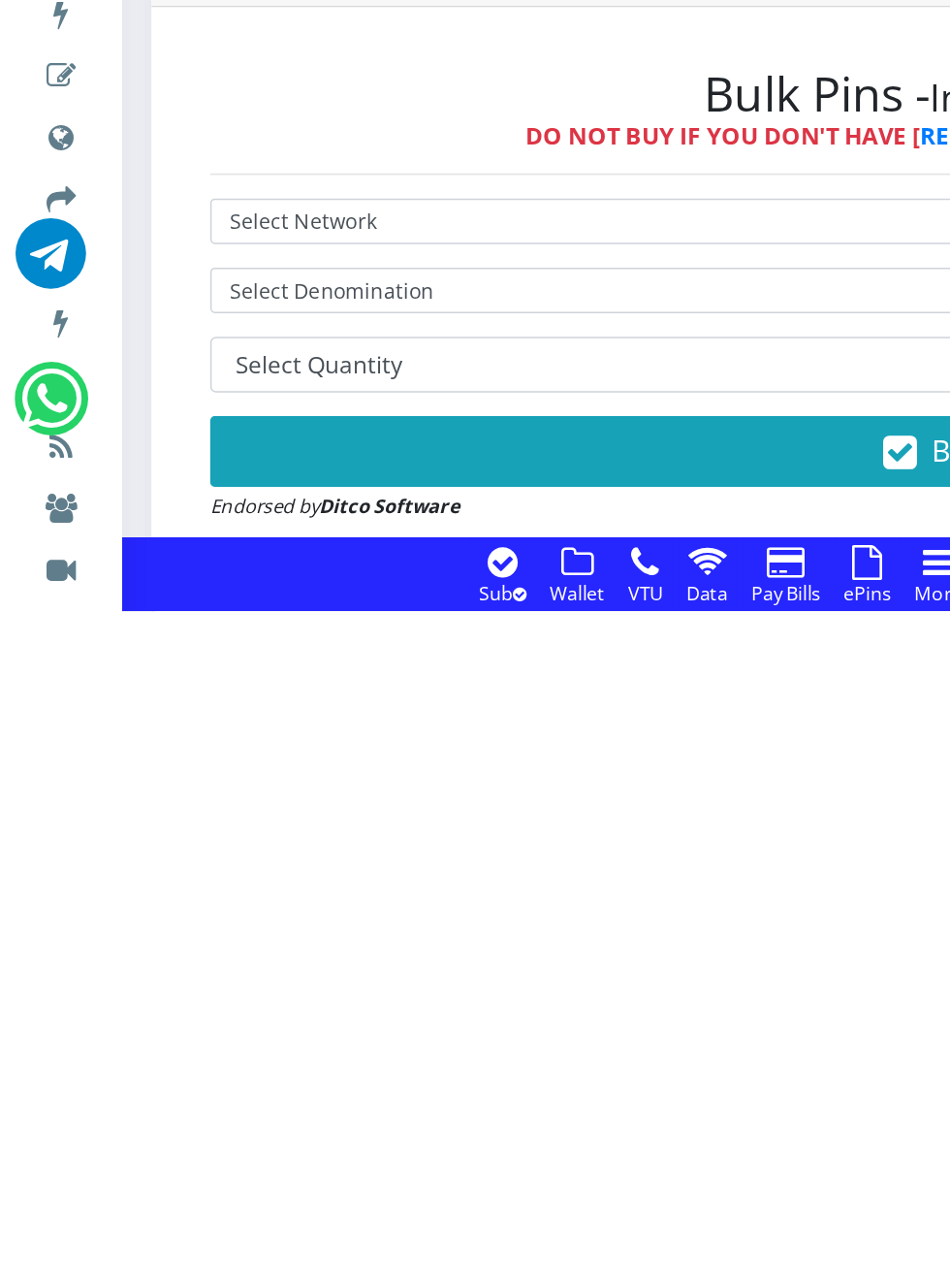
scroll to position [261, 0]
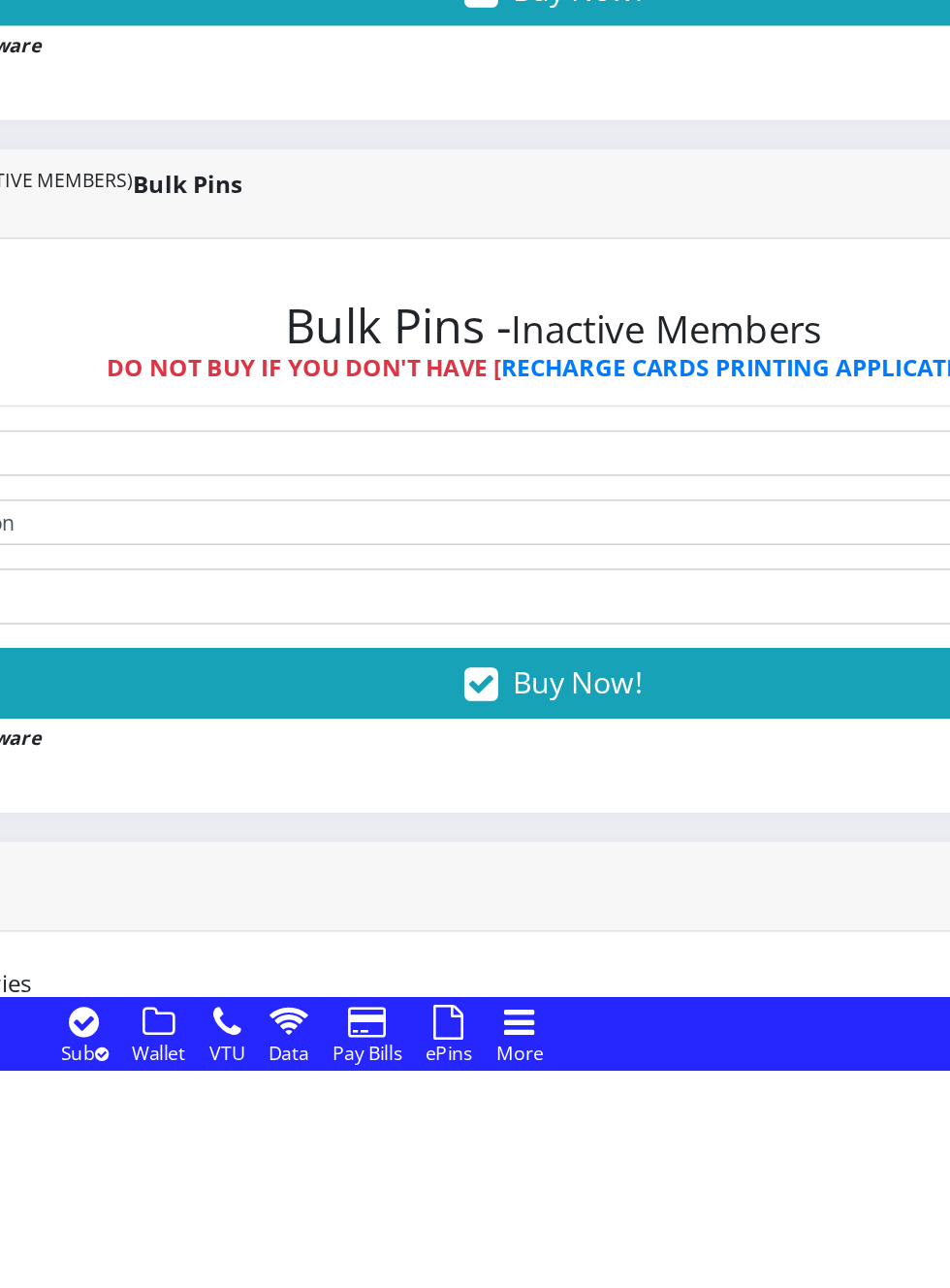
scroll to position [0, 0]
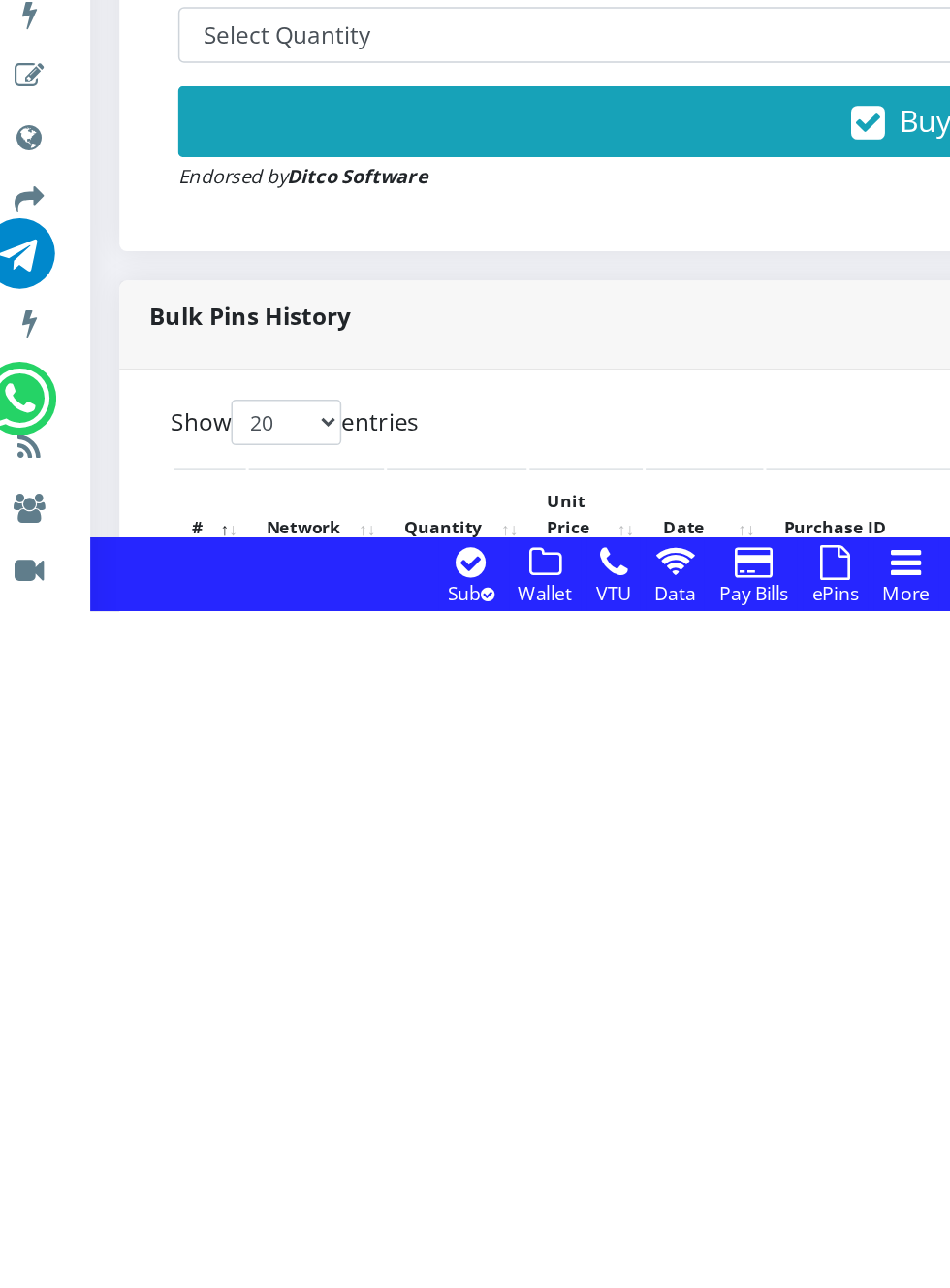
scroll to position [479, 0]
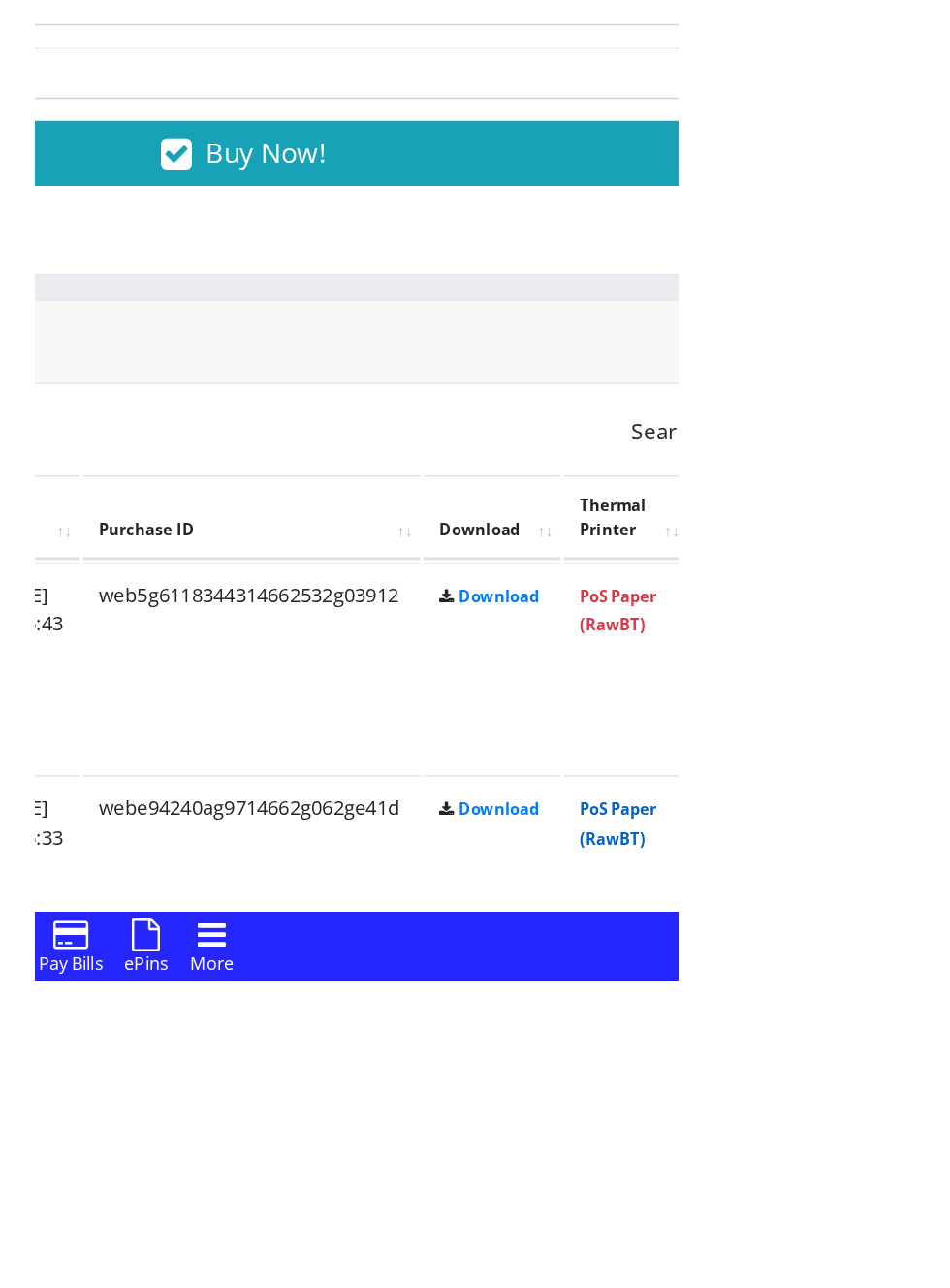
scroll to position [644, 0]
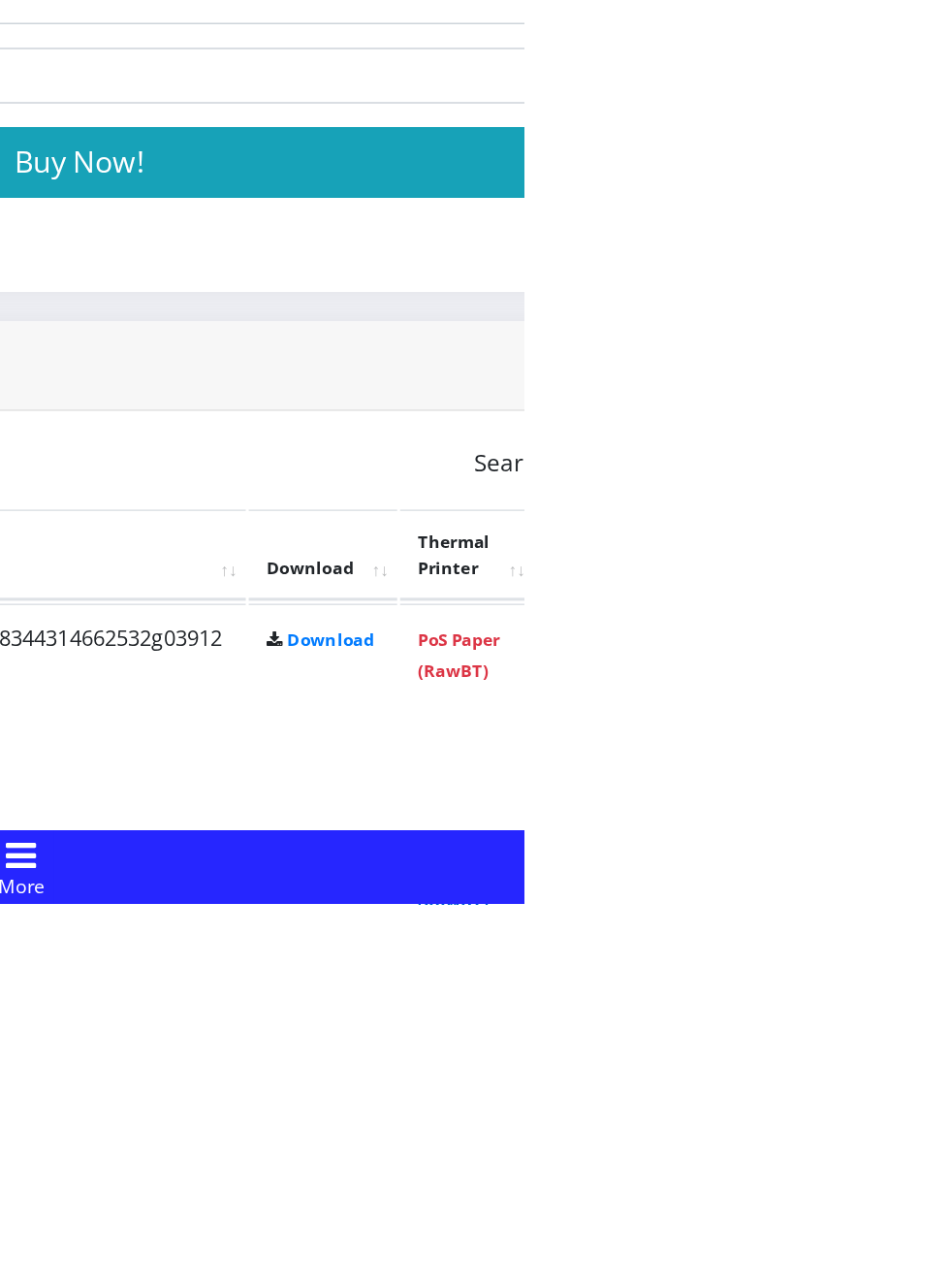
click at [935, 1271] on link "PoS Paper (RawBT)" at bounding box center [908, 1275] width 54 height 36
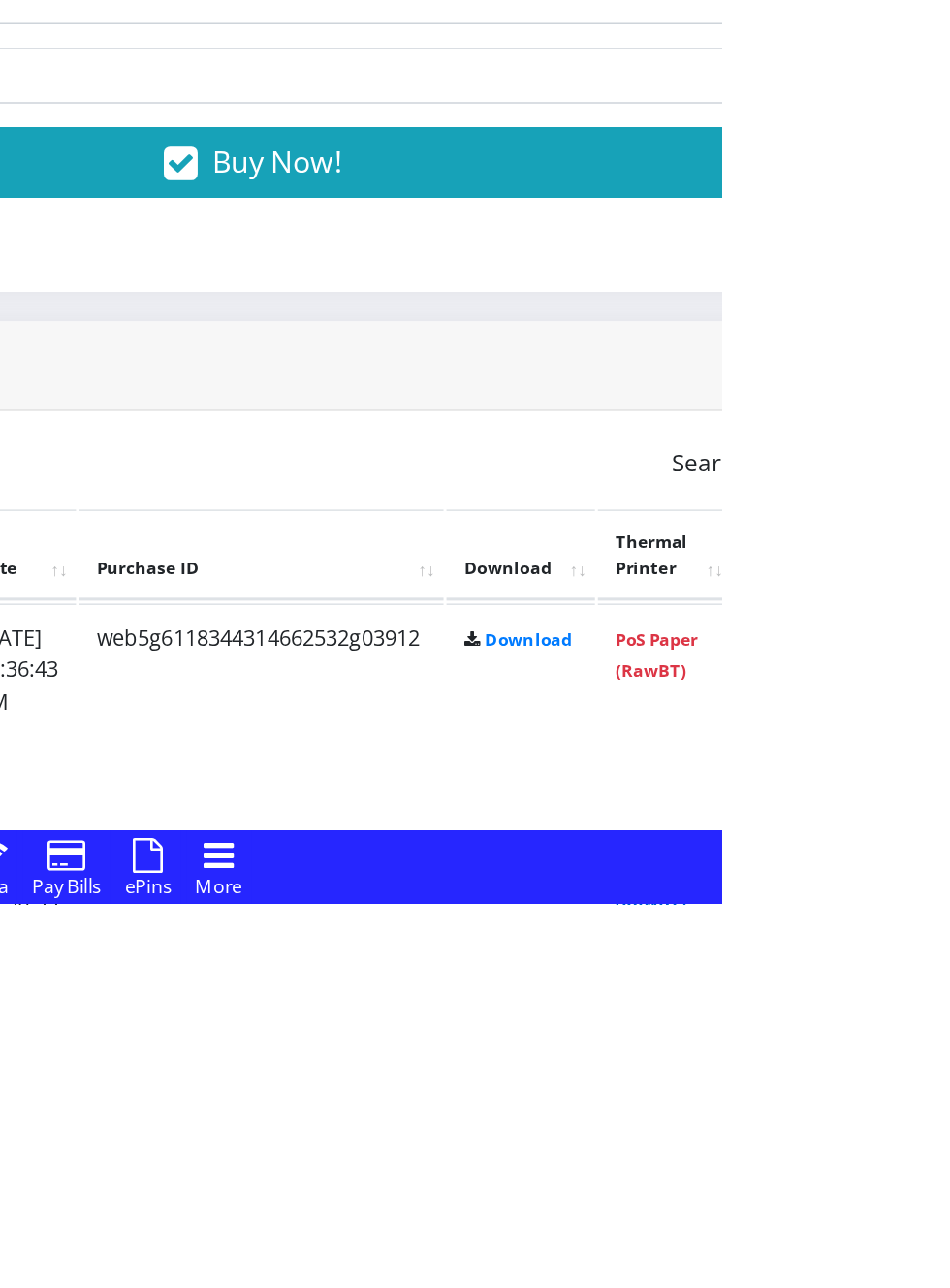
click at [935, 1268] on link "PoS Paper (RawBT)" at bounding box center [908, 1275] width 54 height 36
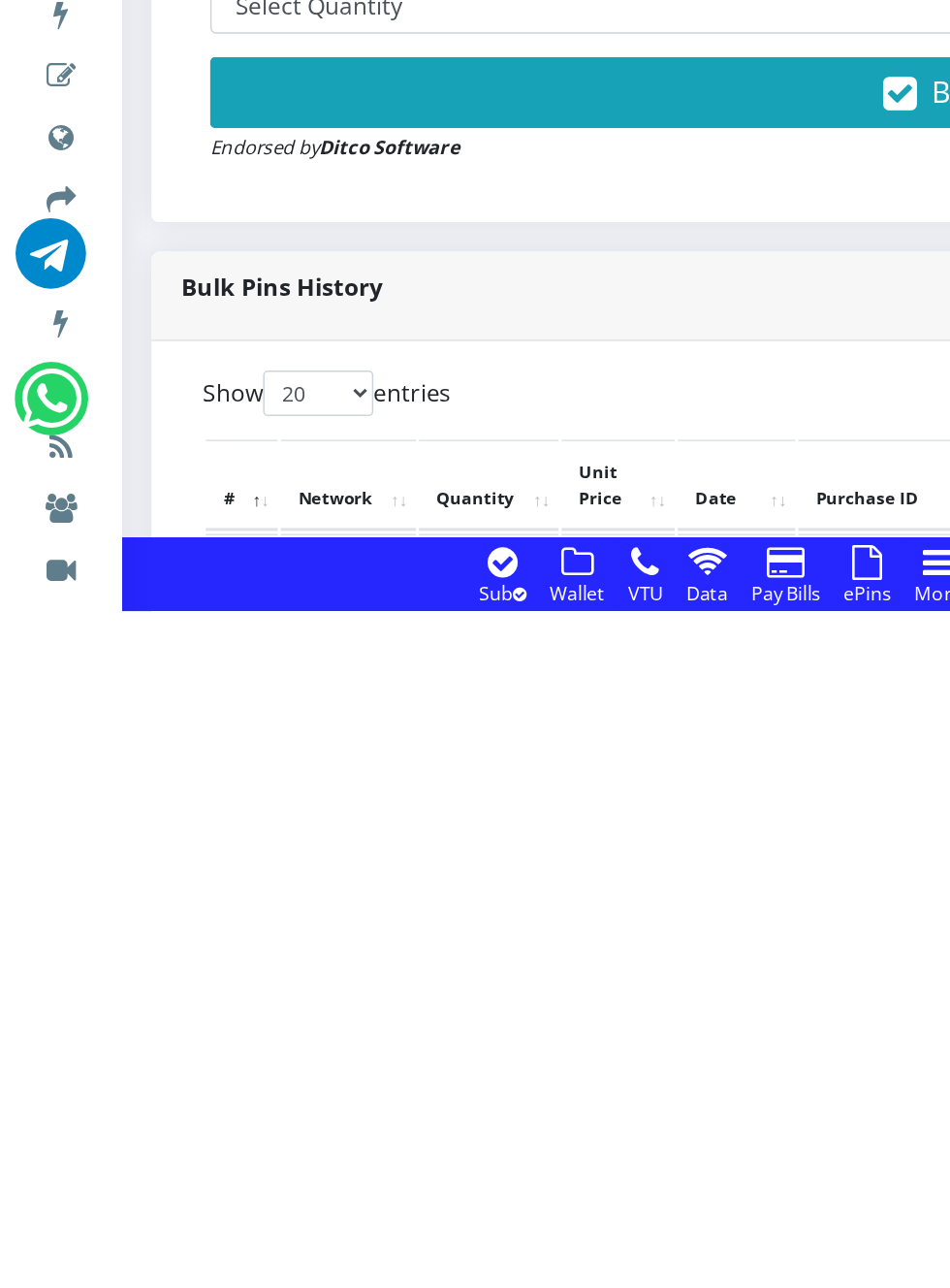
scroll to position [496, 0]
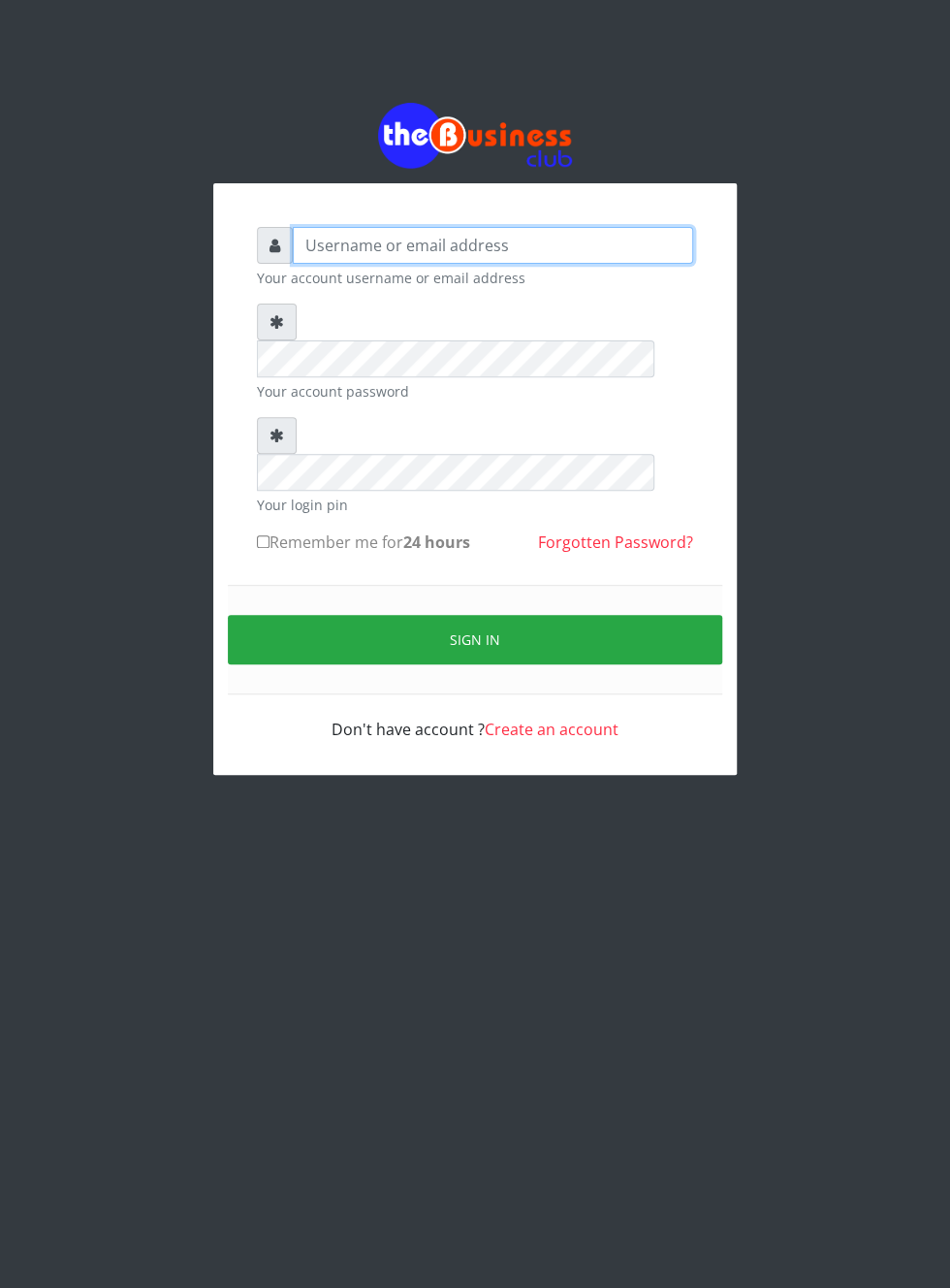
click at [382, 260] on input "text" at bounding box center [493, 245] width 401 height 37
type input "Musluky"
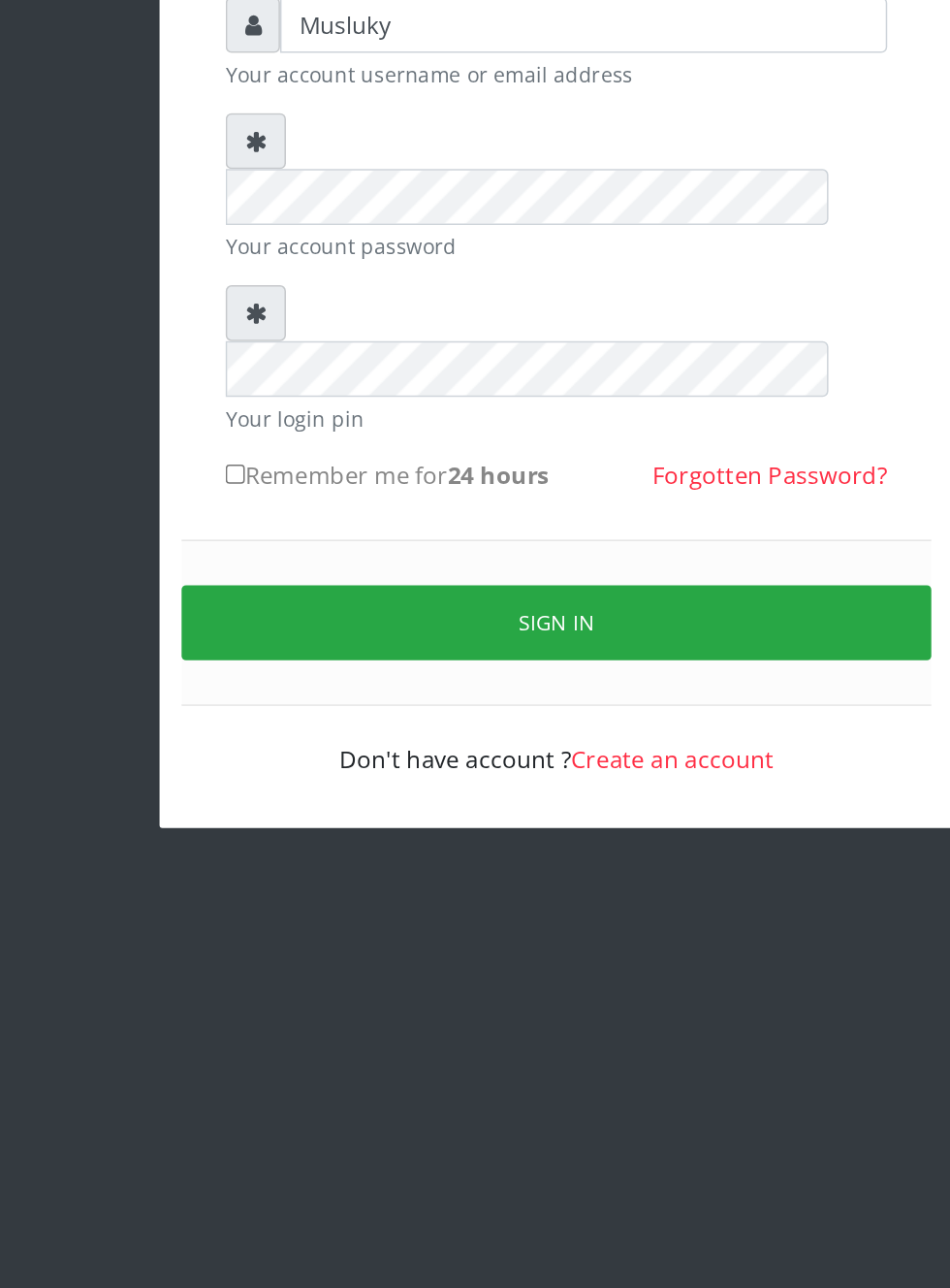
click at [477, 615] on button "Sign in" at bounding box center [475, 640] width 494 height 49
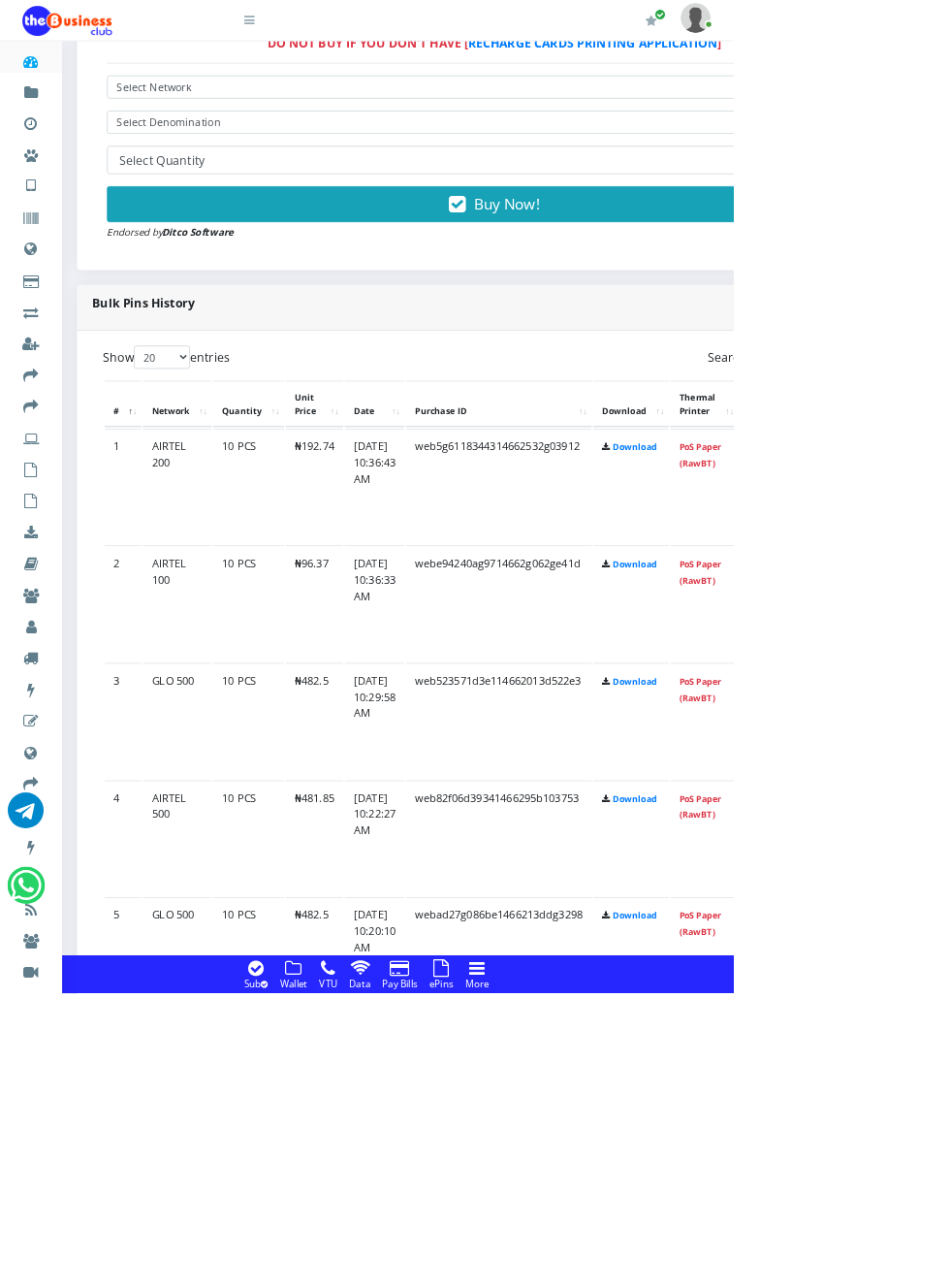
scroll to position [1179, 0]
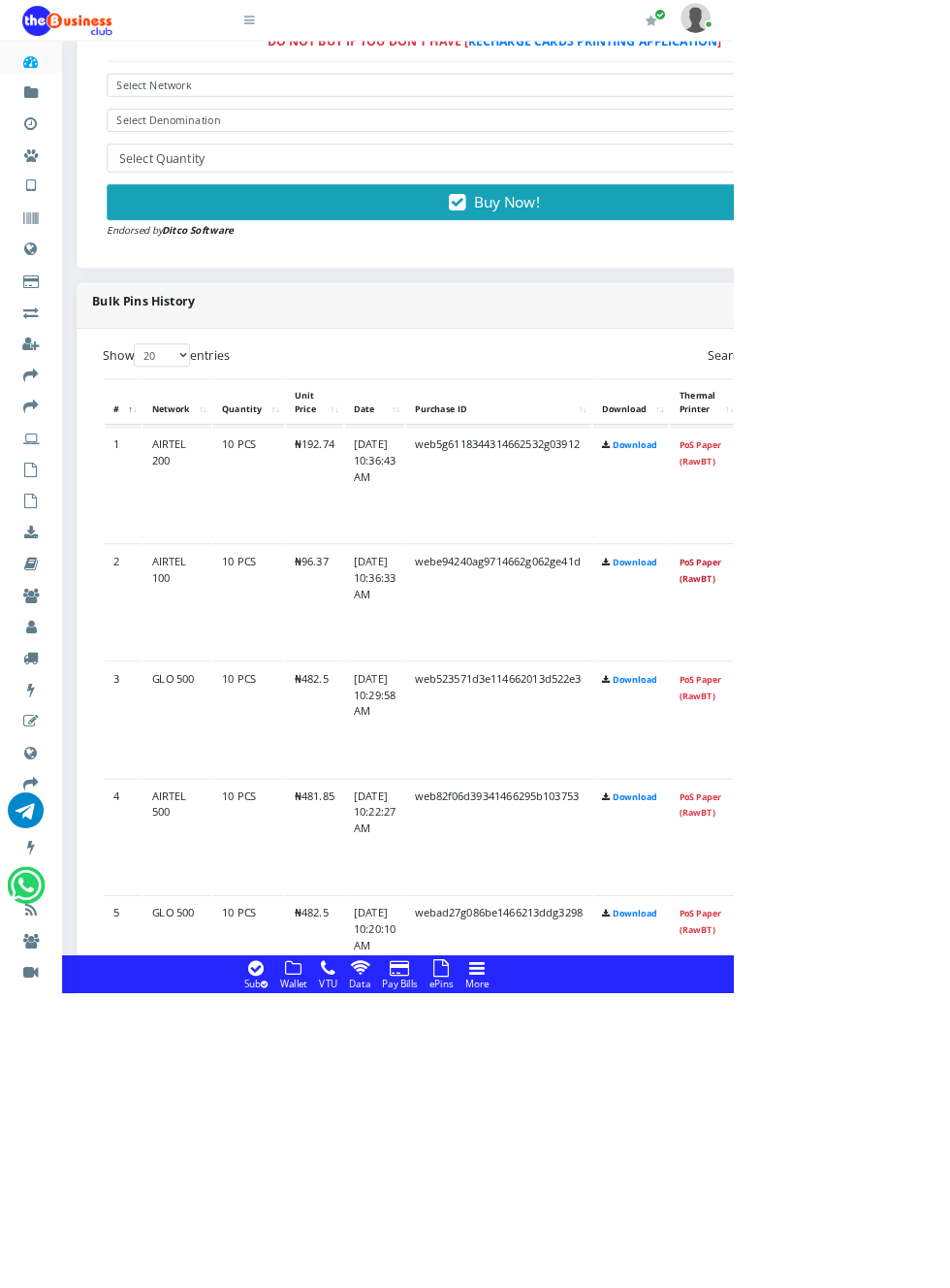
click at [935, 727] on link "PoS Paper (RawBT)" at bounding box center [908, 738] width 54 height 36
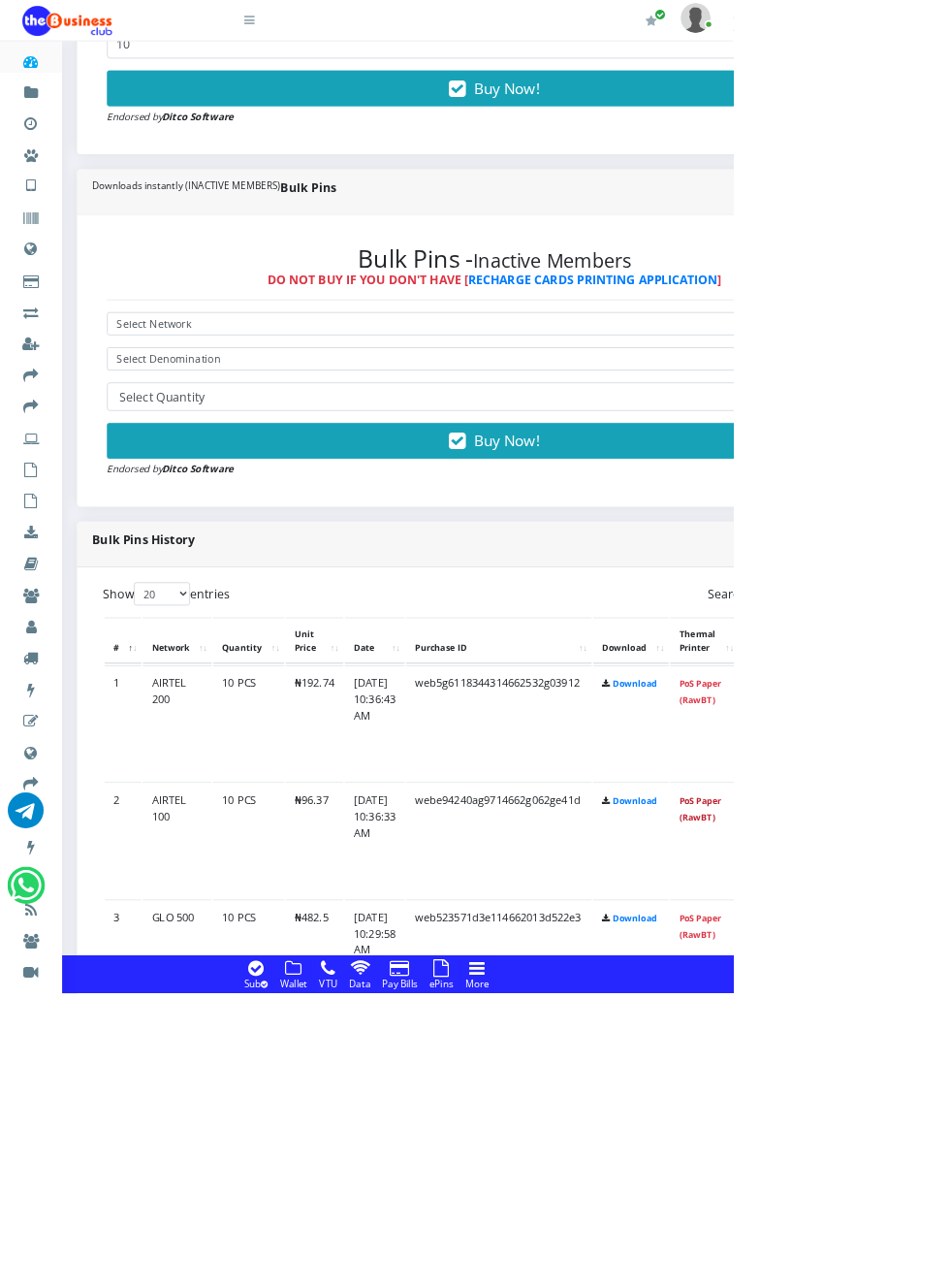
scroll to position [874, 0]
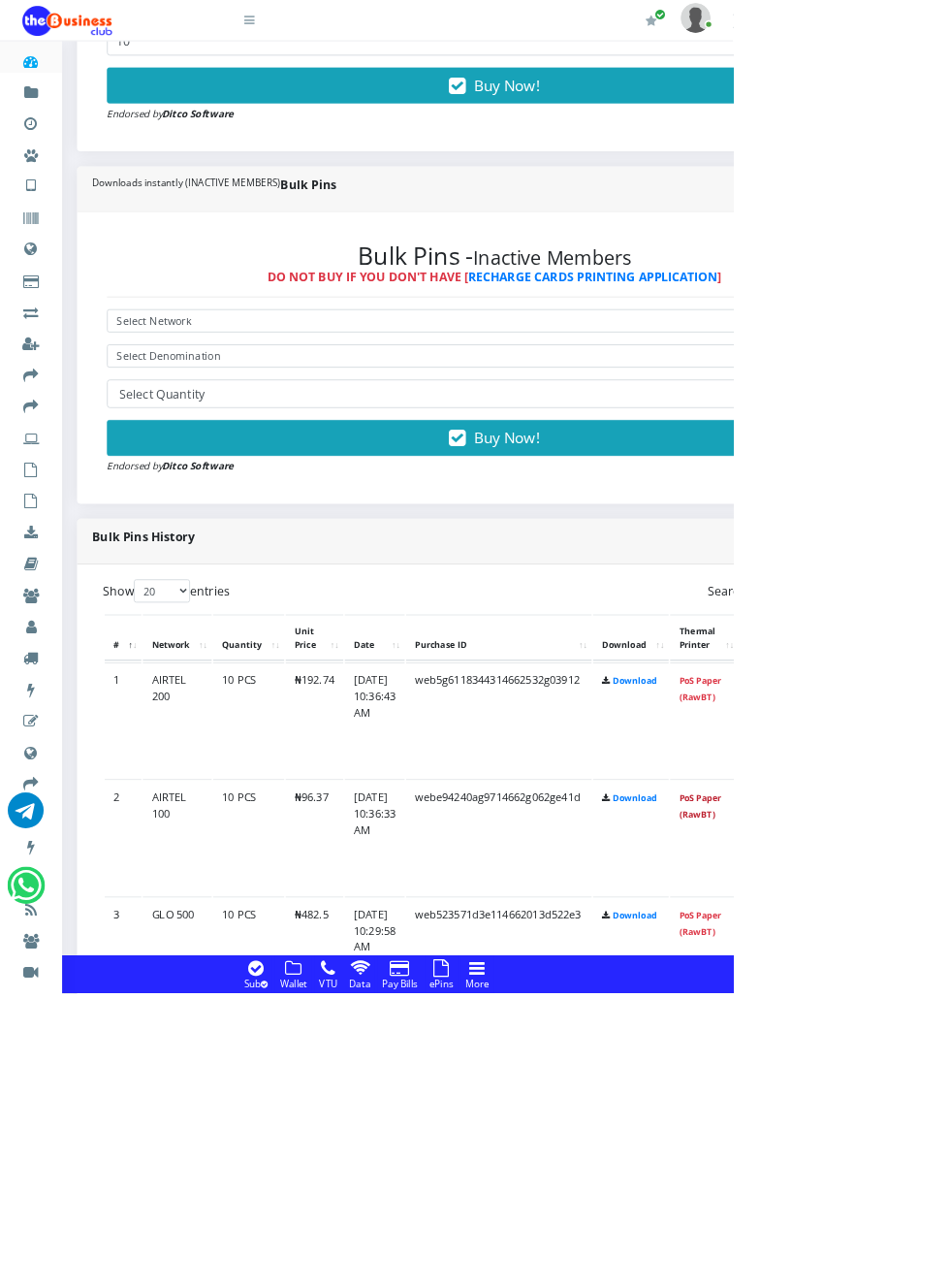
click at [935, 1033] on link "PoS Paper (RawBT)" at bounding box center [908, 1044] width 54 height 36
